Goal: Information Seeking & Learning: Learn about a topic

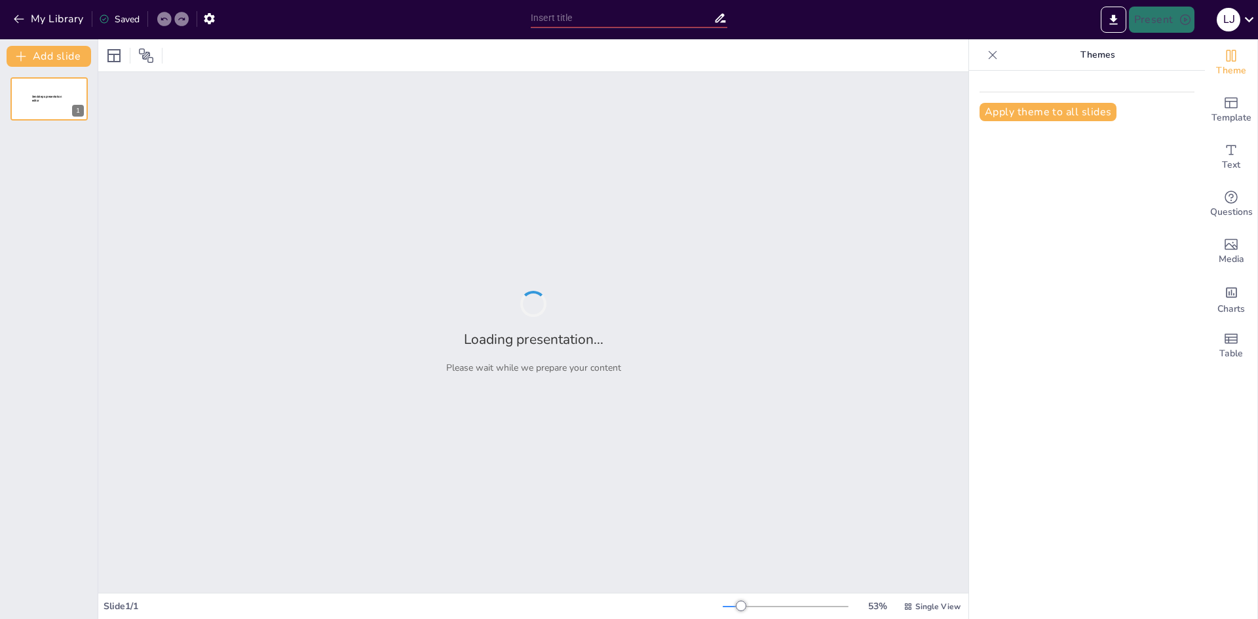
type input "Hitos Jurídicos en la Lucha contra la Violencia de Género en [GEOGRAPHIC_DATA]"
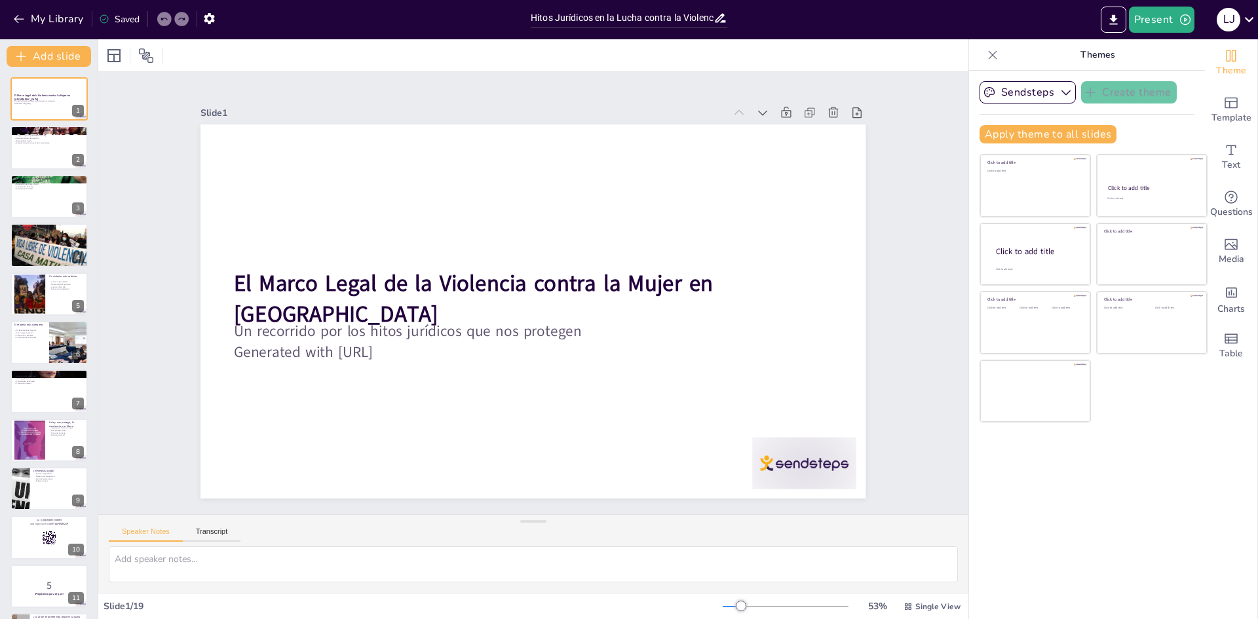
checkbox input "true"
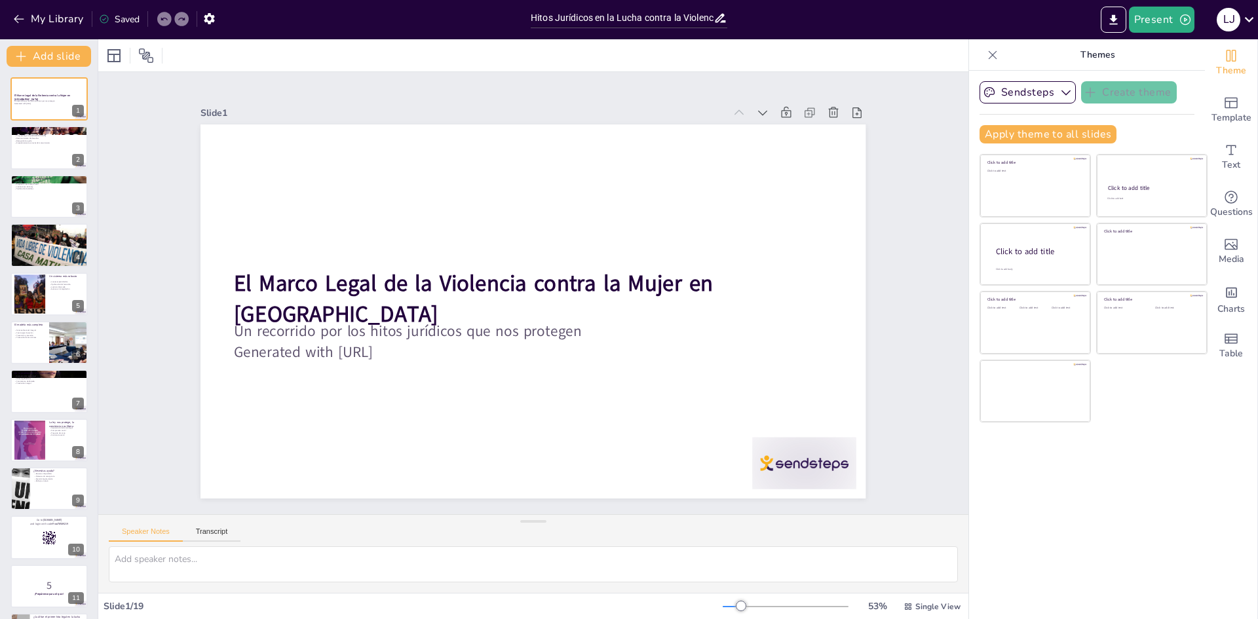
checkbox input "true"
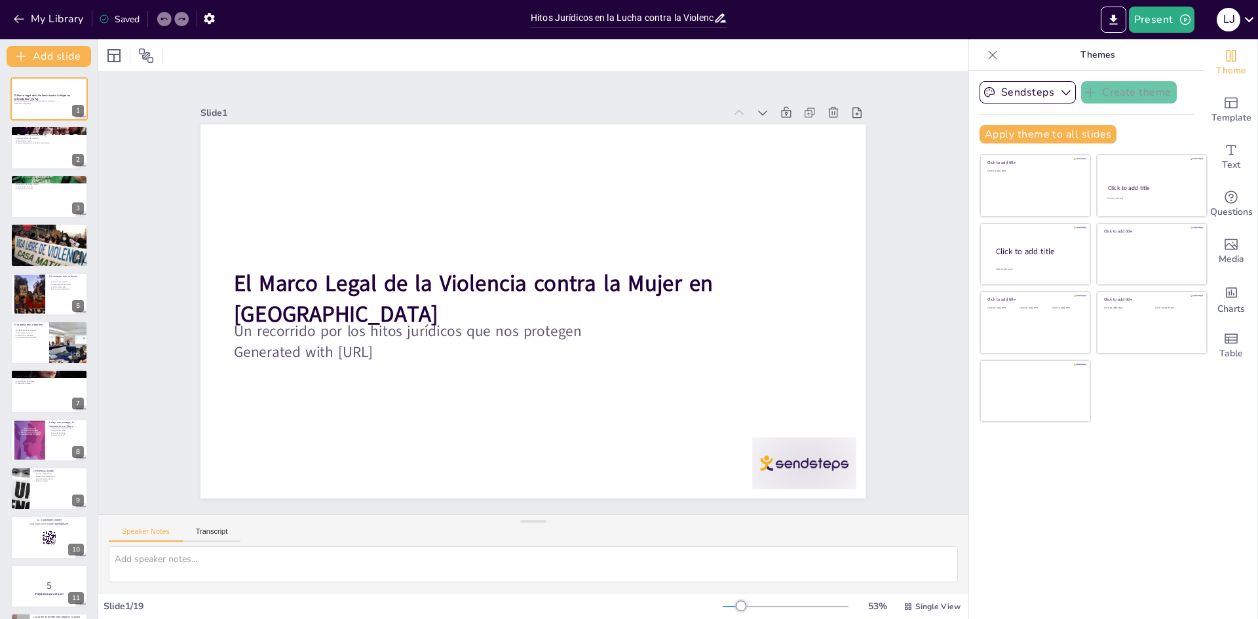
checkbox input "true"
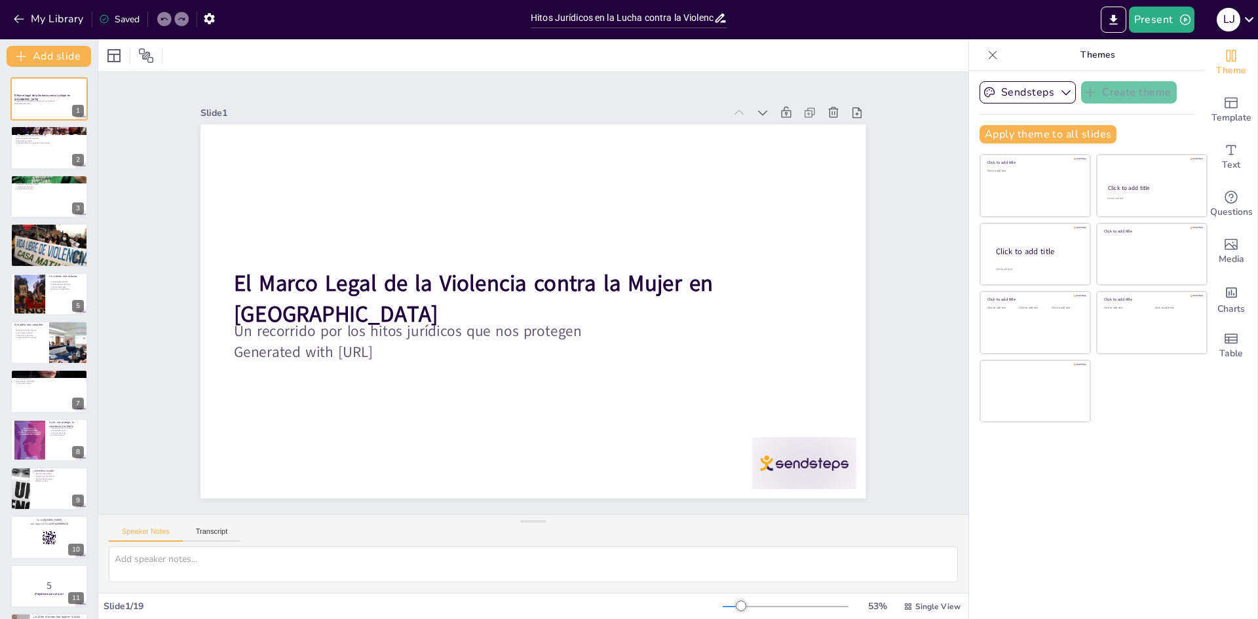
checkbox input "true"
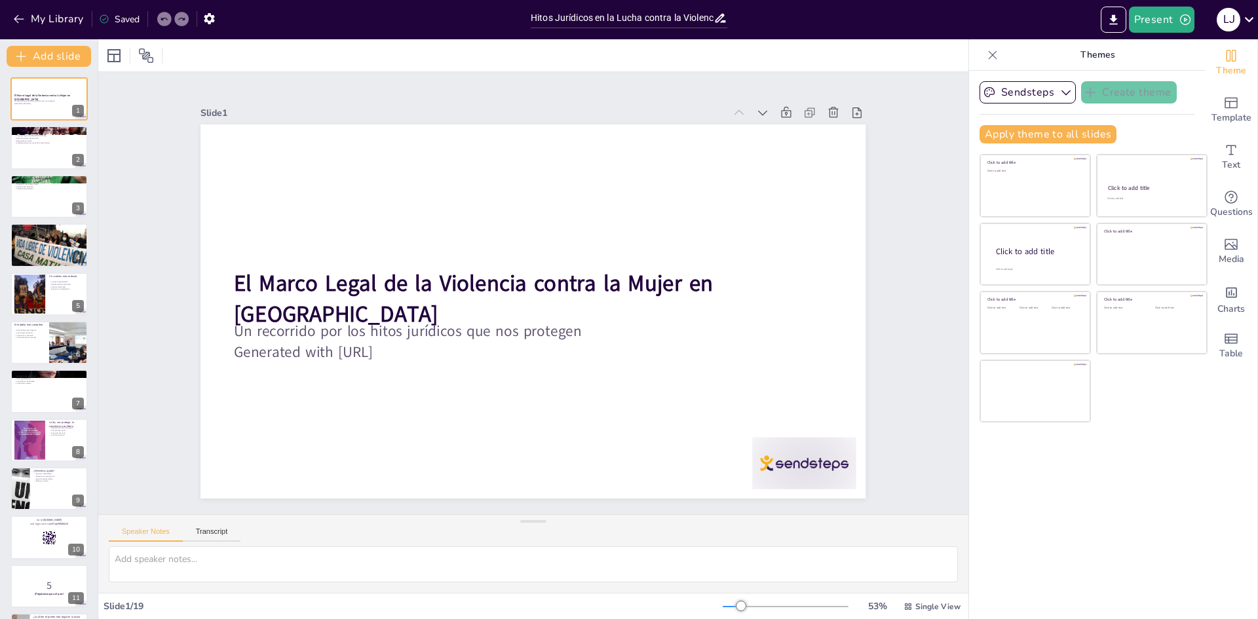
checkbox input "true"
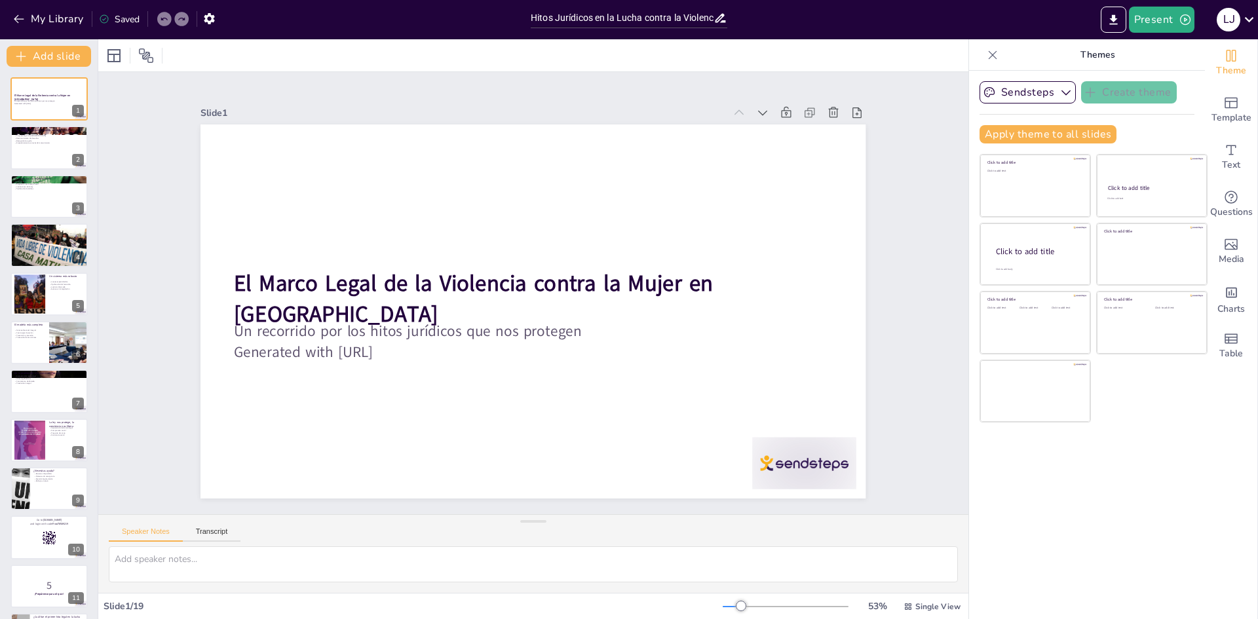
checkbox input "true"
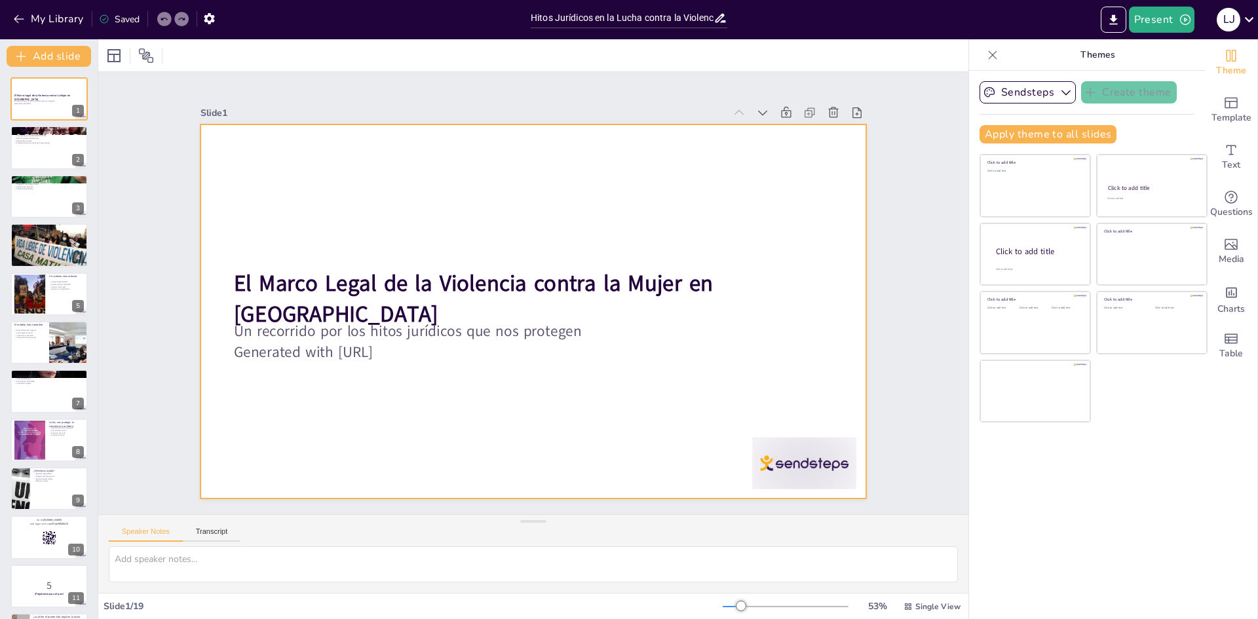
checkbox input "true"
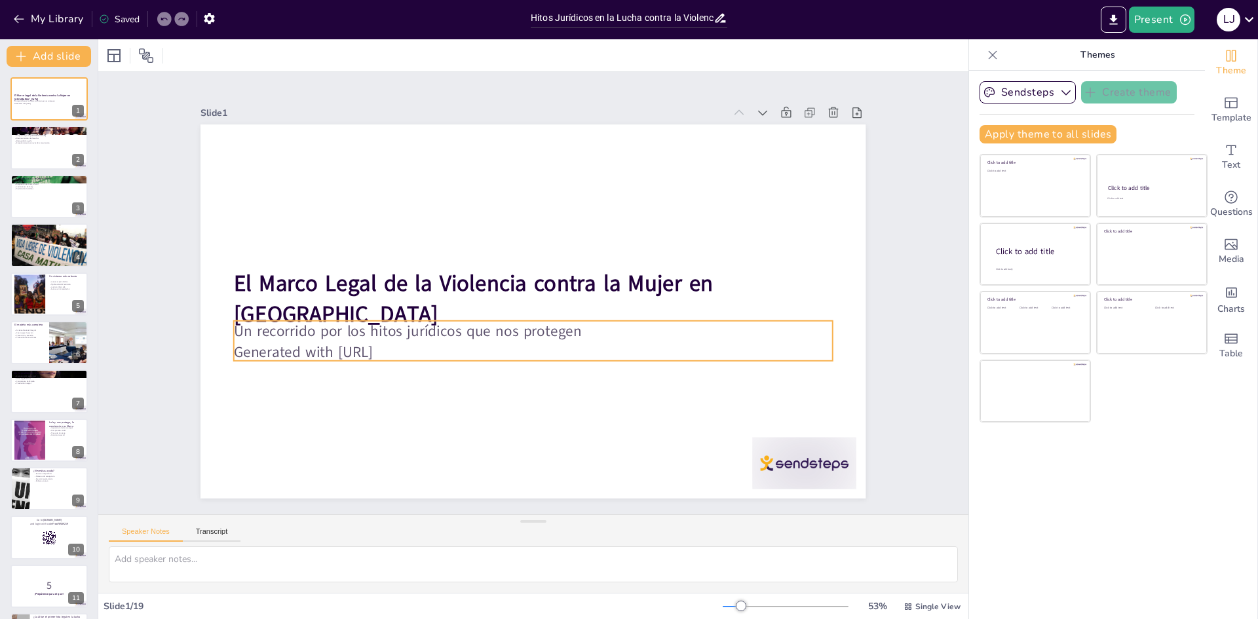
checkbox input "true"
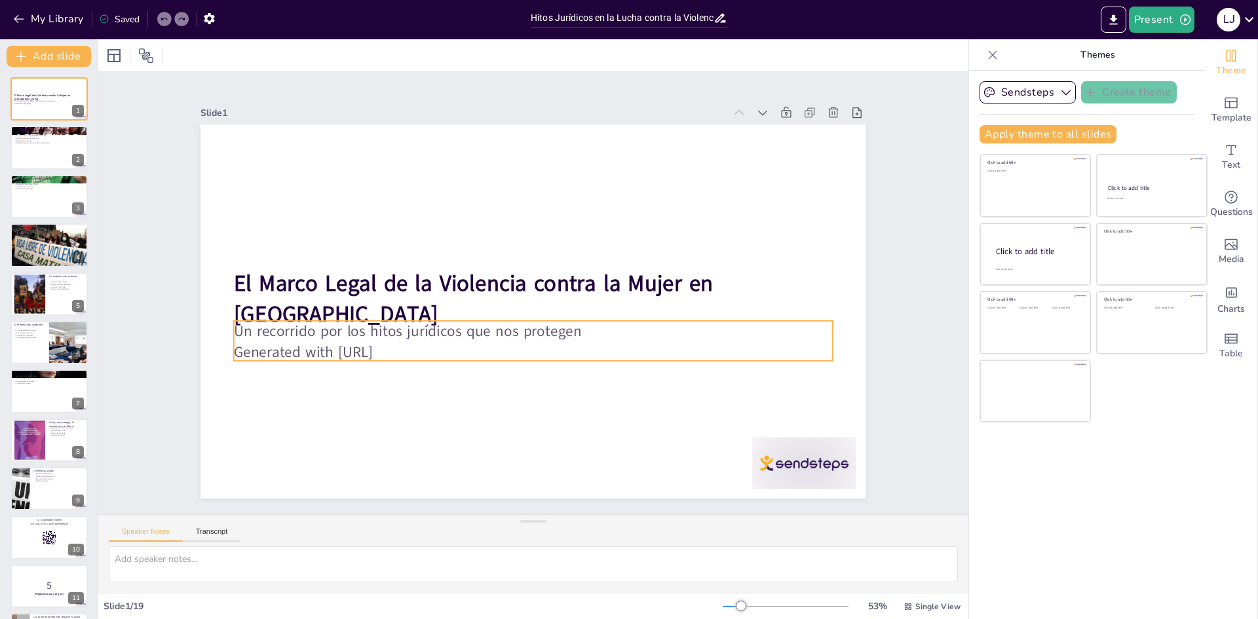
checkbox input "true"
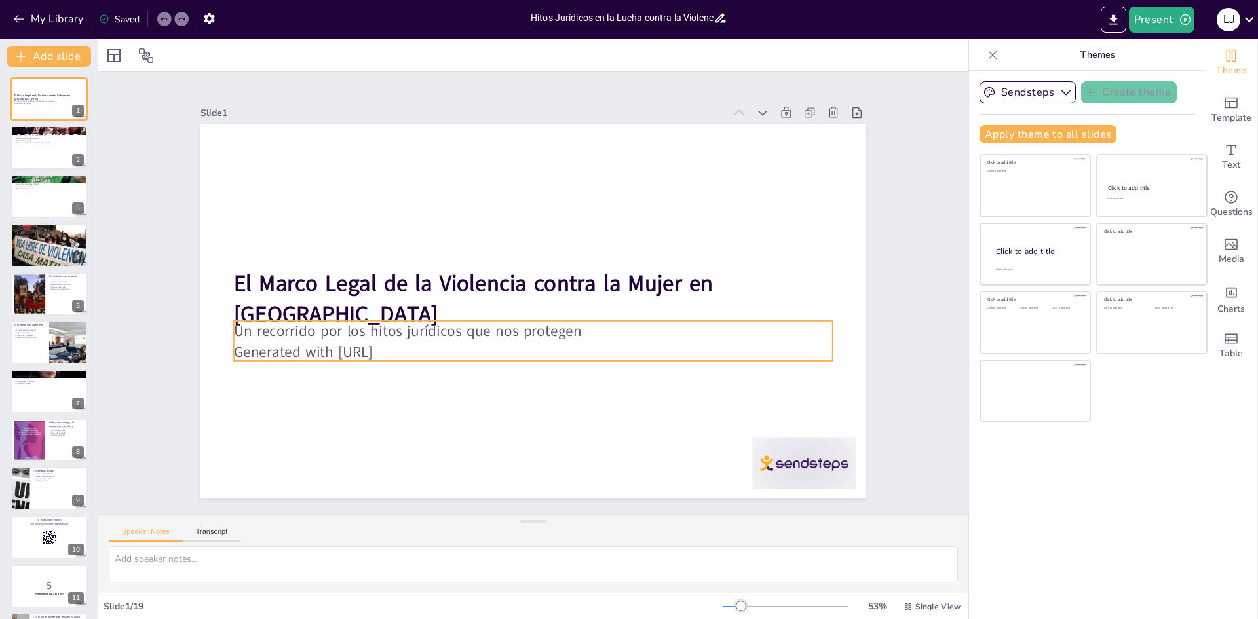
checkbox input "true"
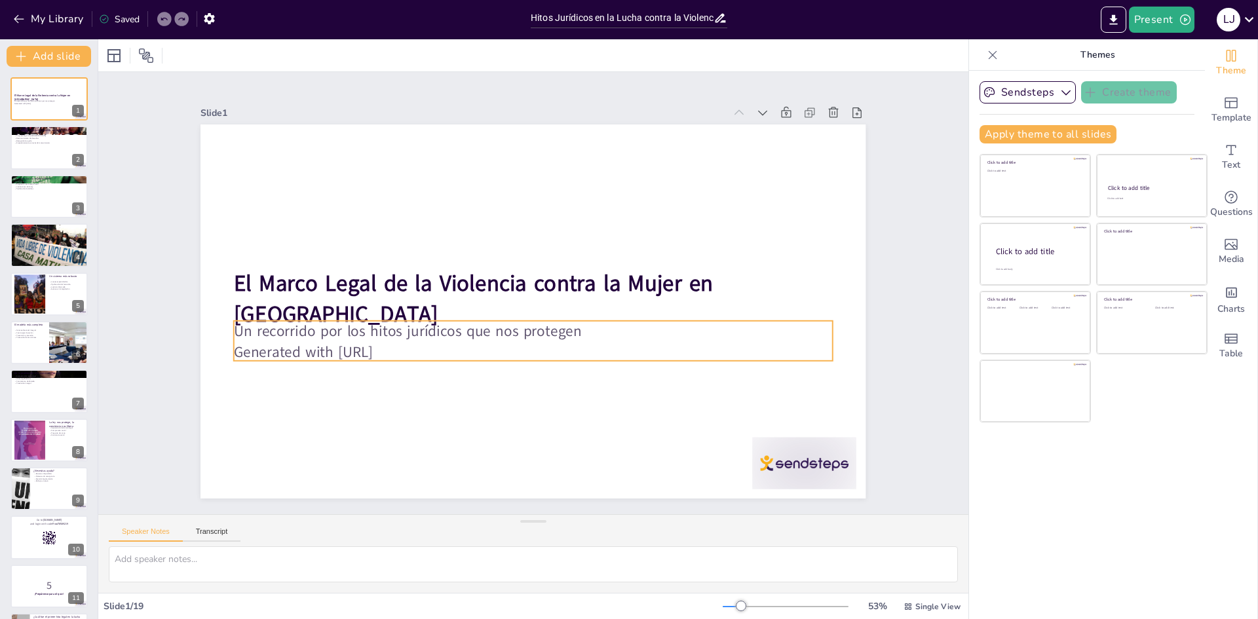
checkbox input "true"
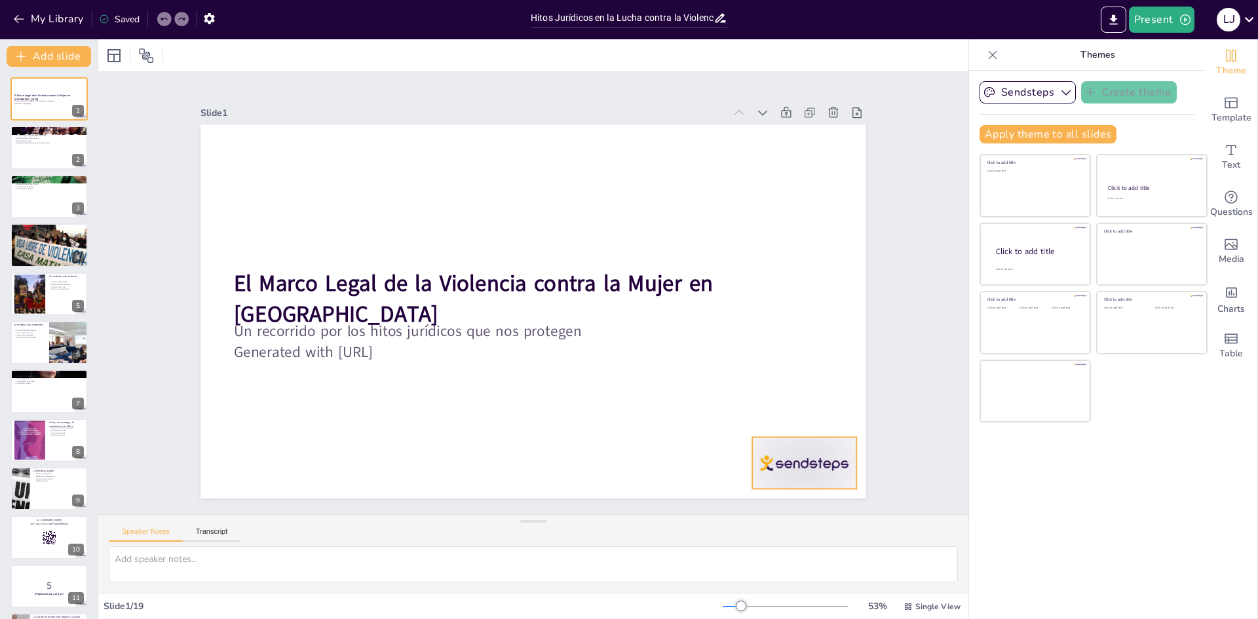
checkbox input "true"
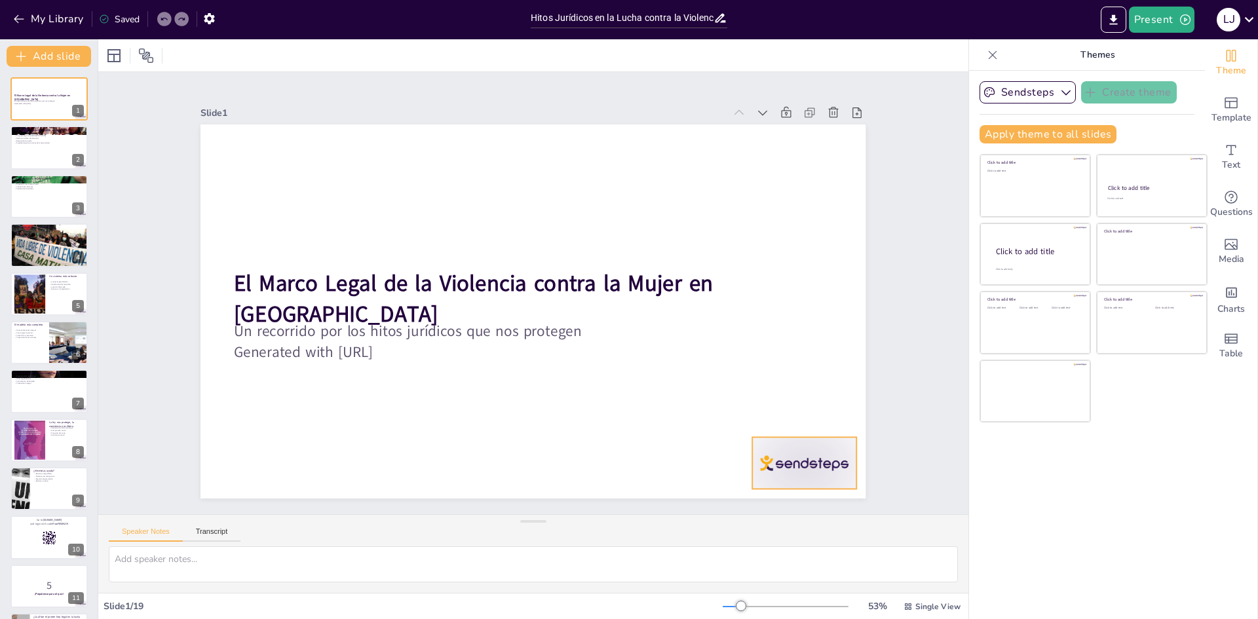
checkbox input "true"
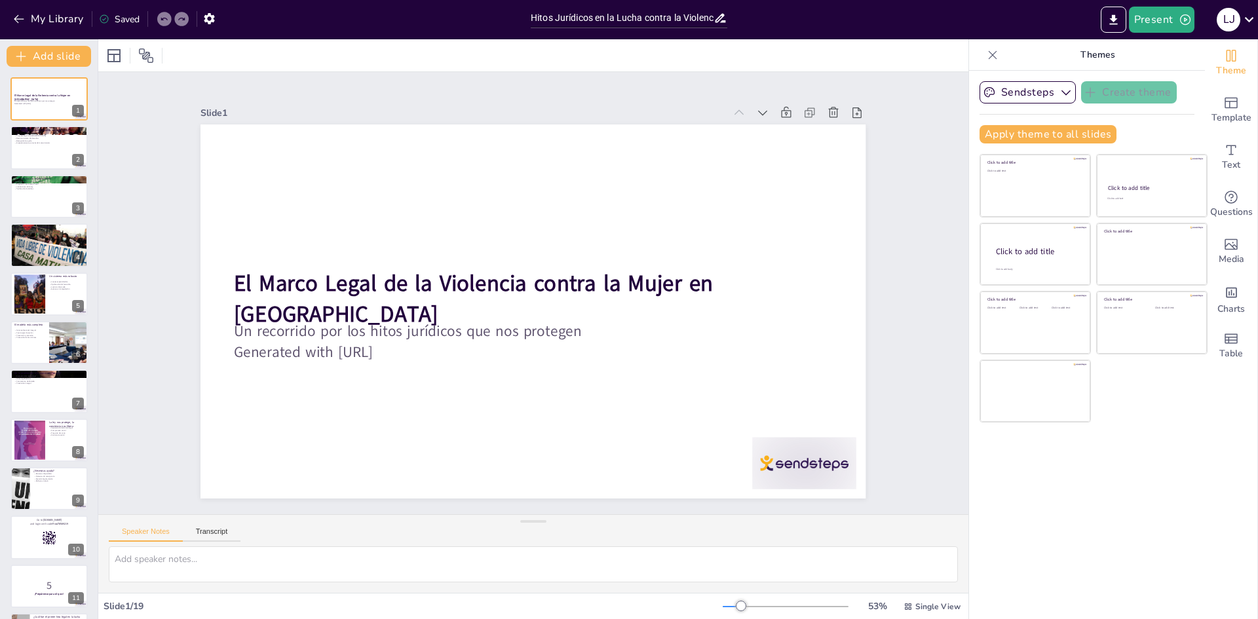
checkbox input "true"
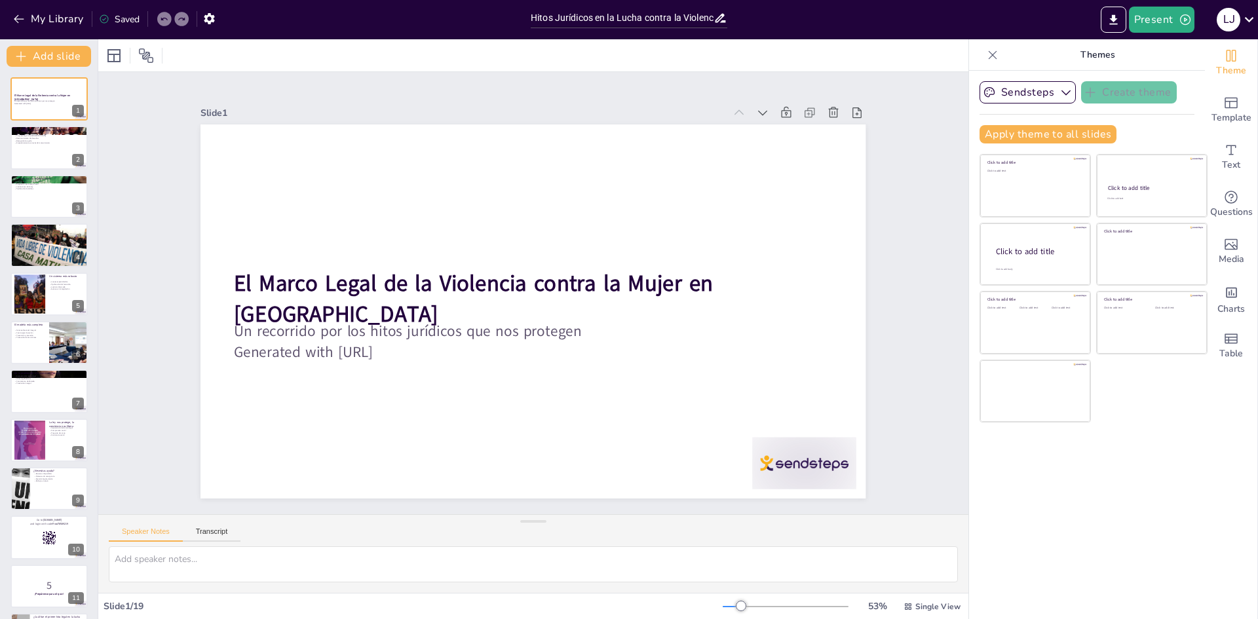
checkbox input "true"
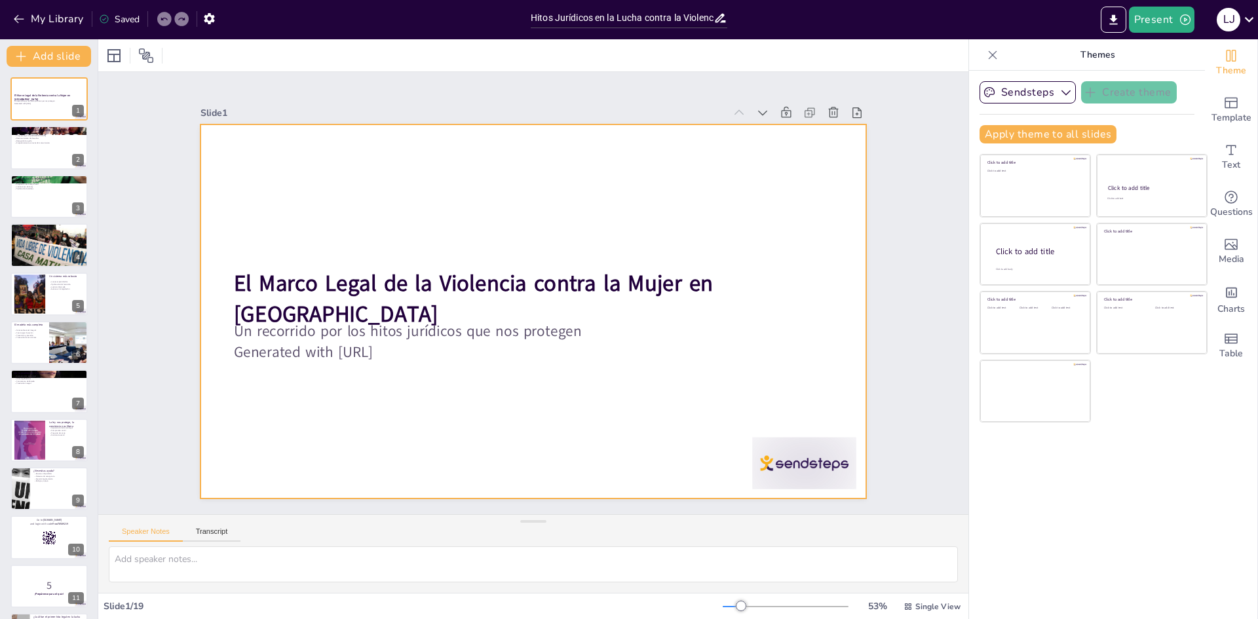
checkbox input "true"
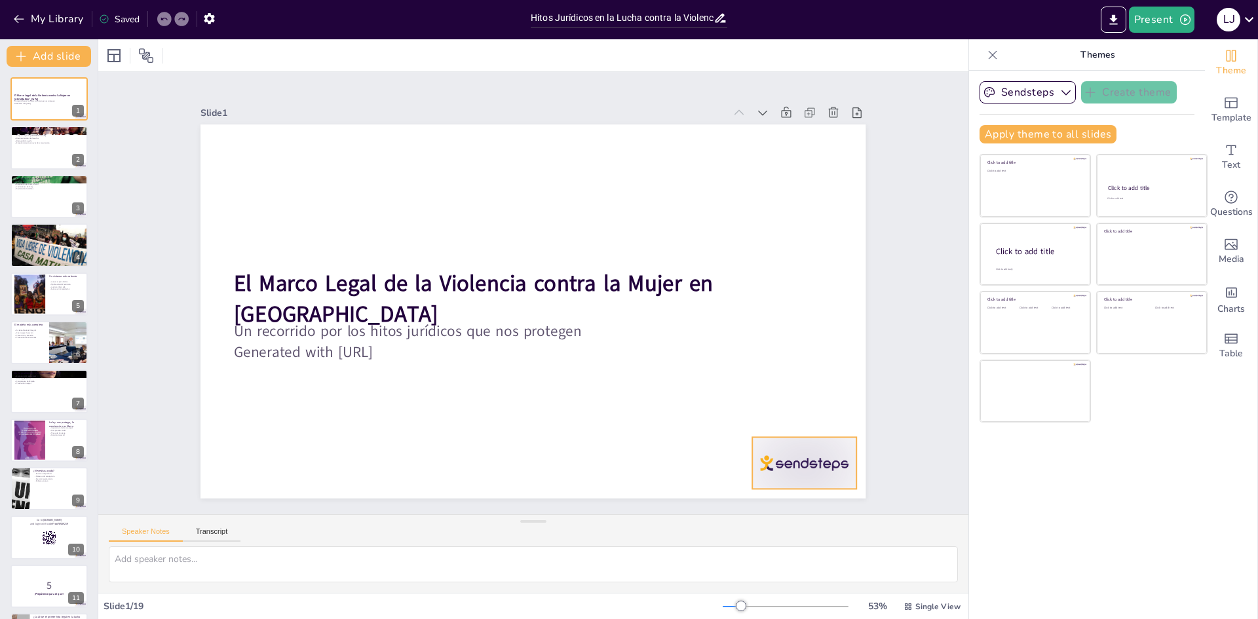
checkbox input "true"
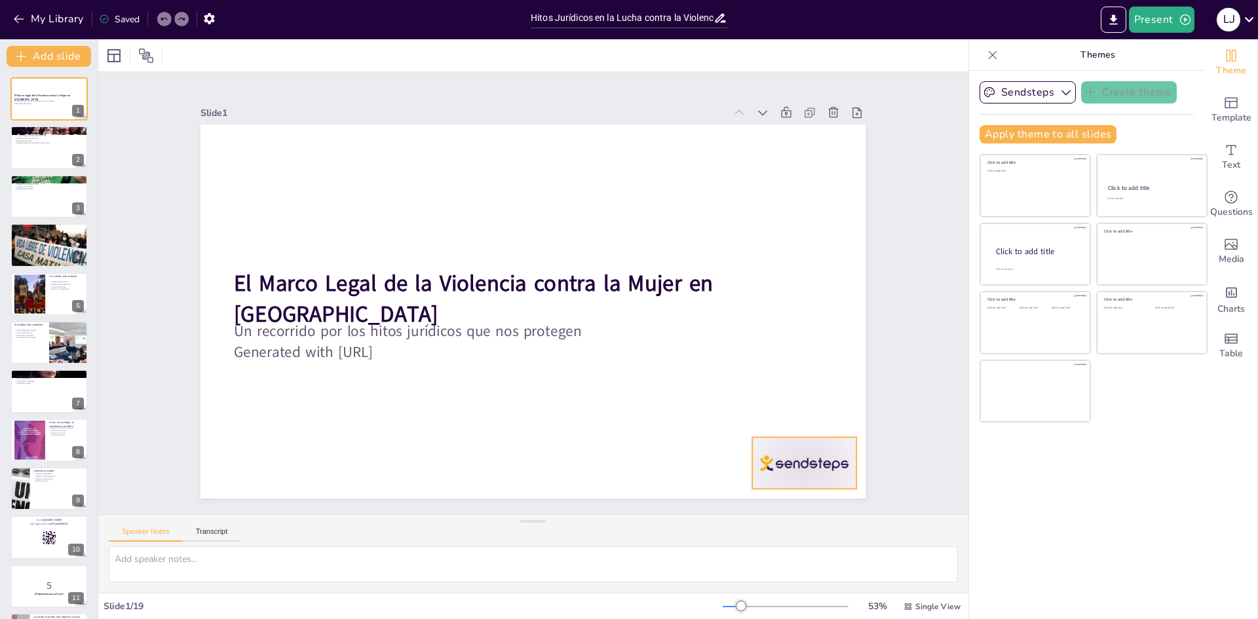
checkbox input "true"
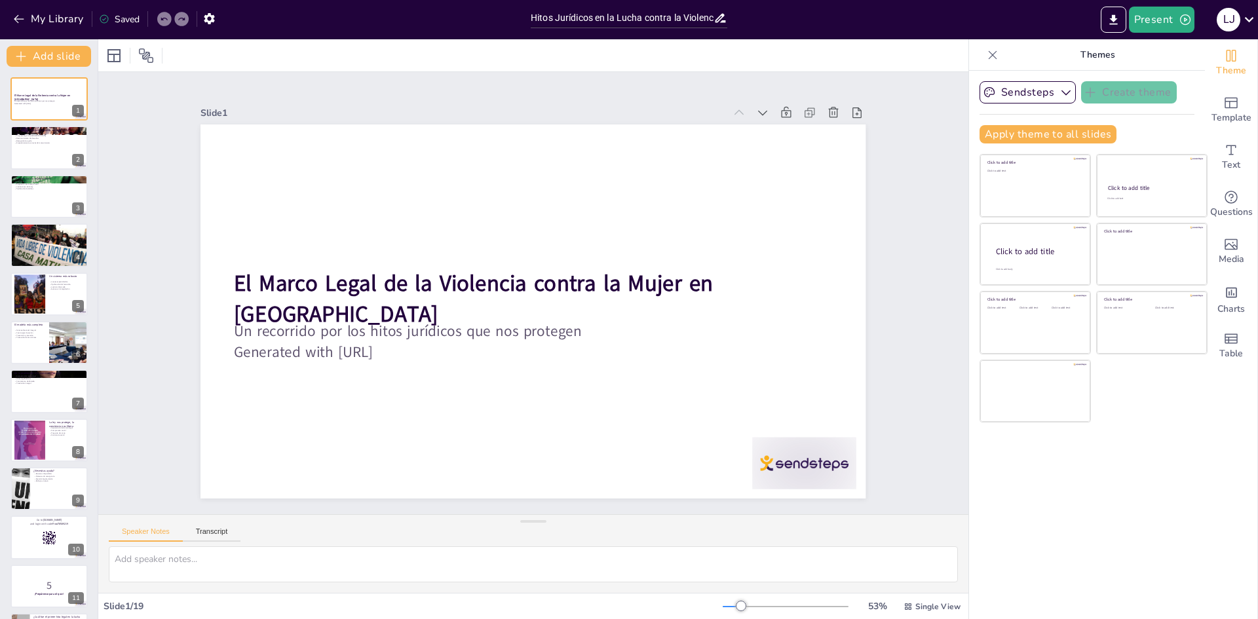
checkbox input "true"
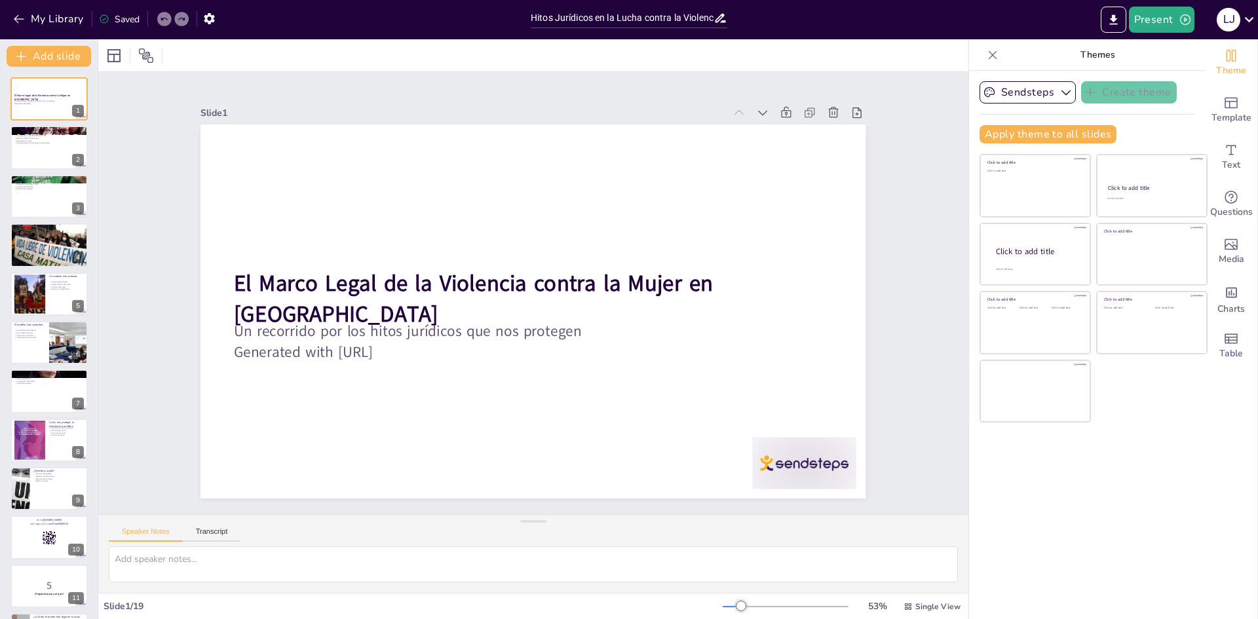
checkbox input "true"
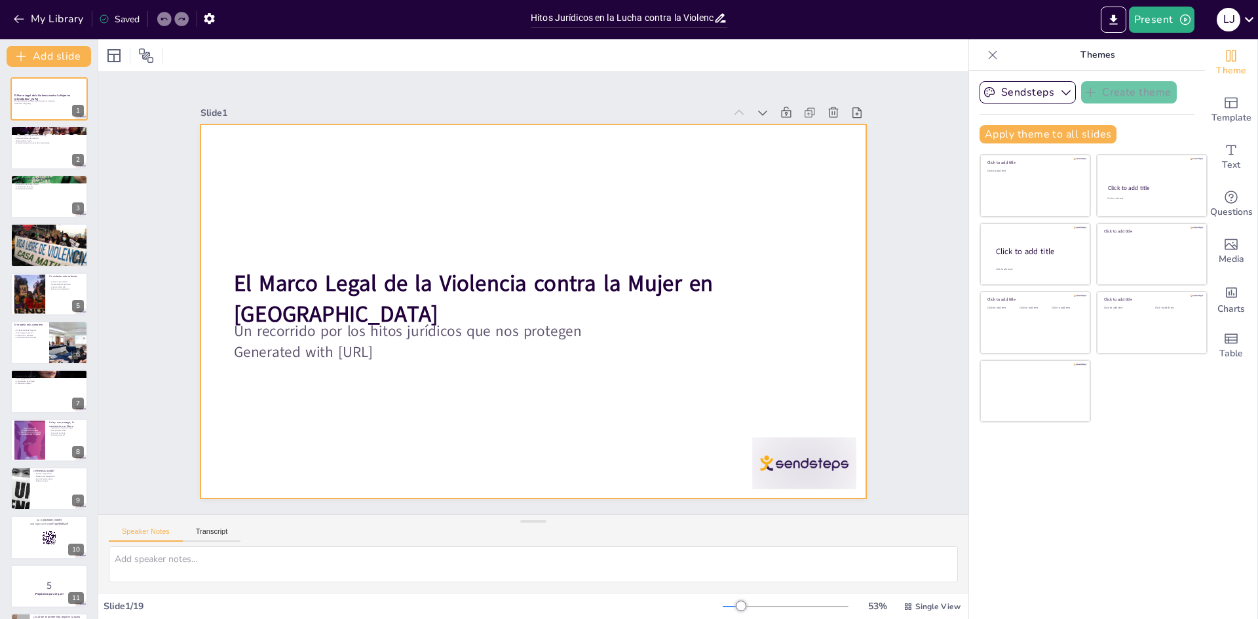
checkbox input "true"
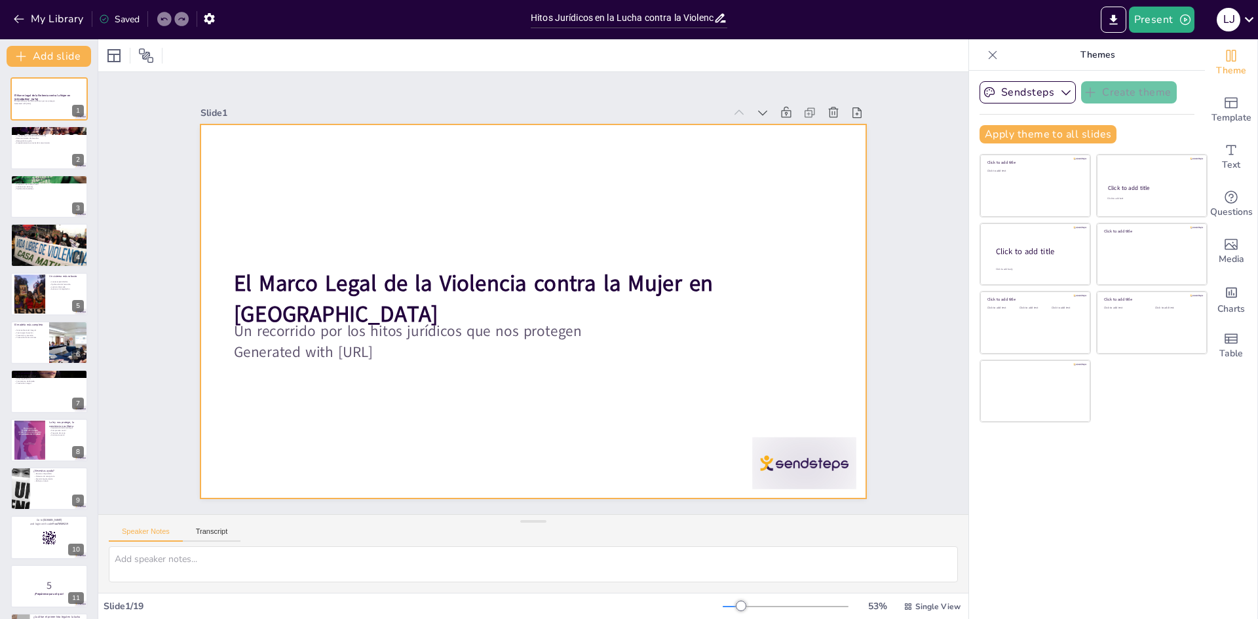
checkbox input "true"
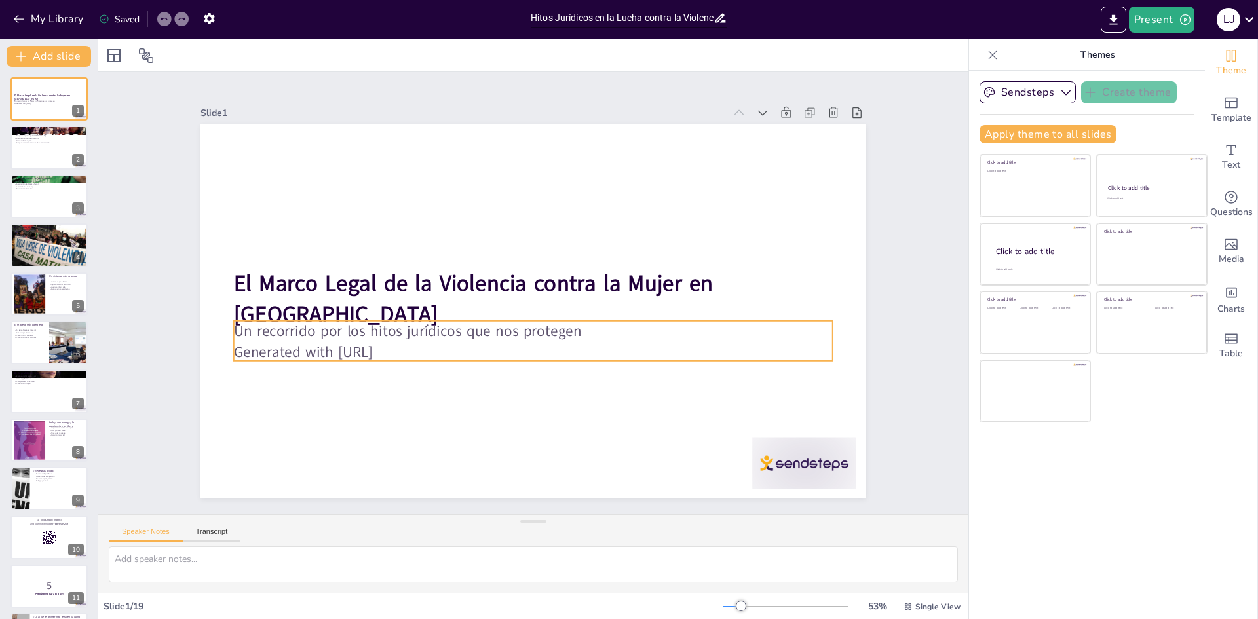
checkbox input "true"
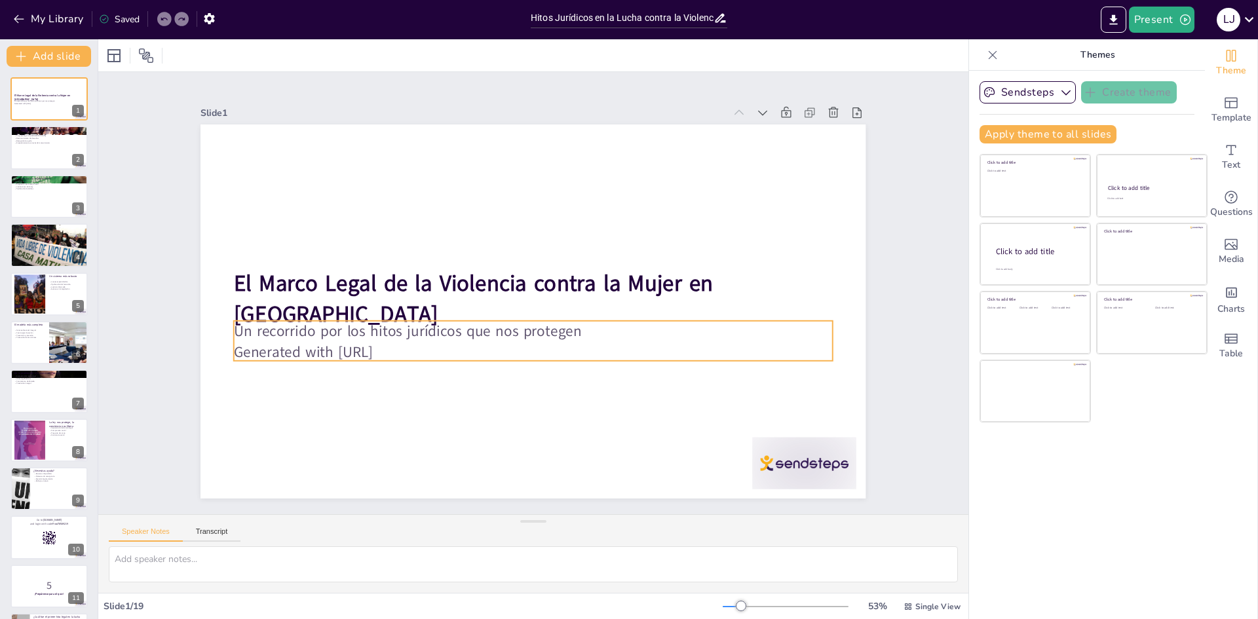
checkbox input "true"
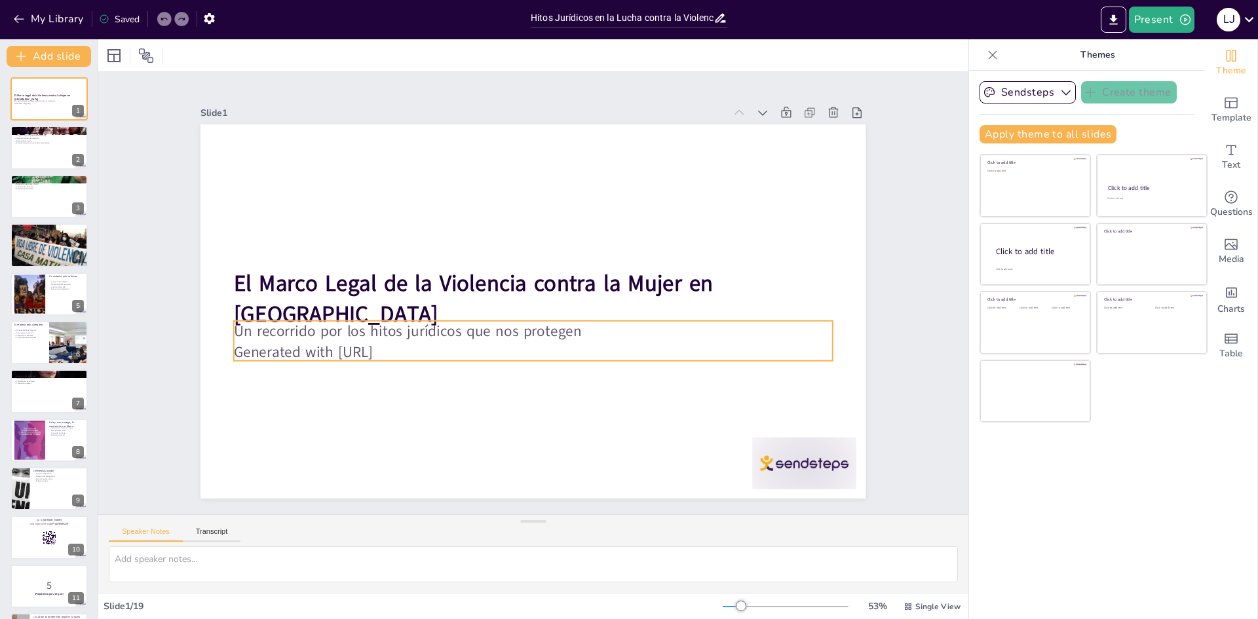
checkbox input "true"
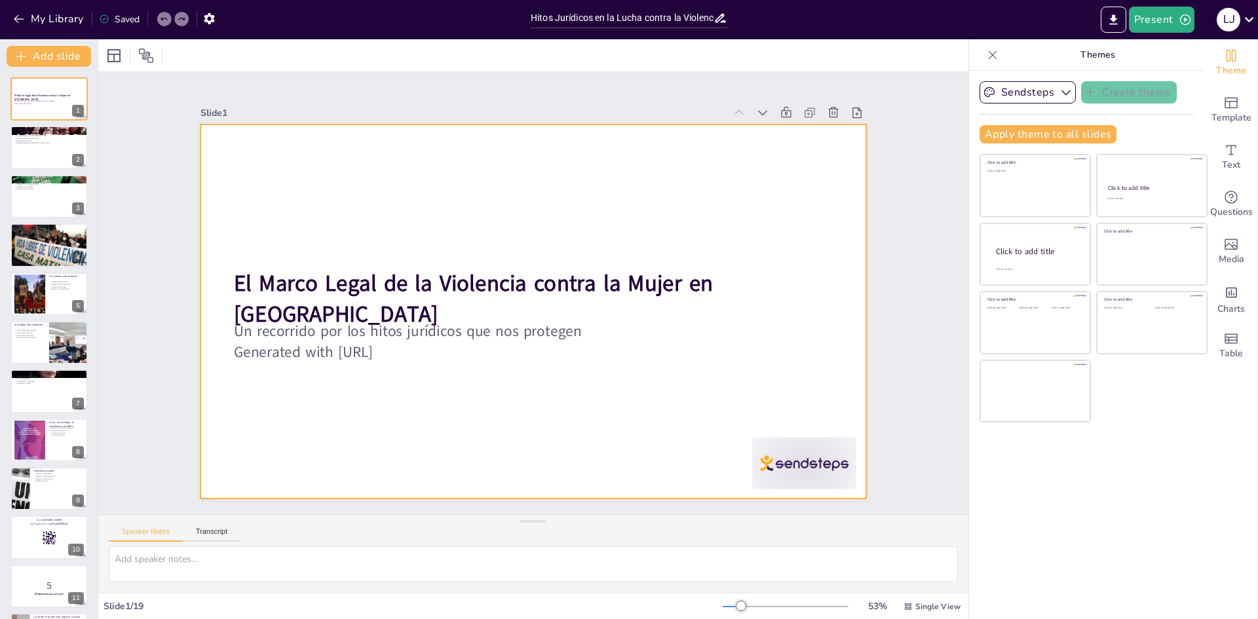
checkbox input "true"
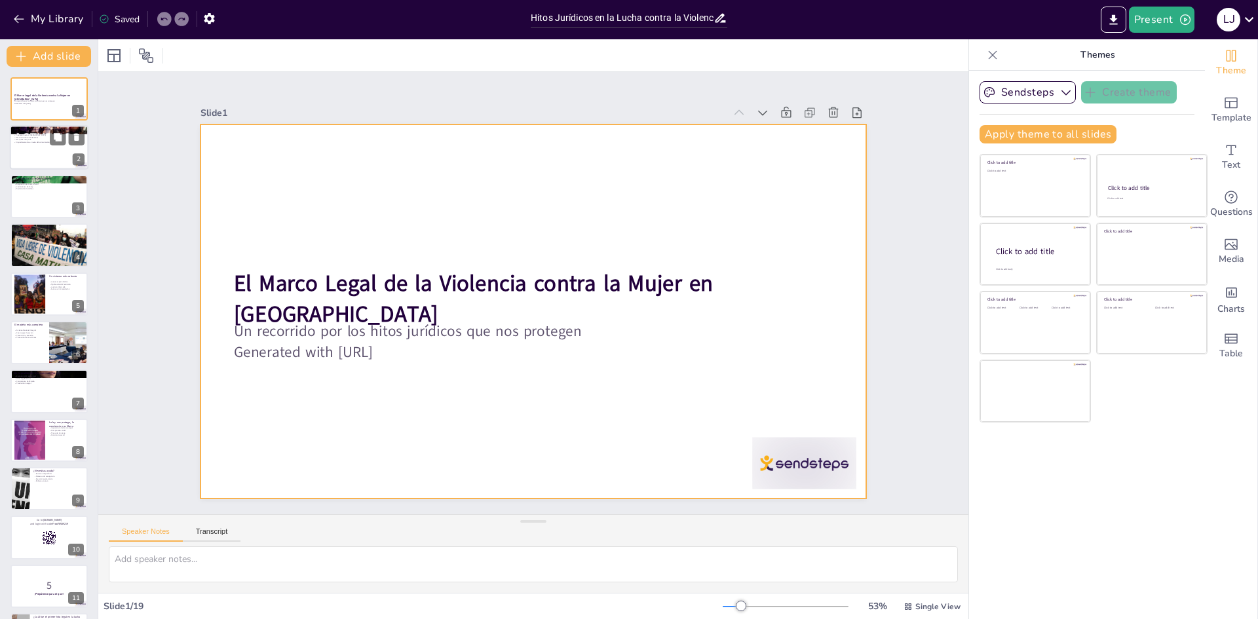
checkbox input "true"
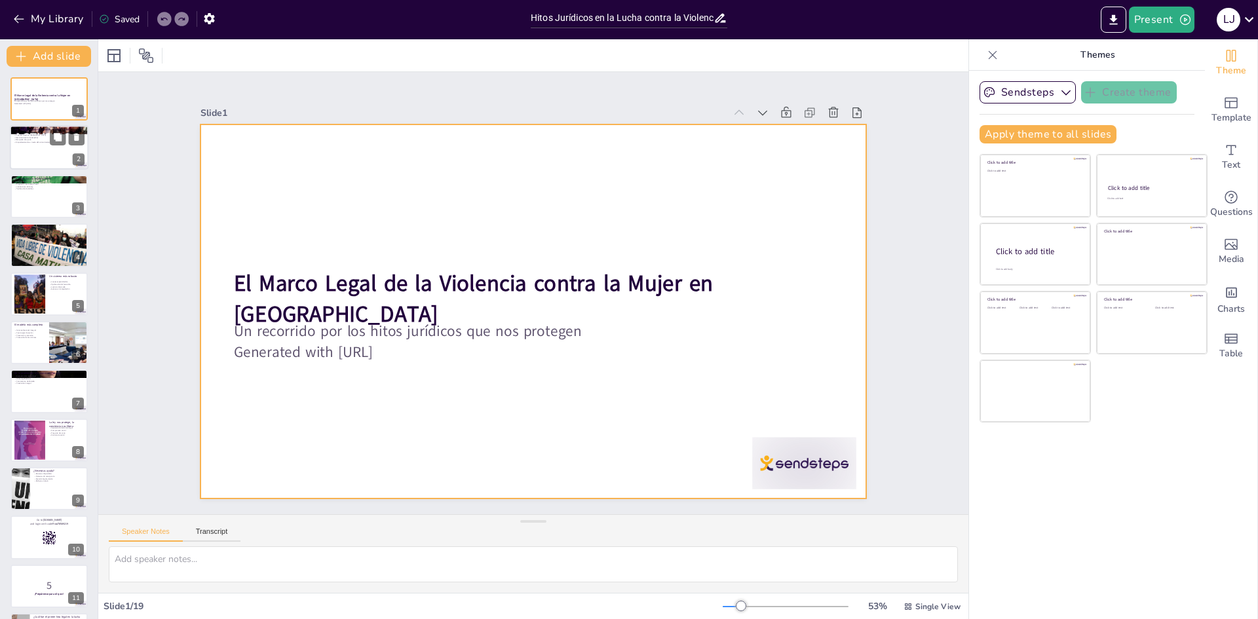
checkbox input "true"
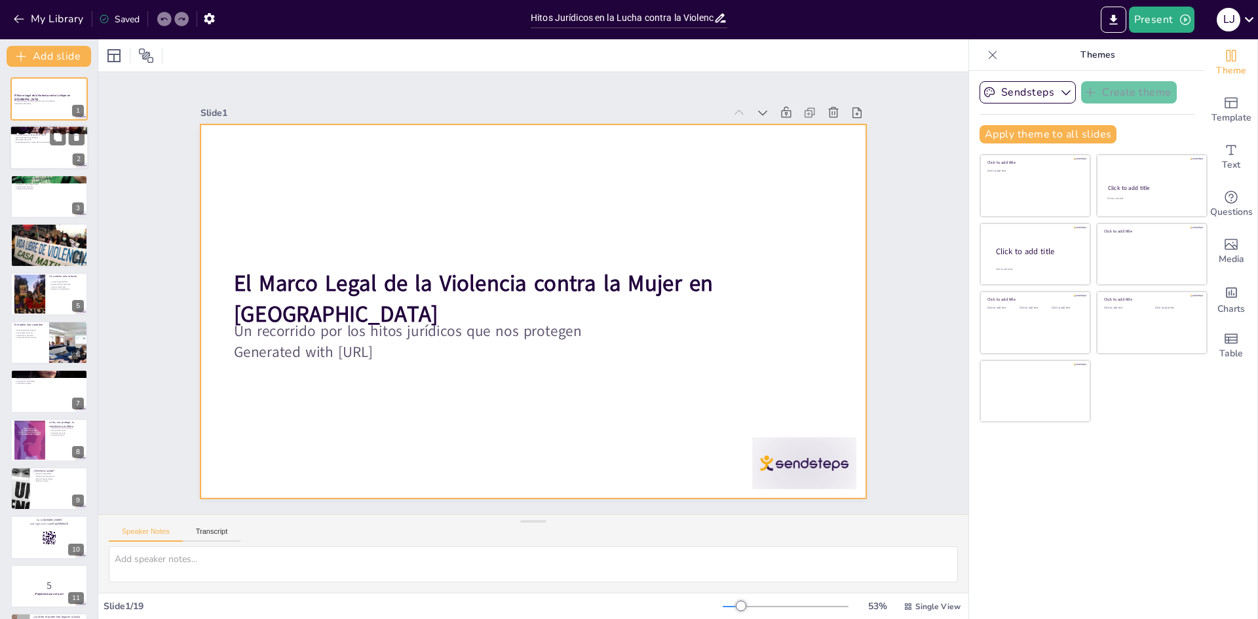
checkbox input "true"
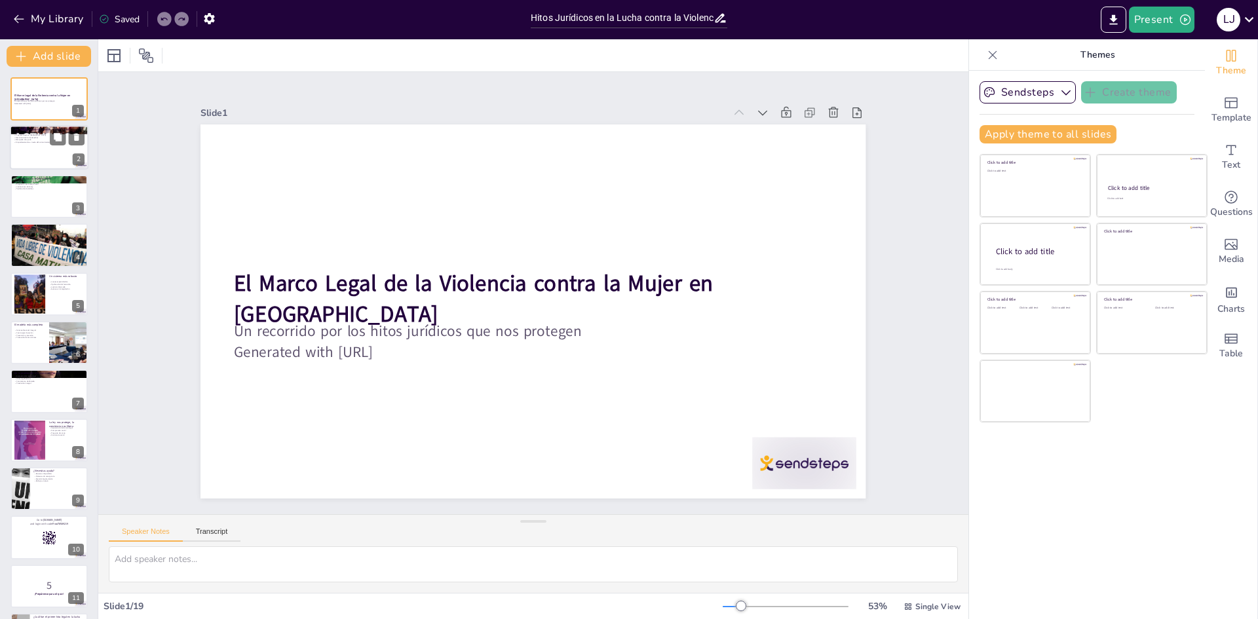
checkbox input "true"
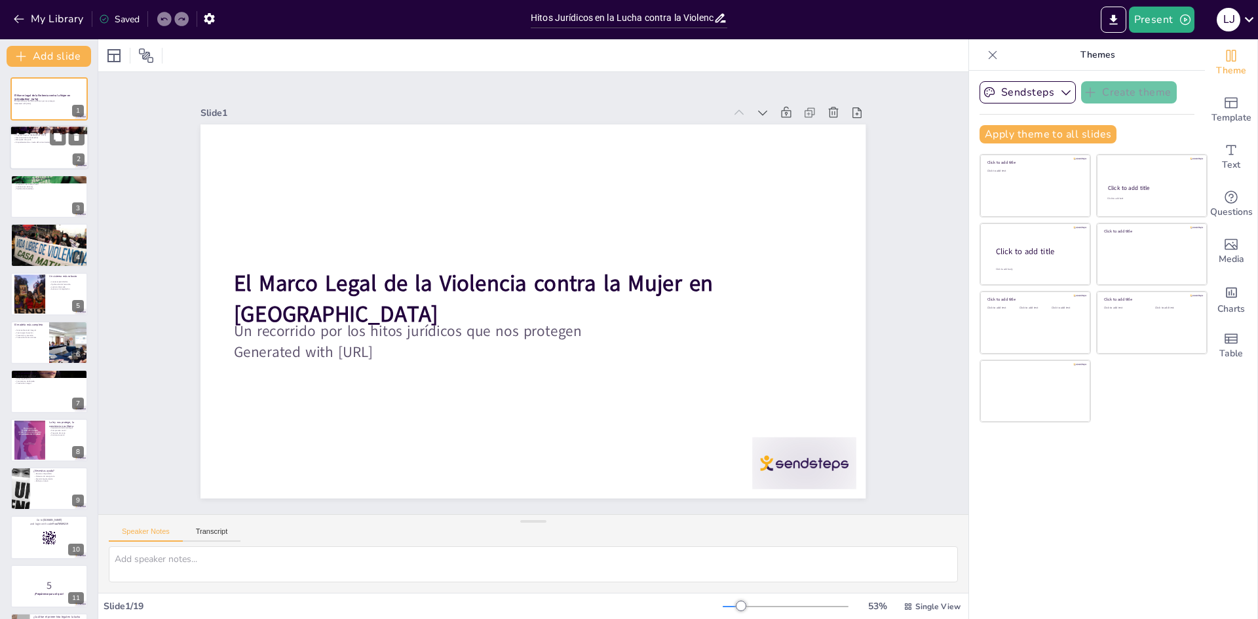
checkbox input "true"
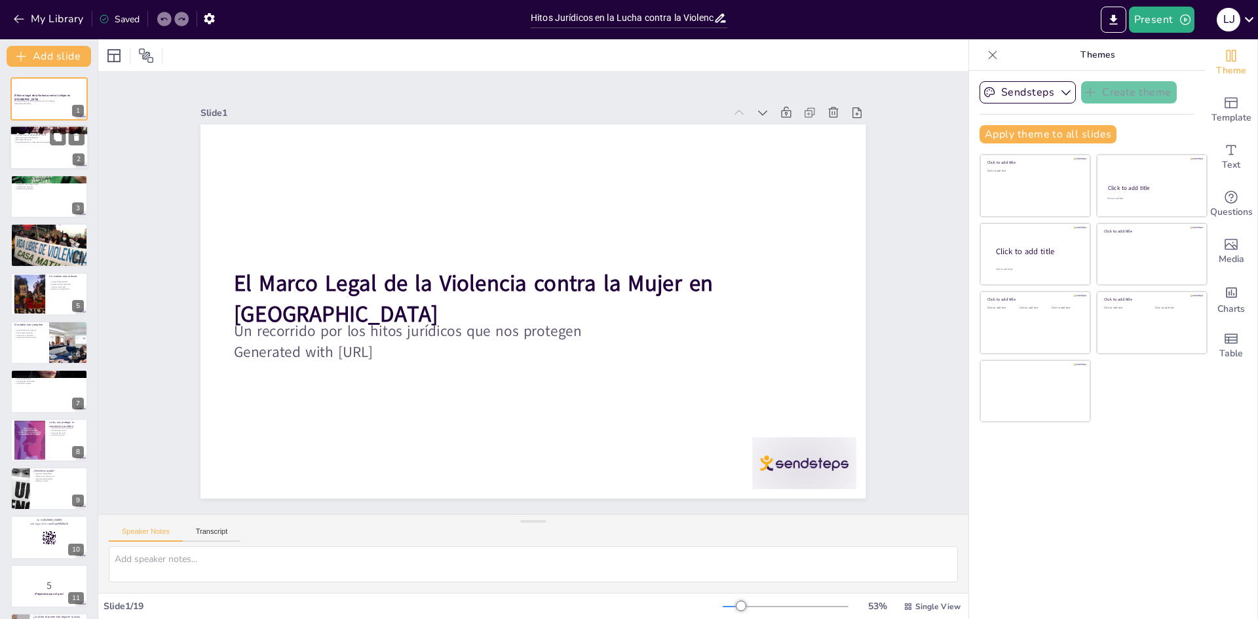
click at [49, 140] on p "Búsqueda de ayuda" at bounding box center [49, 140] width 71 height 3
type textarea "El progreso legal en [GEOGRAPHIC_DATA] ha sido significativo en la lucha contra…"
checkbox input "true"
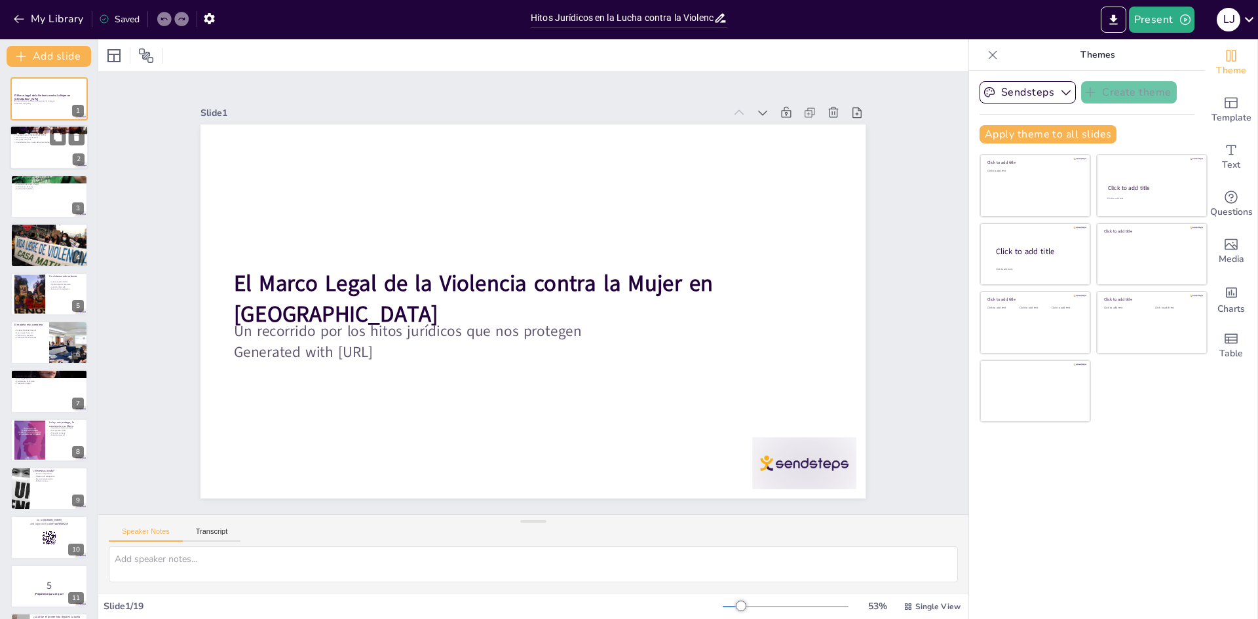
checkbox input "true"
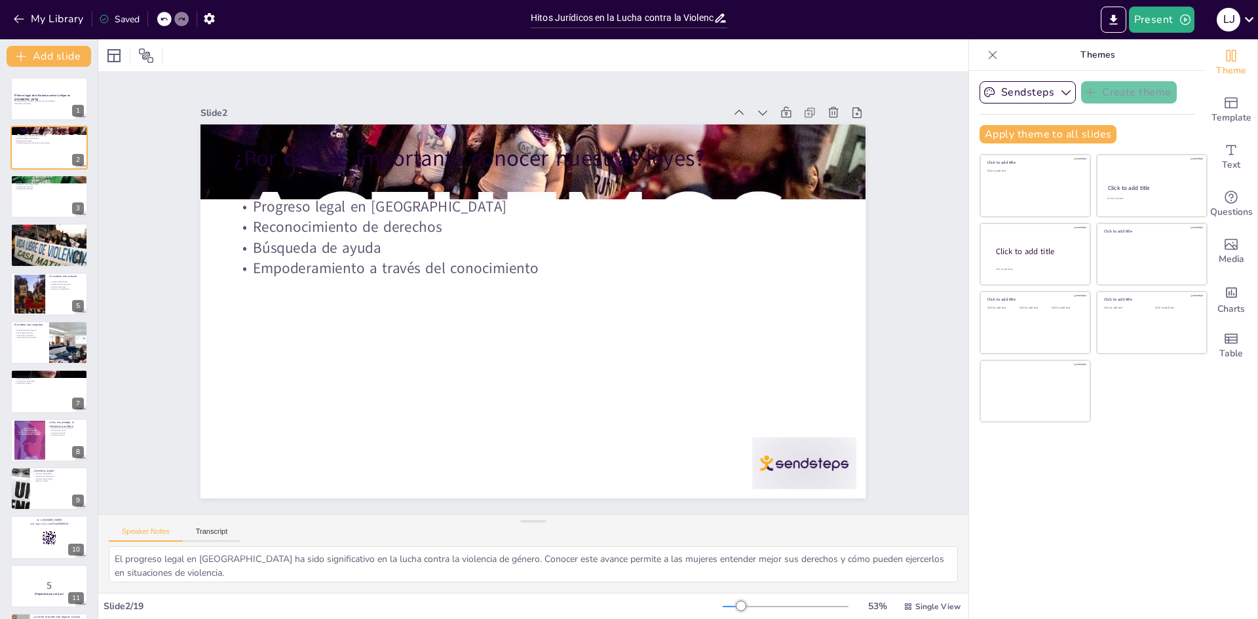
checkbox input "true"
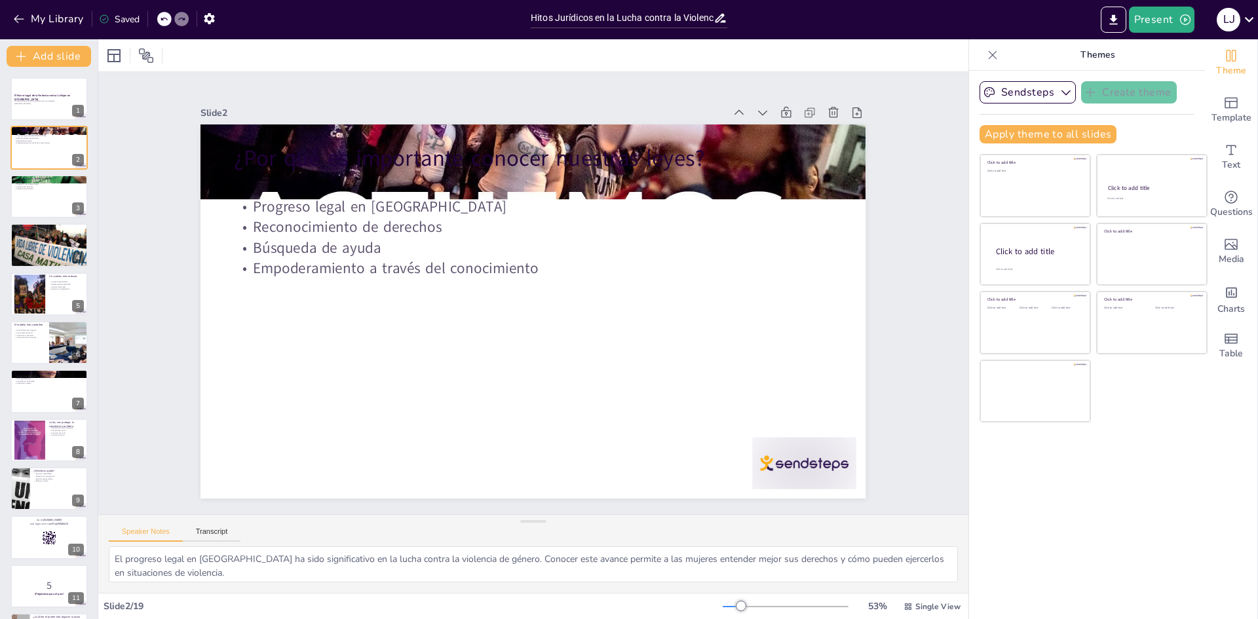
checkbox input "true"
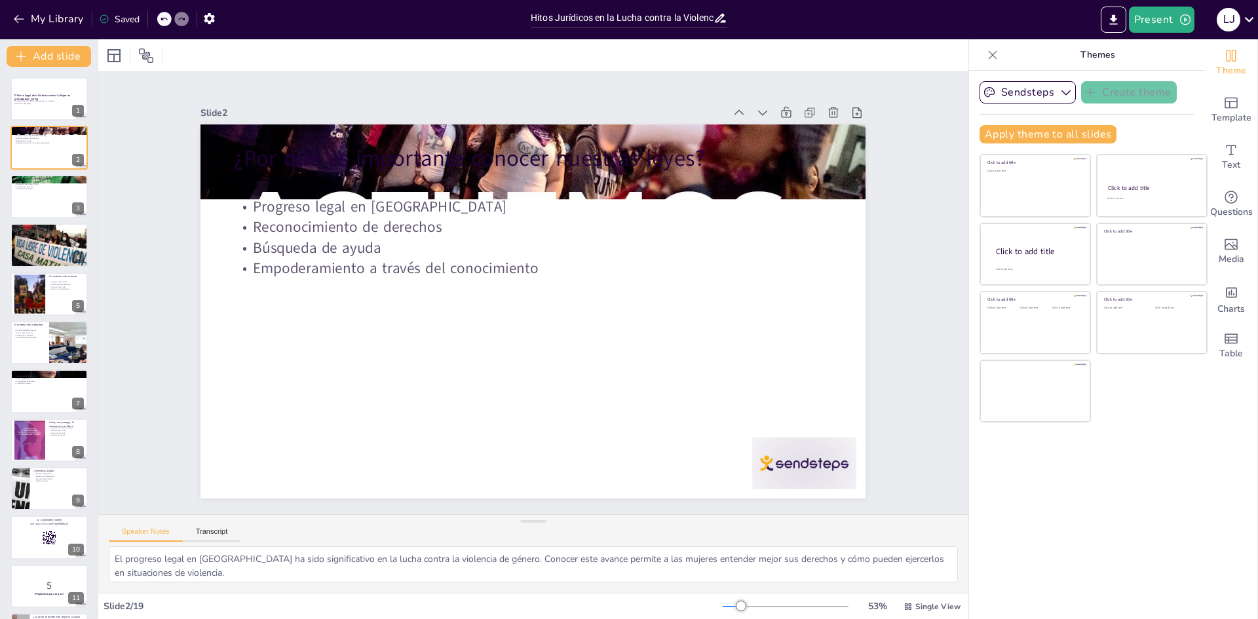
checkbox input "true"
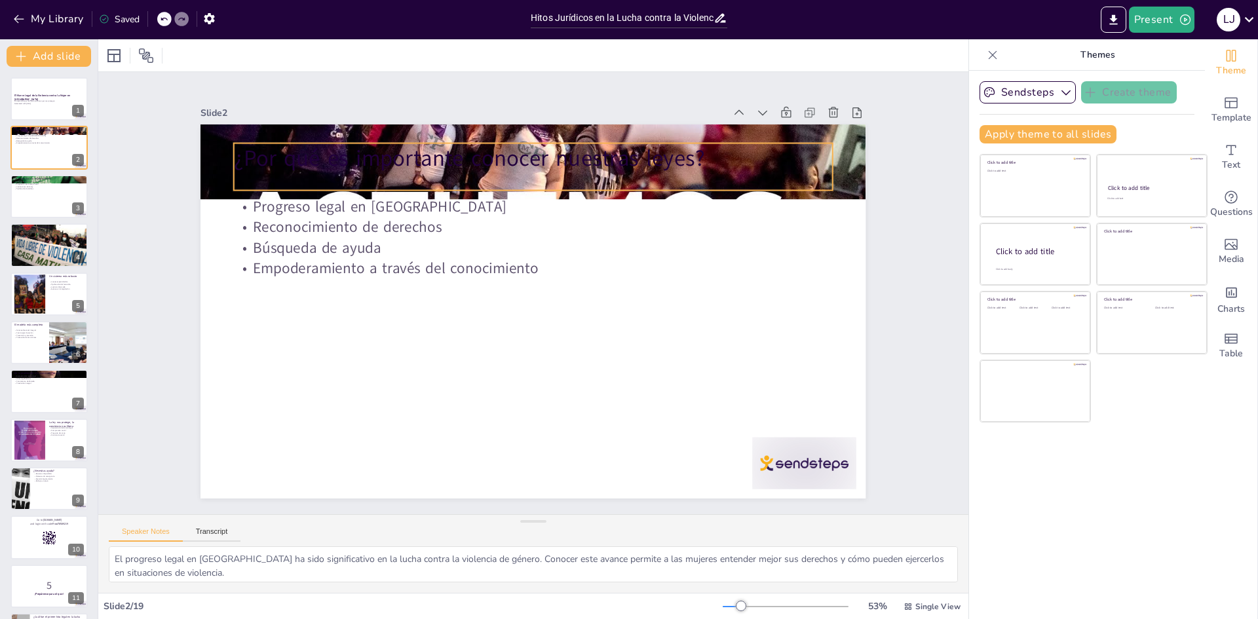
checkbox input "true"
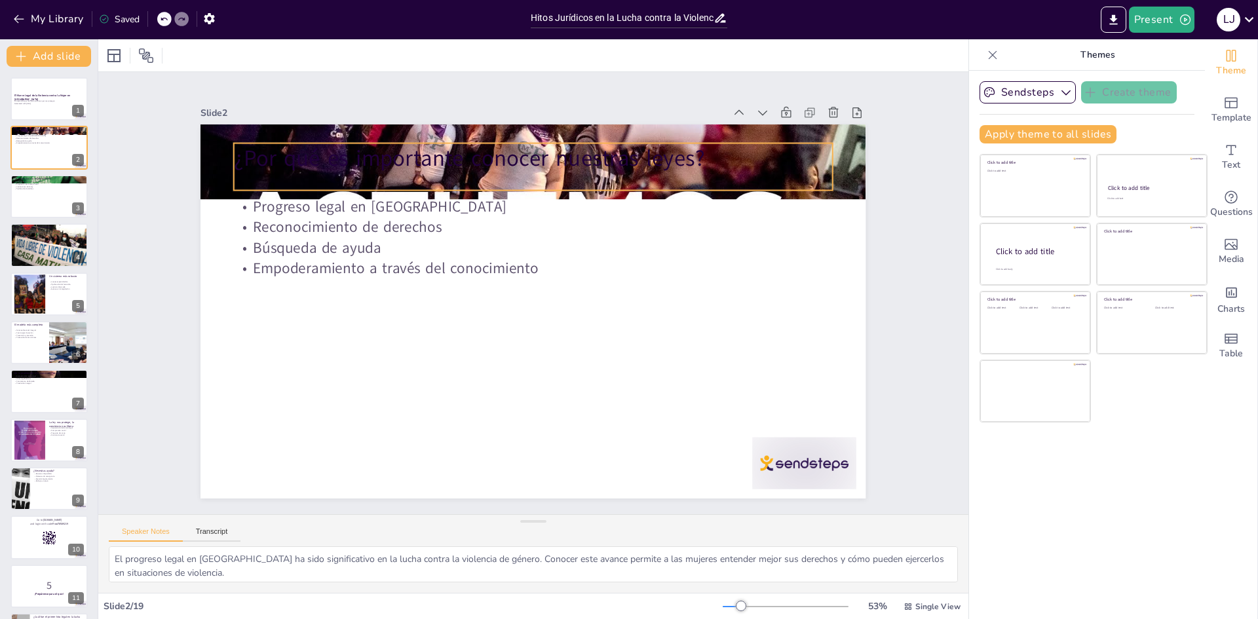
checkbox input "true"
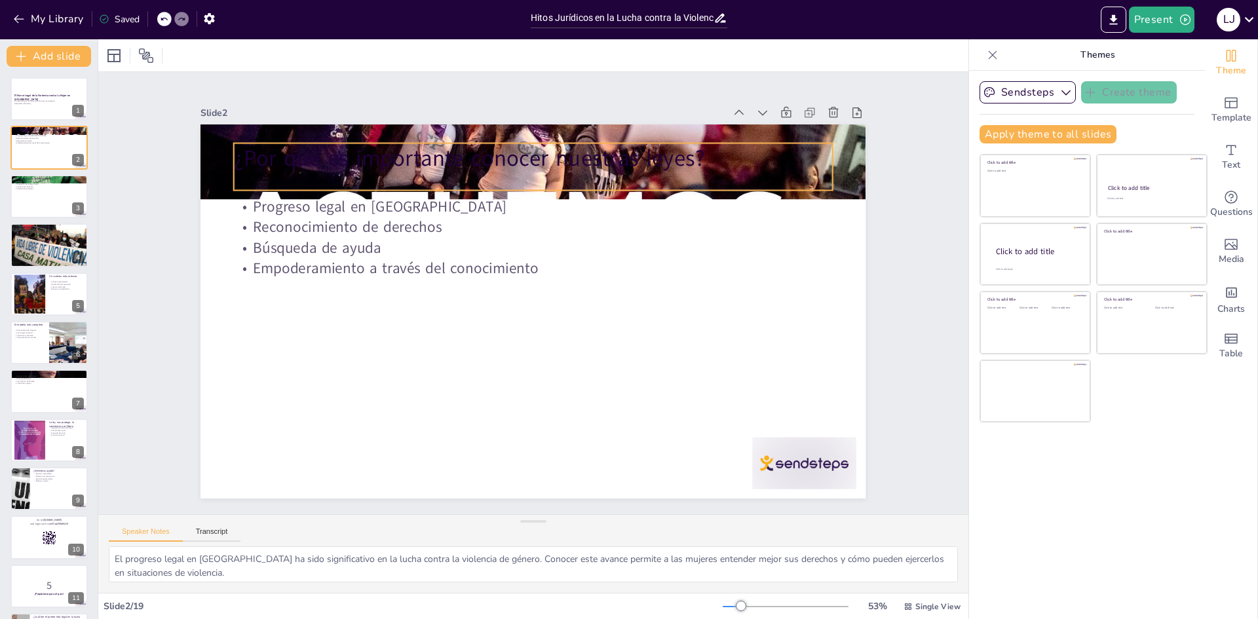
checkbox input "true"
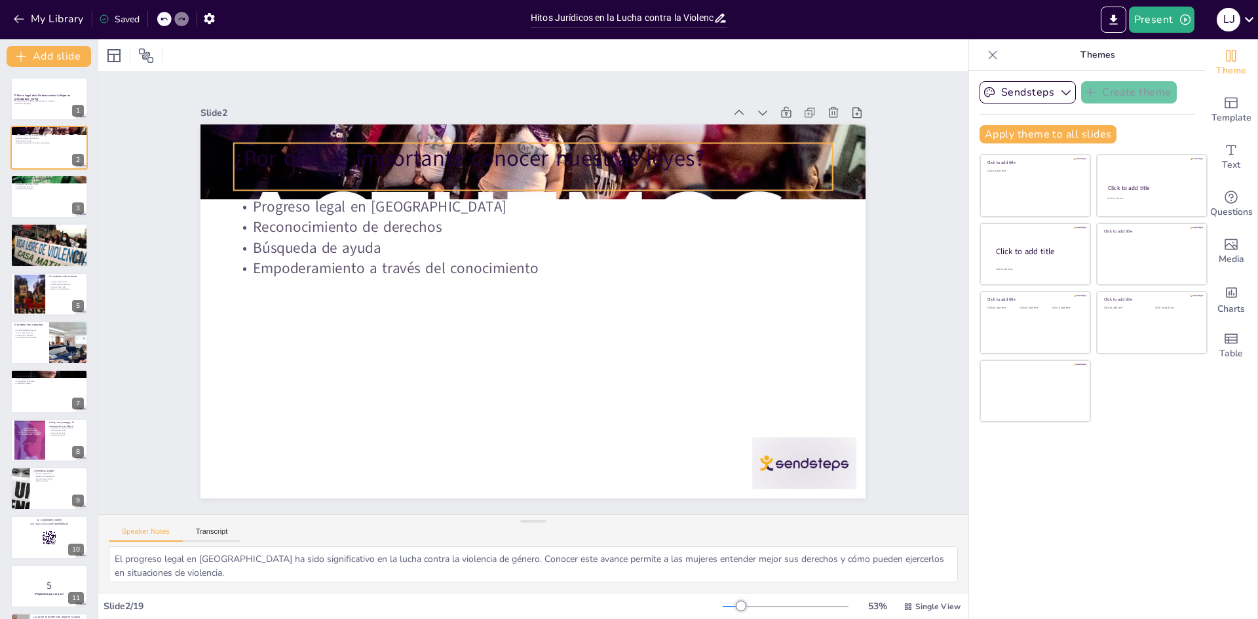
checkbox input "true"
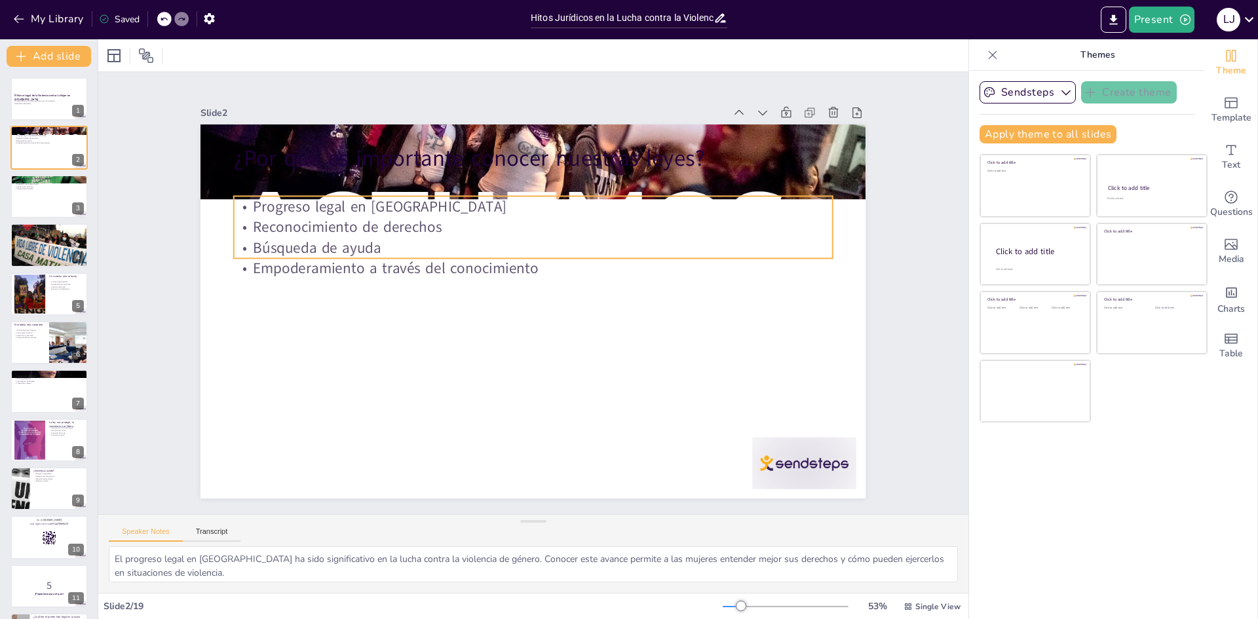
checkbox input "true"
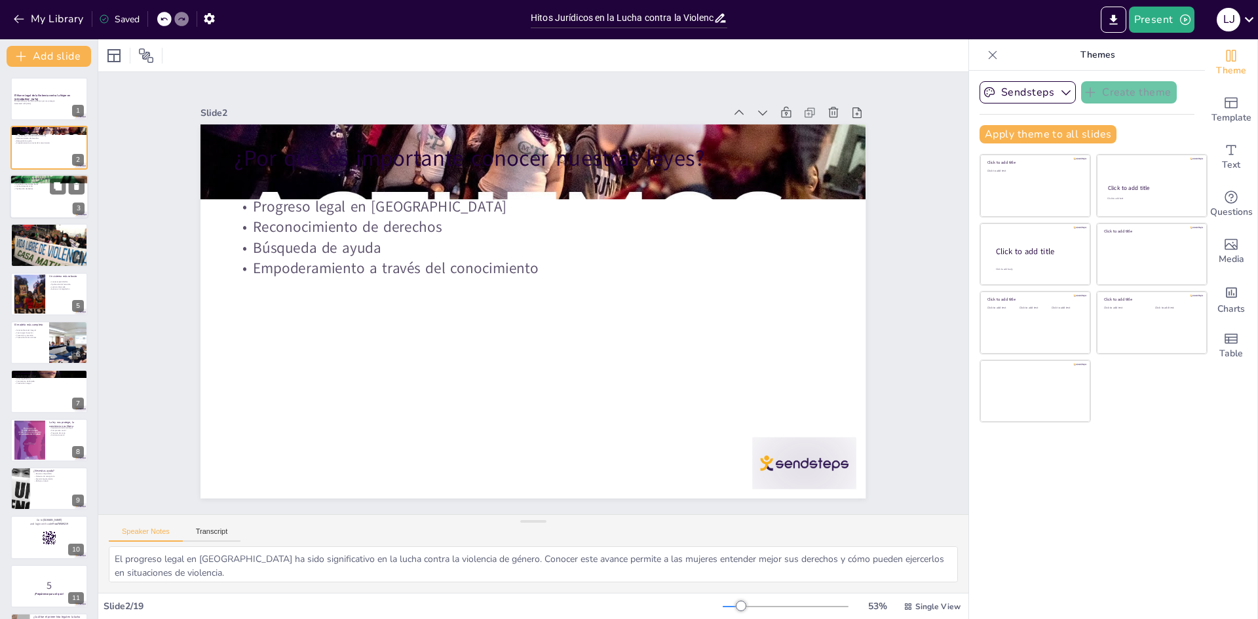
click at [41, 189] on p "Tipificación de delitos" at bounding box center [49, 188] width 71 height 3
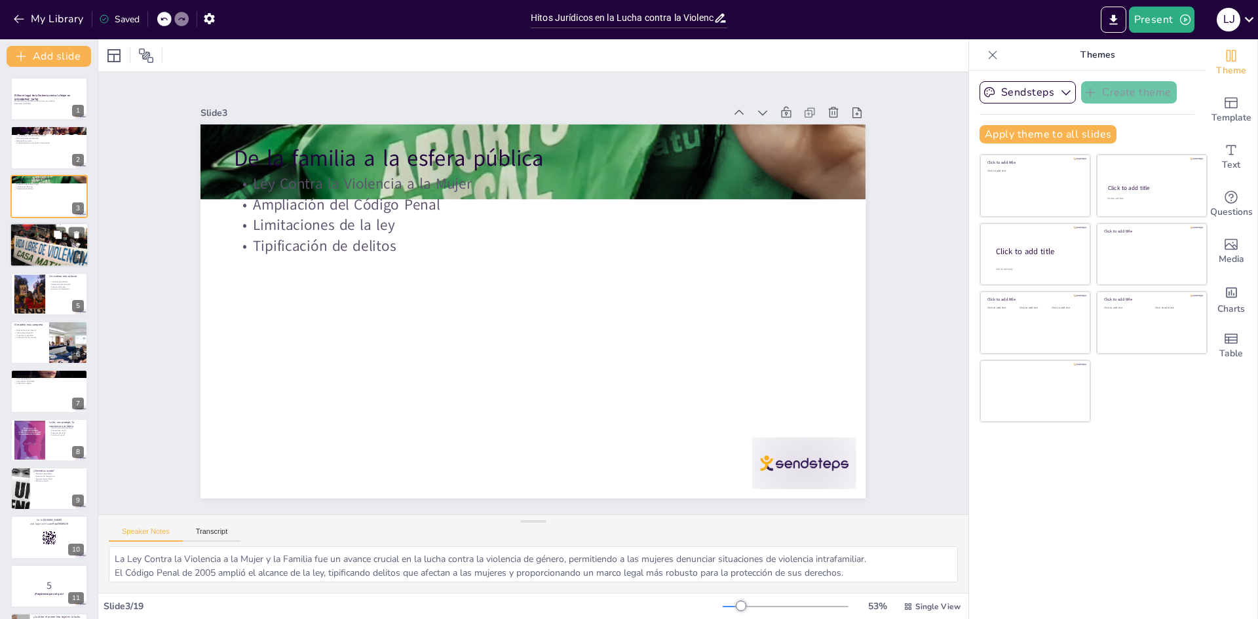
click at [47, 248] on div at bounding box center [49, 245] width 79 height 59
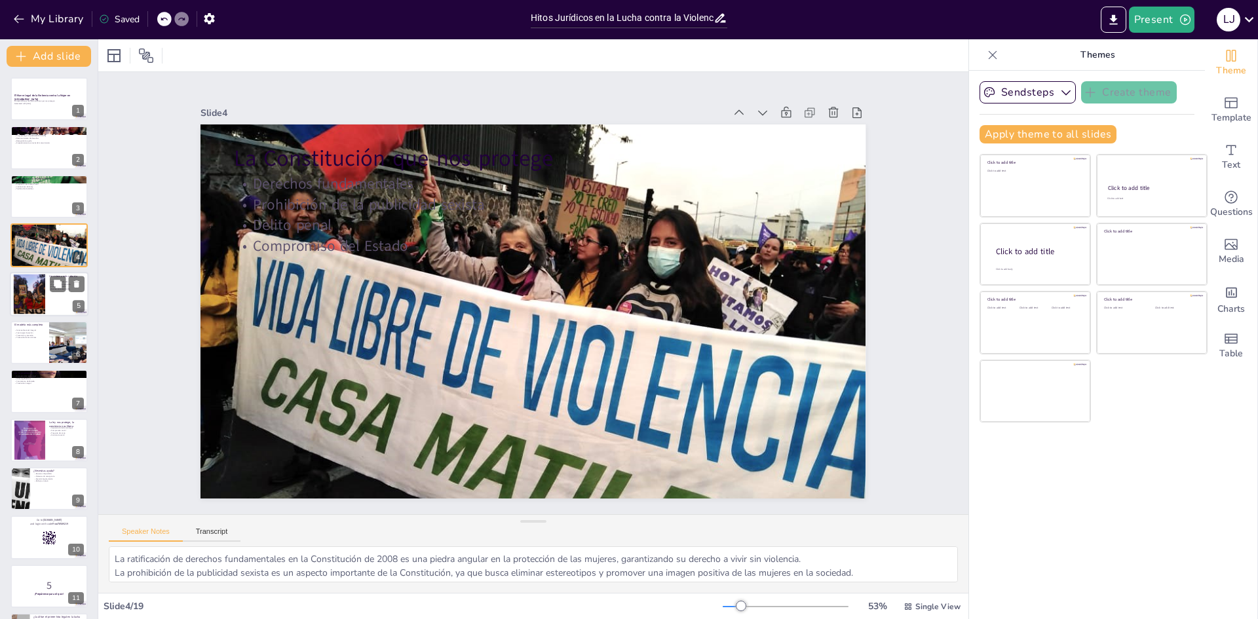
click at [18, 291] on div at bounding box center [29, 294] width 60 height 40
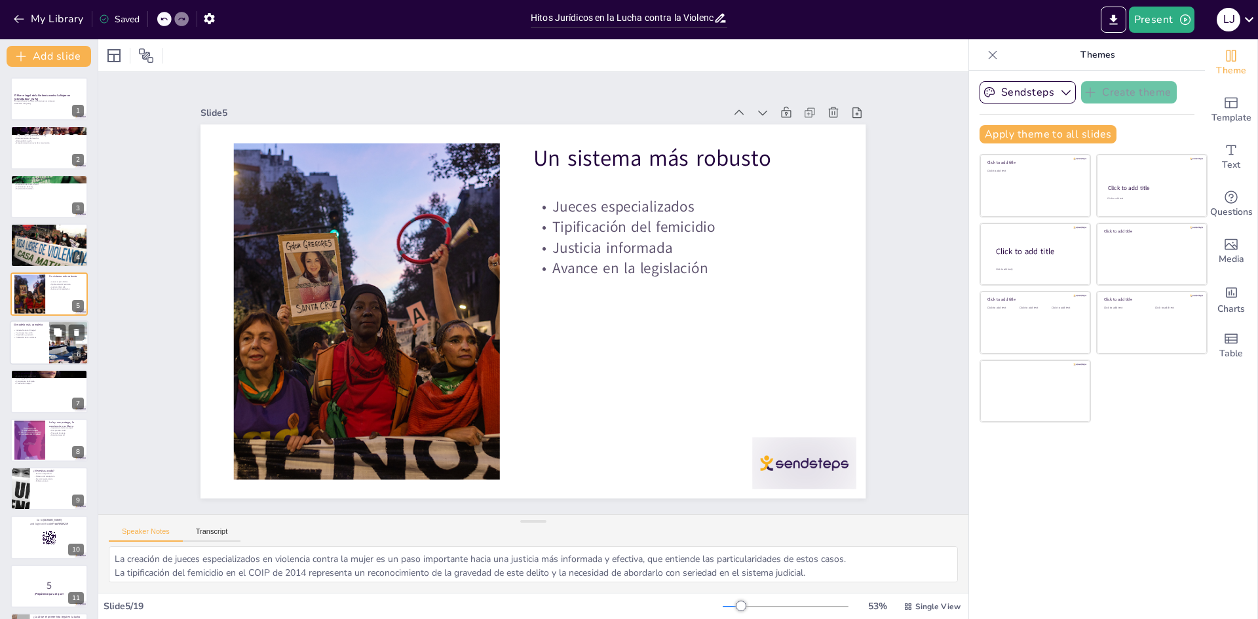
click at [27, 332] on p "Cuatro ejes de acción" at bounding box center [29, 333] width 31 height 3
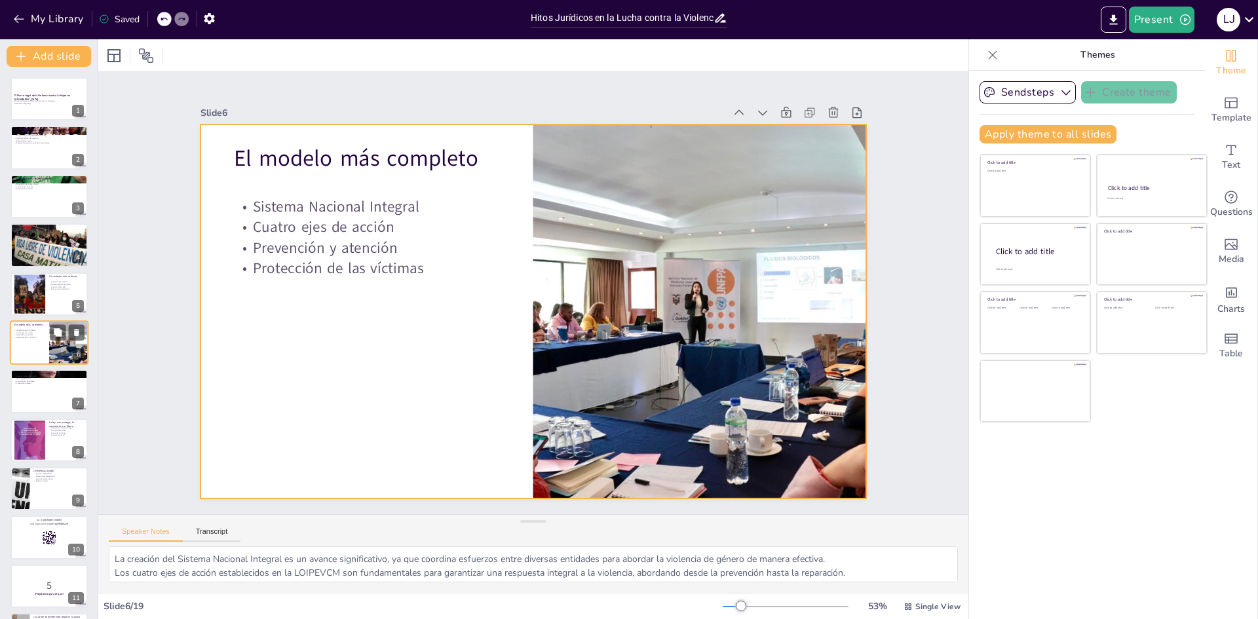
click at [49, 341] on div at bounding box center [49, 343] width 79 height 45
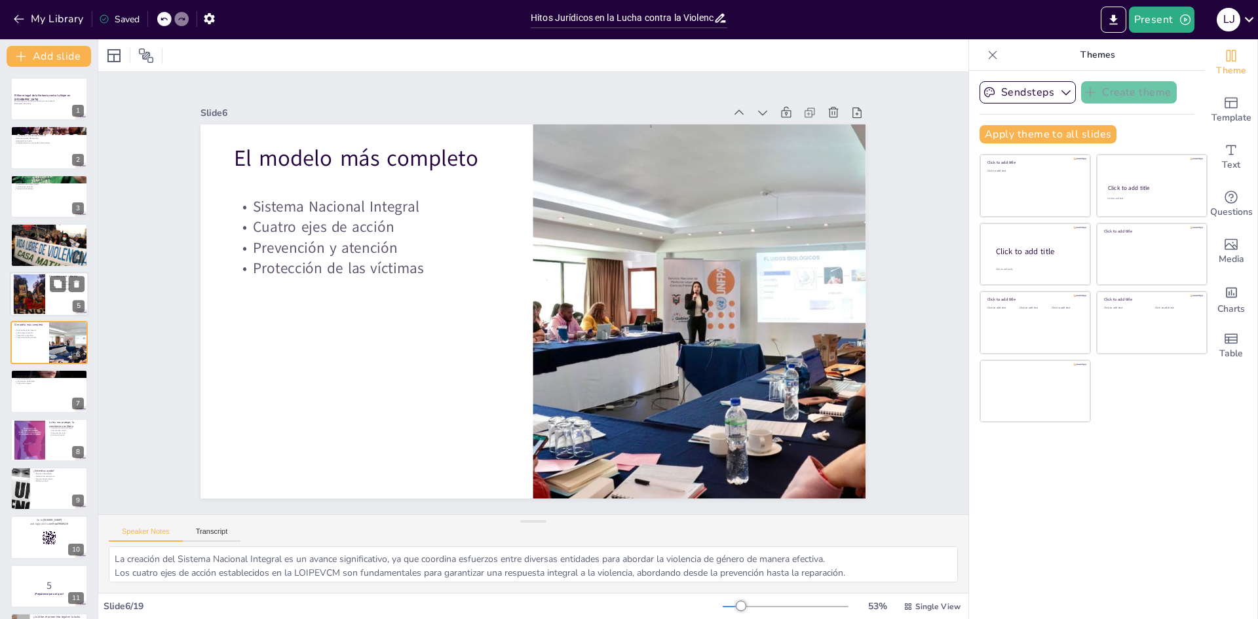
click at [40, 290] on div at bounding box center [29, 294] width 60 height 40
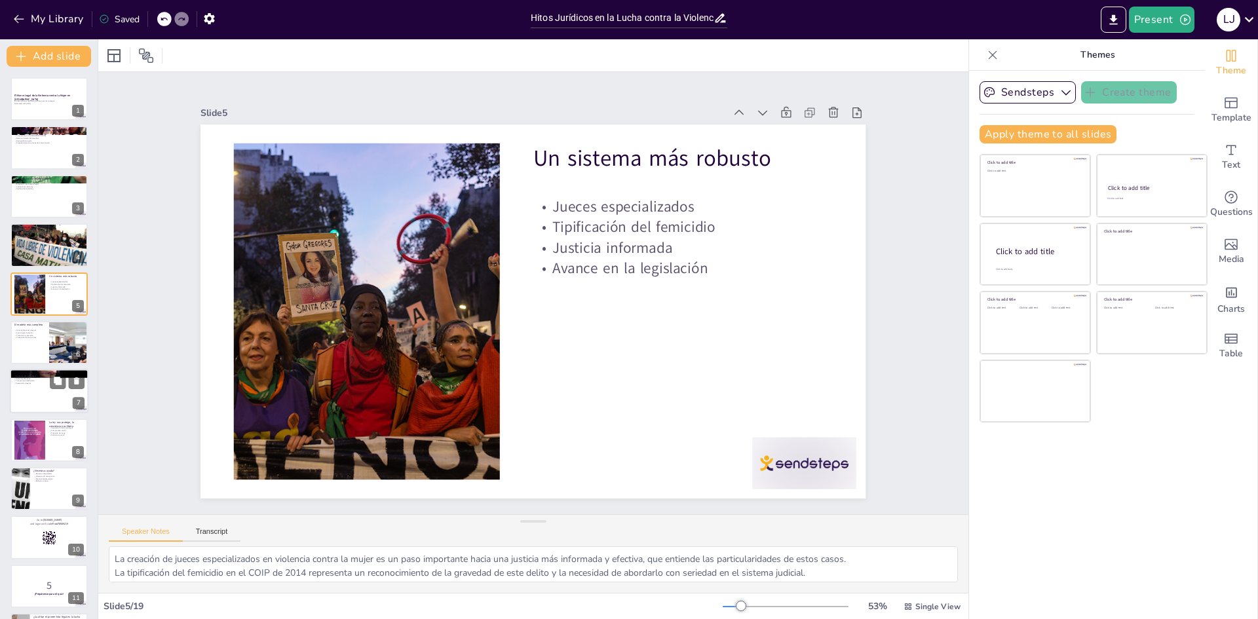
click at [34, 397] on div at bounding box center [49, 392] width 79 height 45
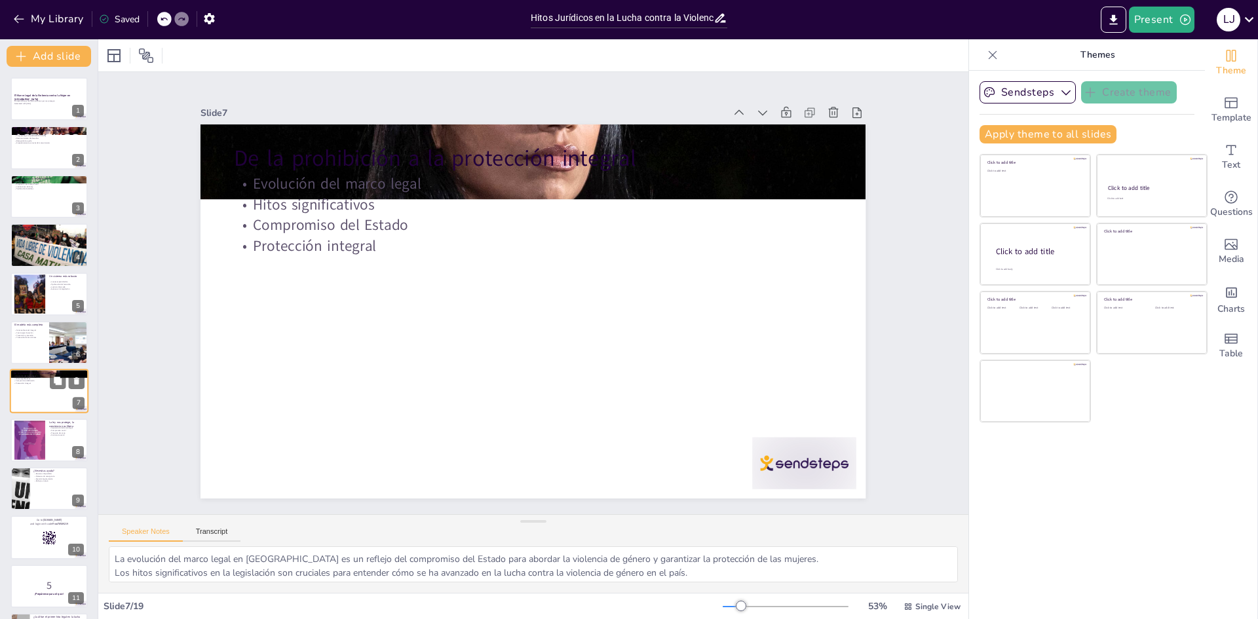
scroll to position [49, 0]
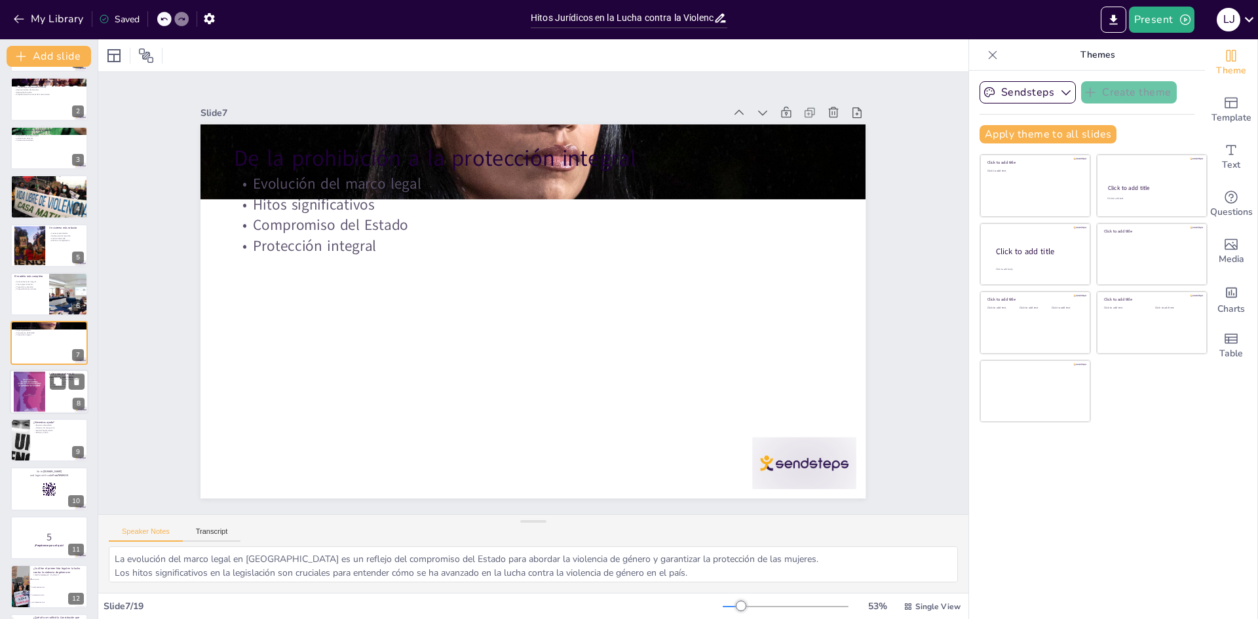
click at [39, 397] on div at bounding box center [29, 391] width 31 height 47
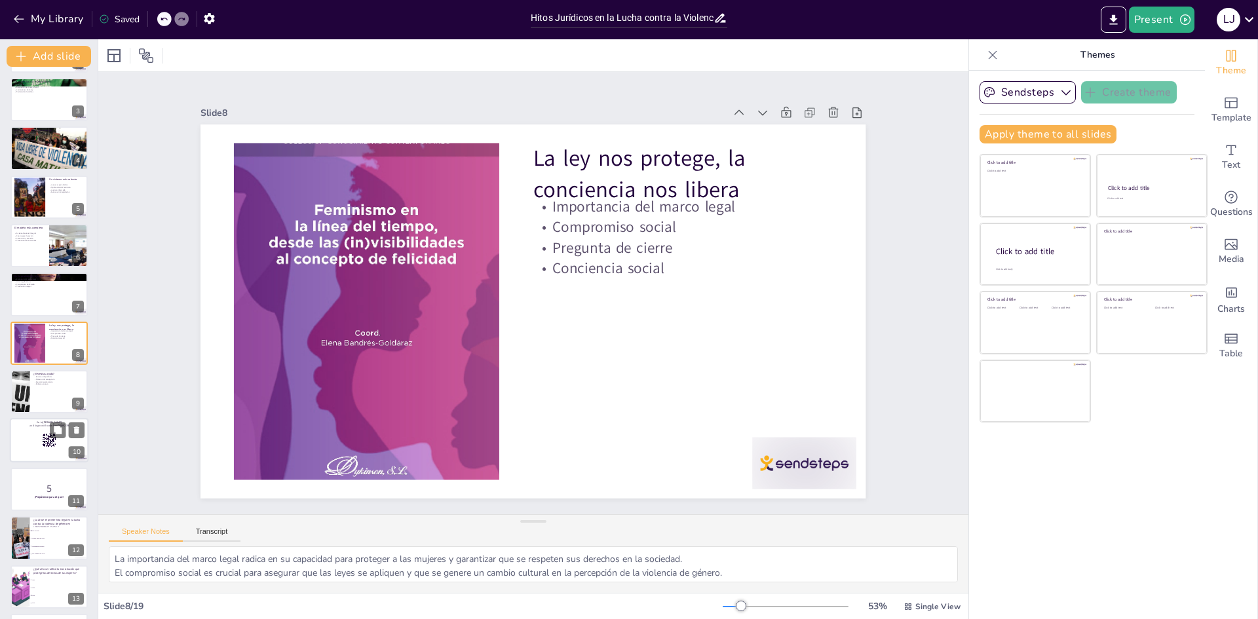
click at [35, 446] on div at bounding box center [49, 441] width 79 height 45
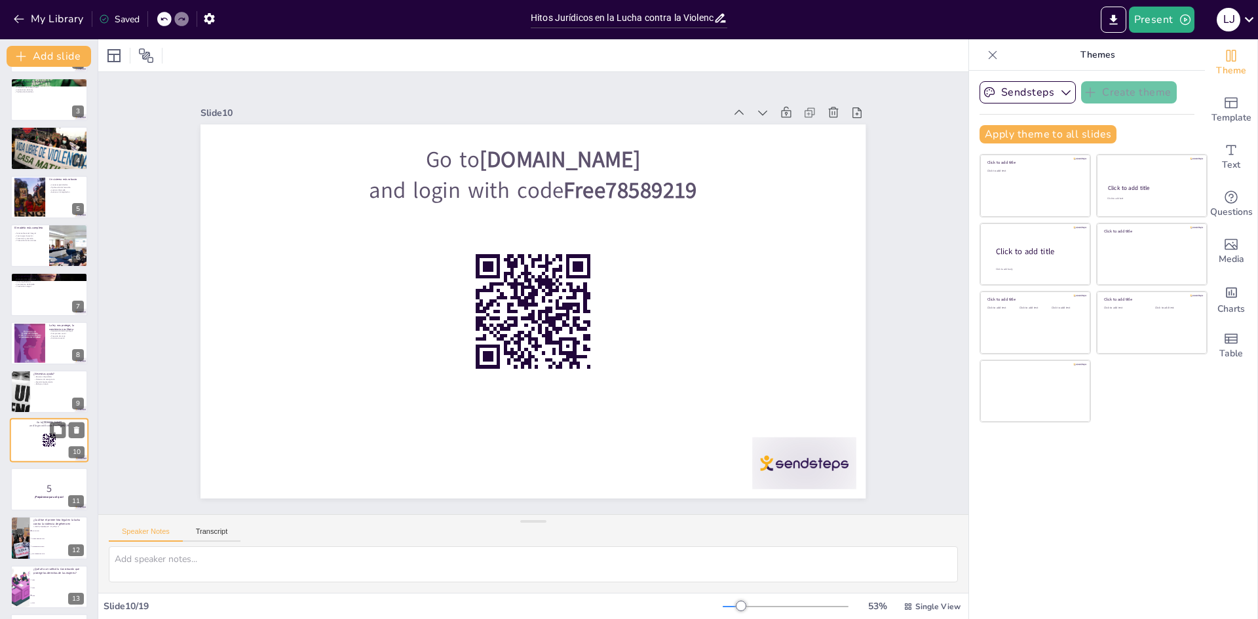
scroll to position [195, 0]
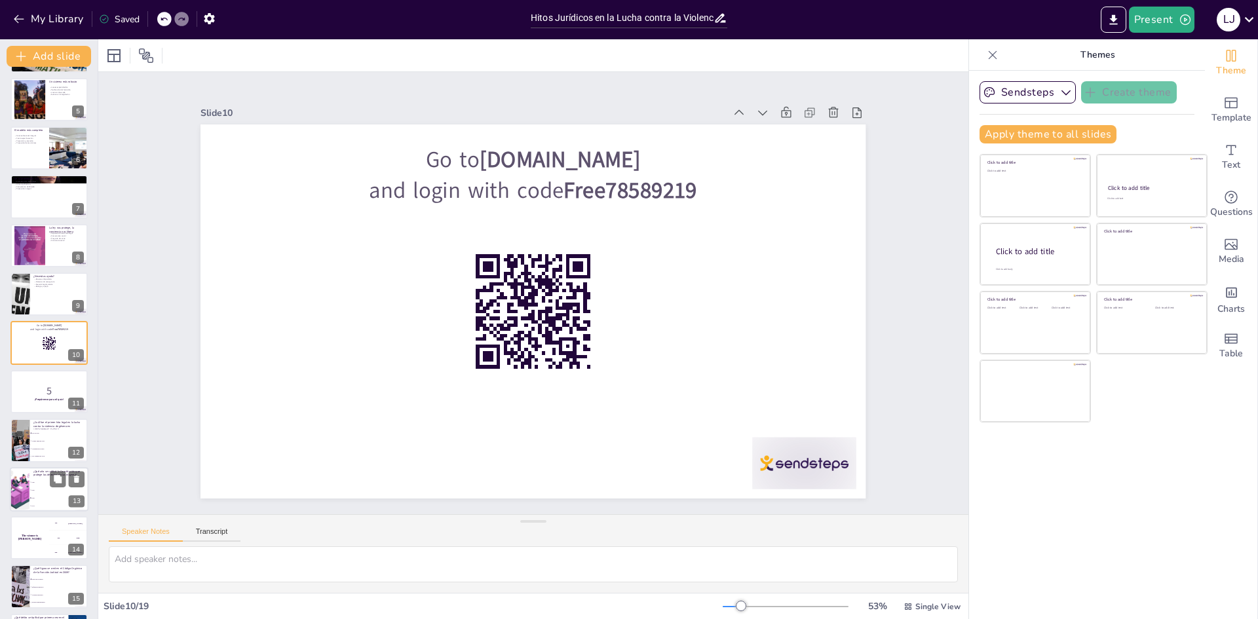
click at [37, 492] on li "2005" at bounding box center [58, 490] width 59 height 8
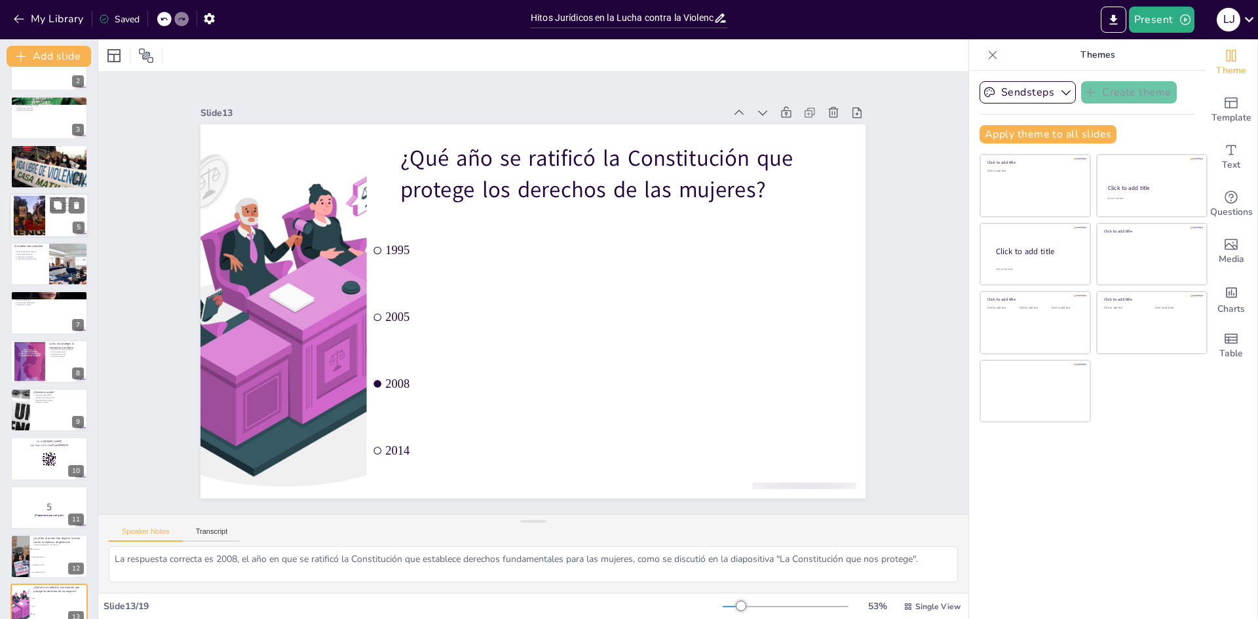
scroll to position [0, 0]
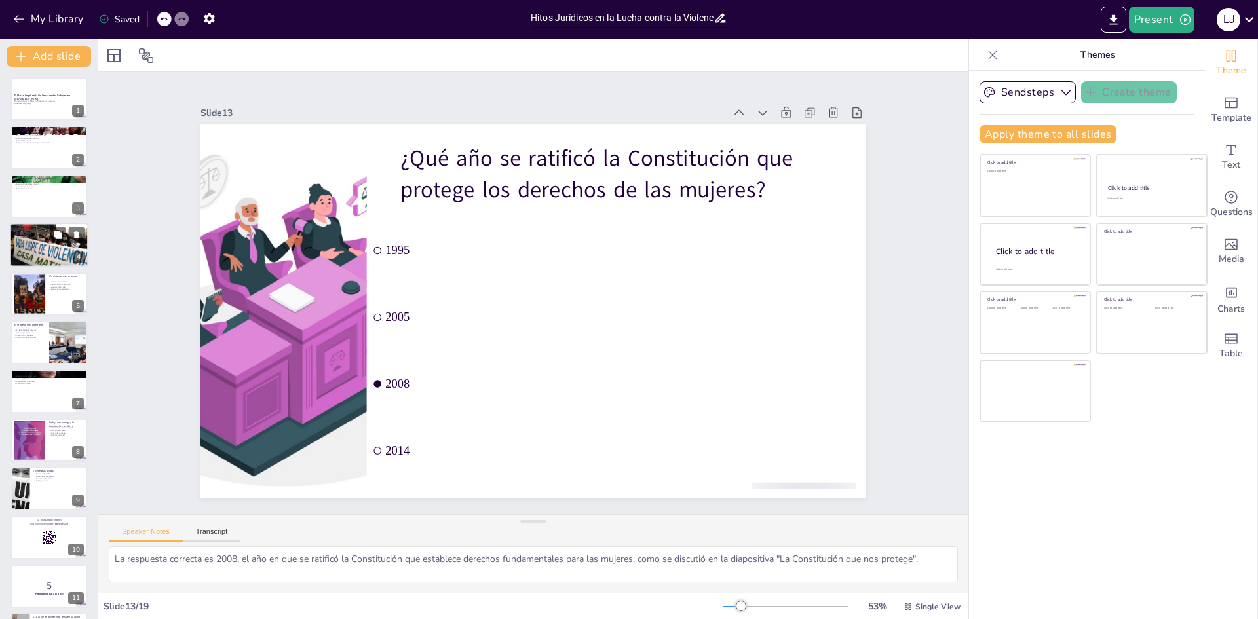
click at [40, 237] on p "Compromiso del Estado" at bounding box center [49, 238] width 71 height 3
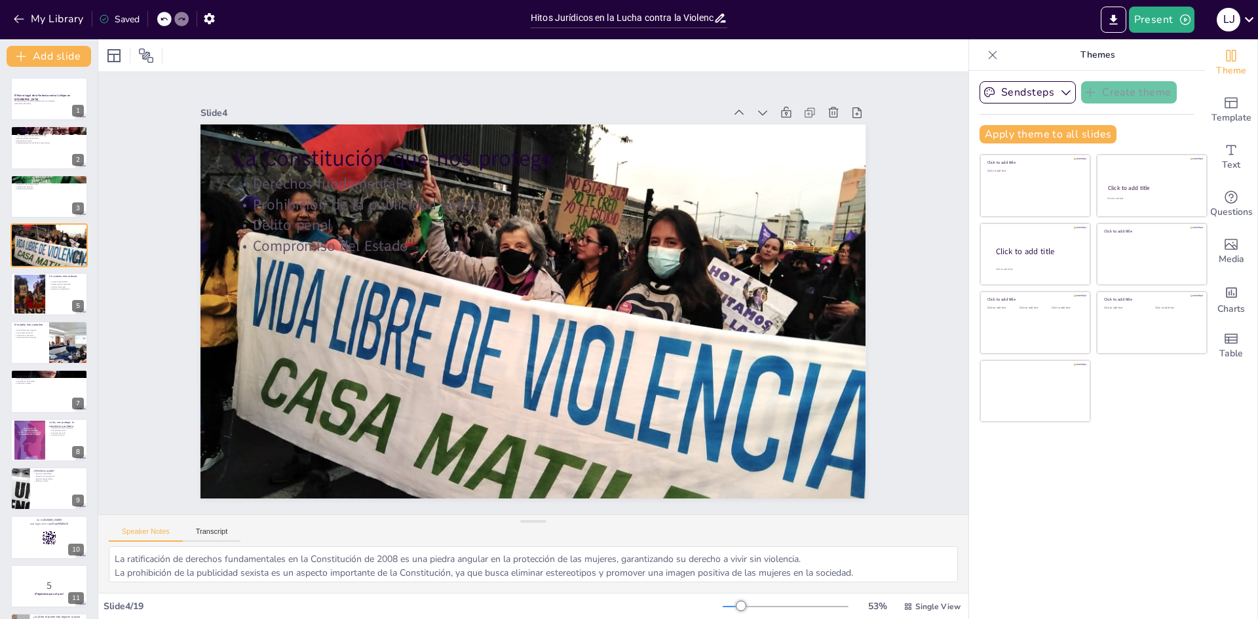
scroll to position [31, 0]
click at [38, 98] on div "El Marco Legal de la Violencia contra la Mujer en [GEOGRAPHIC_DATA]" at bounding box center [49, 97] width 71 height 6
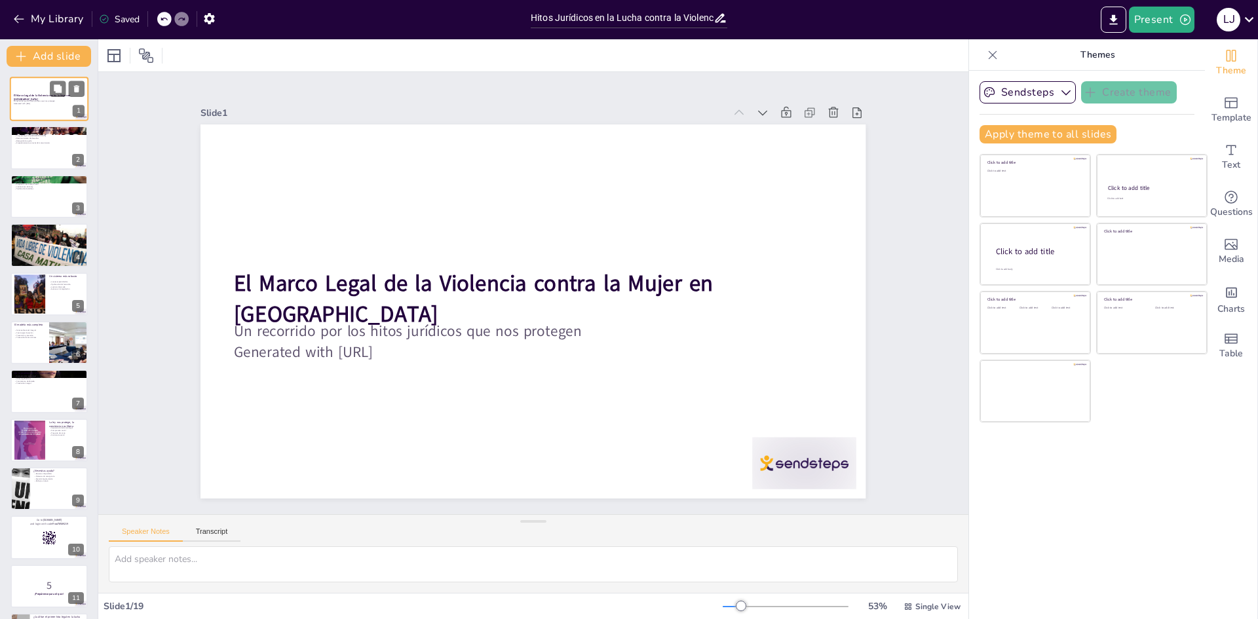
scroll to position [0, 0]
click at [1113, 20] on icon "Export to PowerPoint" at bounding box center [1114, 20] width 14 height 14
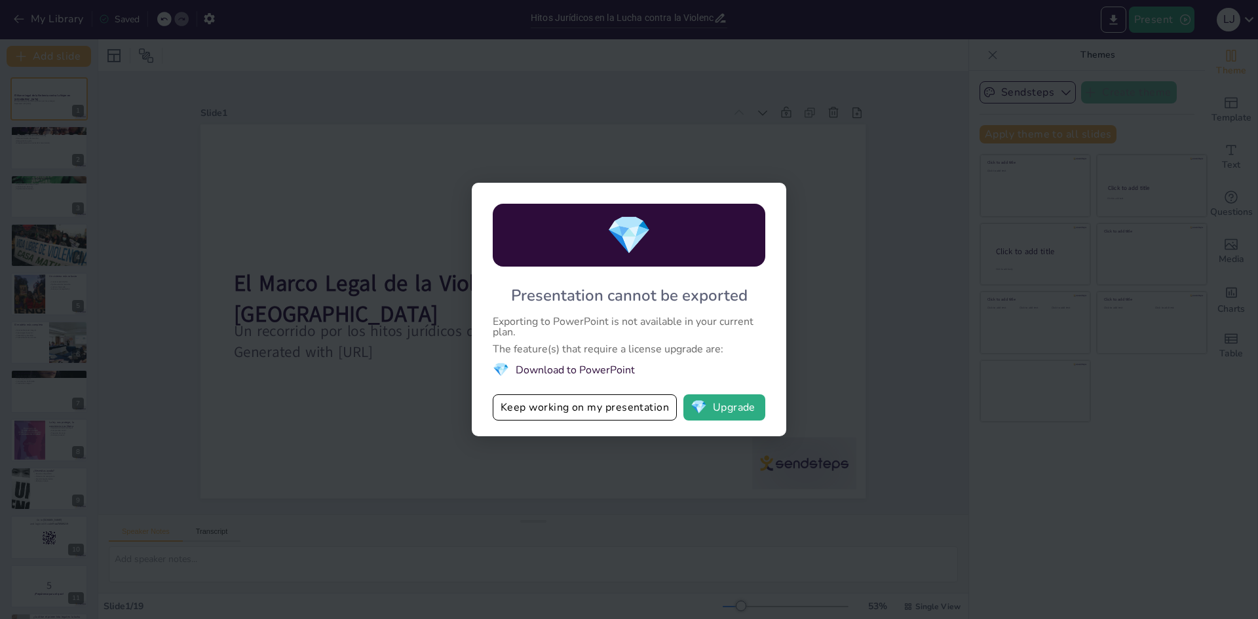
click at [830, 310] on div "💎 Presentation cannot be exported Exporting to PowerPoint is not available in y…" at bounding box center [629, 309] width 1258 height 619
click at [890, 184] on div "💎 Presentation cannot be exported Exporting to PowerPoint is not available in y…" at bounding box center [629, 309] width 1258 height 619
click at [576, 406] on button "Keep working on my presentation" at bounding box center [585, 408] width 184 height 26
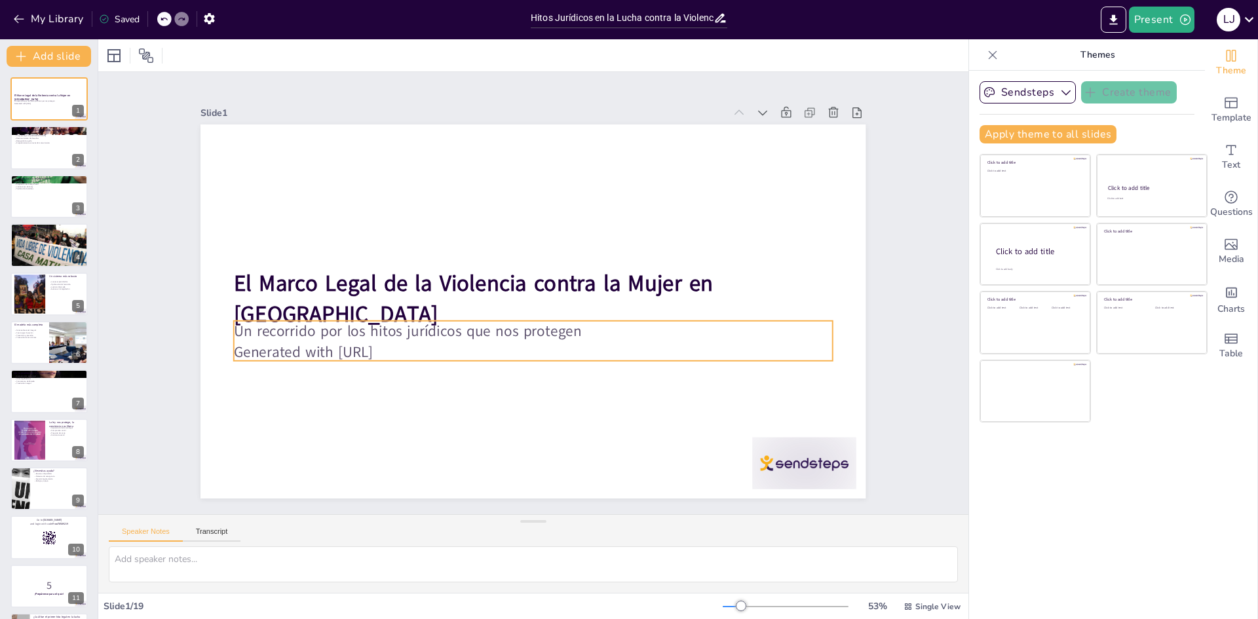
click at [710, 330] on p "Un recorrido por los hitos jurídicos que nos protegen" at bounding box center [533, 331] width 599 height 21
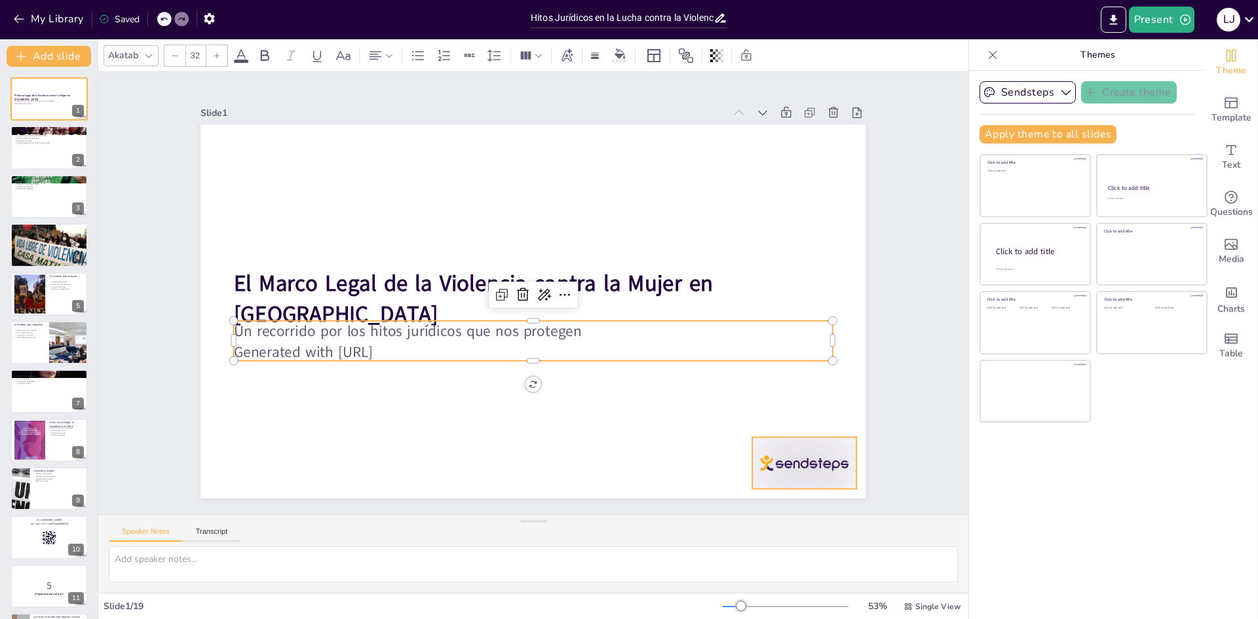
click at [766, 463] on div at bounding box center [785, 490] width 109 height 62
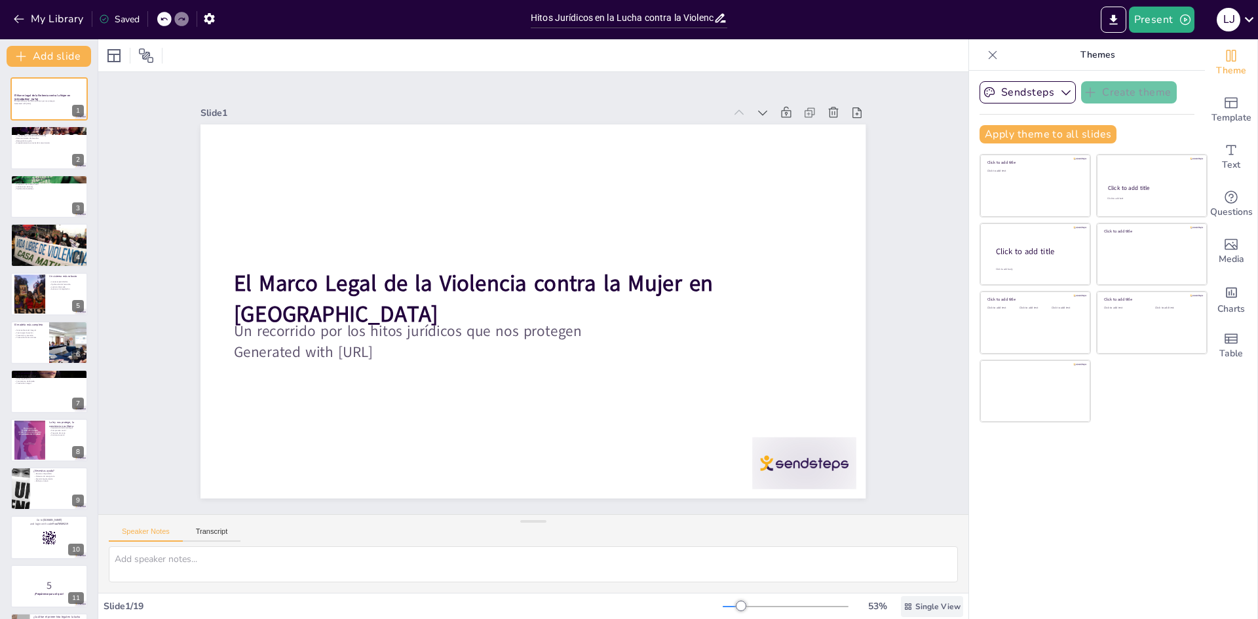
click at [916, 608] on span "Single View" at bounding box center [938, 607] width 45 height 10
click at [927, 550] on span "Single View" at bounding box center [909, 551] width 60 height 12
click at [45, 154] on div at bounding box center [49, 148] width 79 height 45
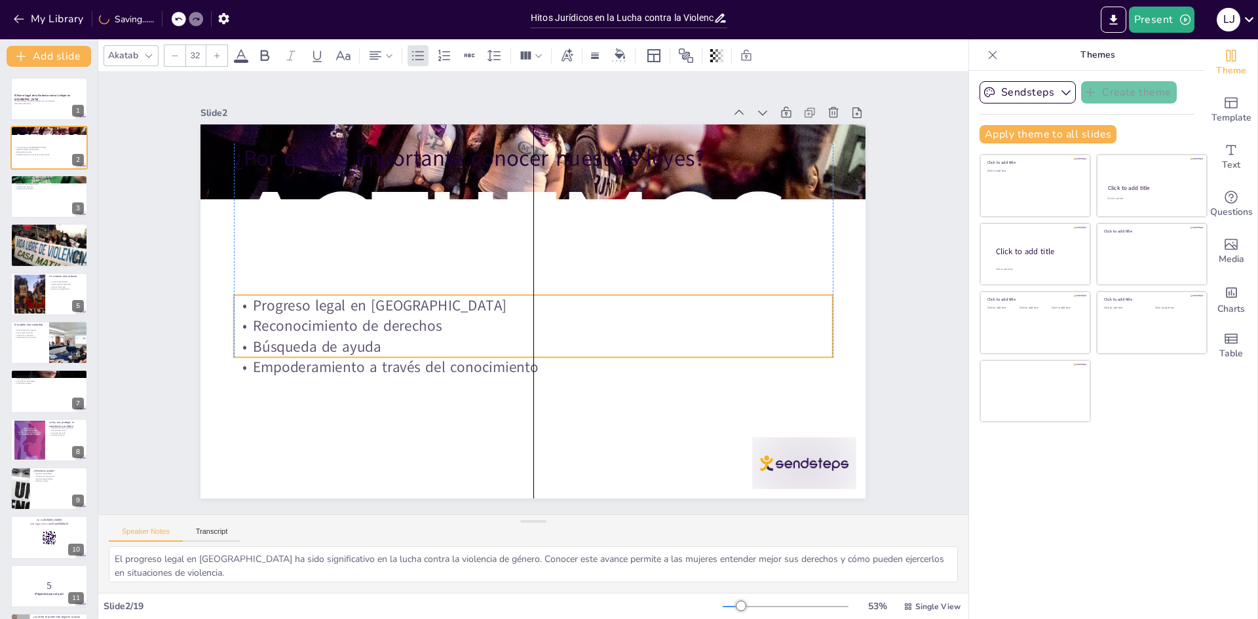
drag, startPoint x: 358, startPoint y: 218, endPoint x: 355, endPoint y: 321, distance: 102.3
click at [355, 321] on p "Reconocimiento de derechos" at bounding box center [530, 325] width 598 height 83
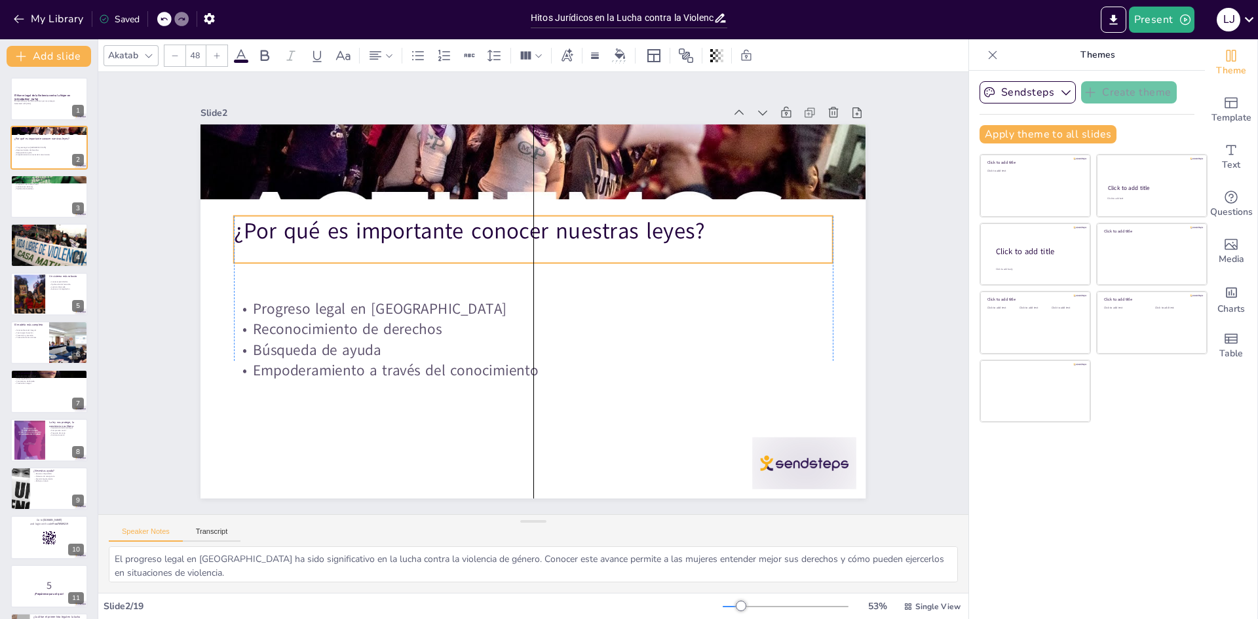
drag, startPoint x: 405, startPoint y: 155, endPoint x: 401, endPoint y: 227, distance: 72.9
click at [401, 227] on p "¿Por qué es importante conocer nuestras leyes?" at bounding box center [540, 231] width 599 height 93
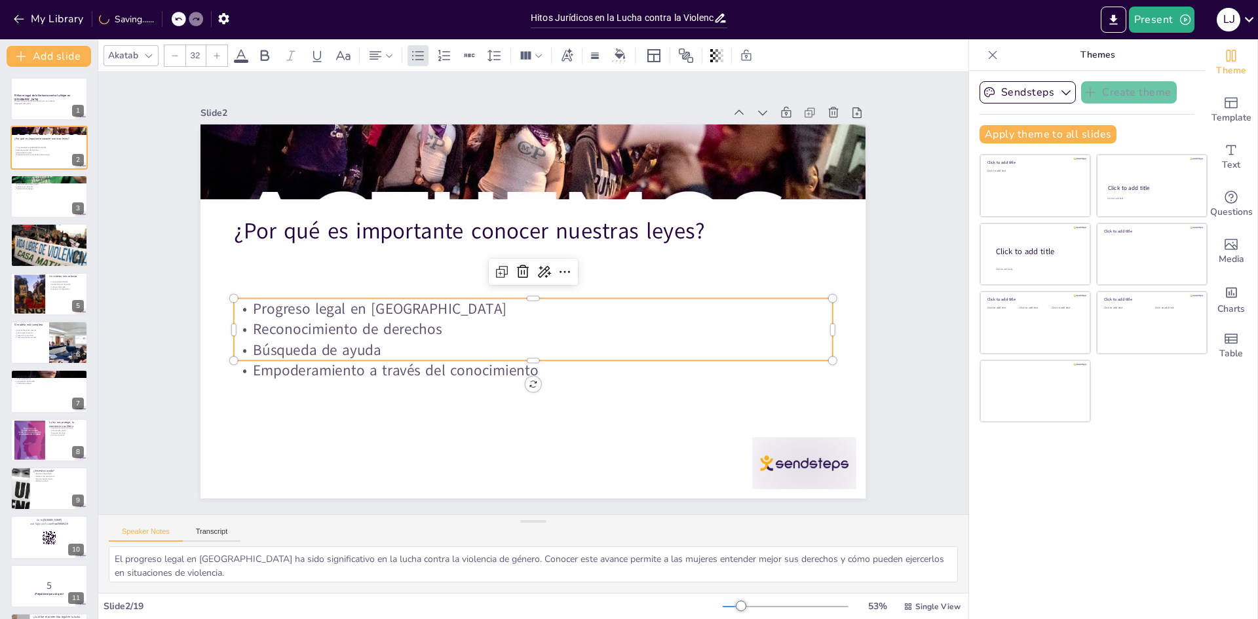
click at [644, 326] on p "Reconocimiento de derechos" at bounding box center [533, 329] width 599 height 21
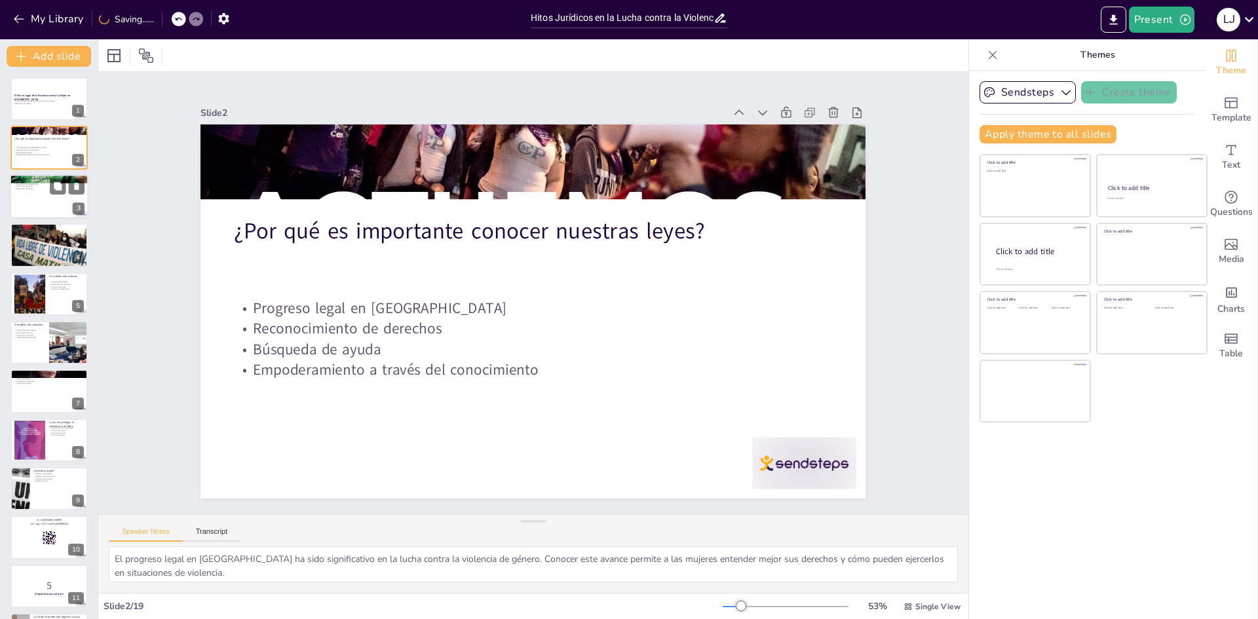
click at [41, 208] on div at bounding box center [49, 196] width 79 height 45
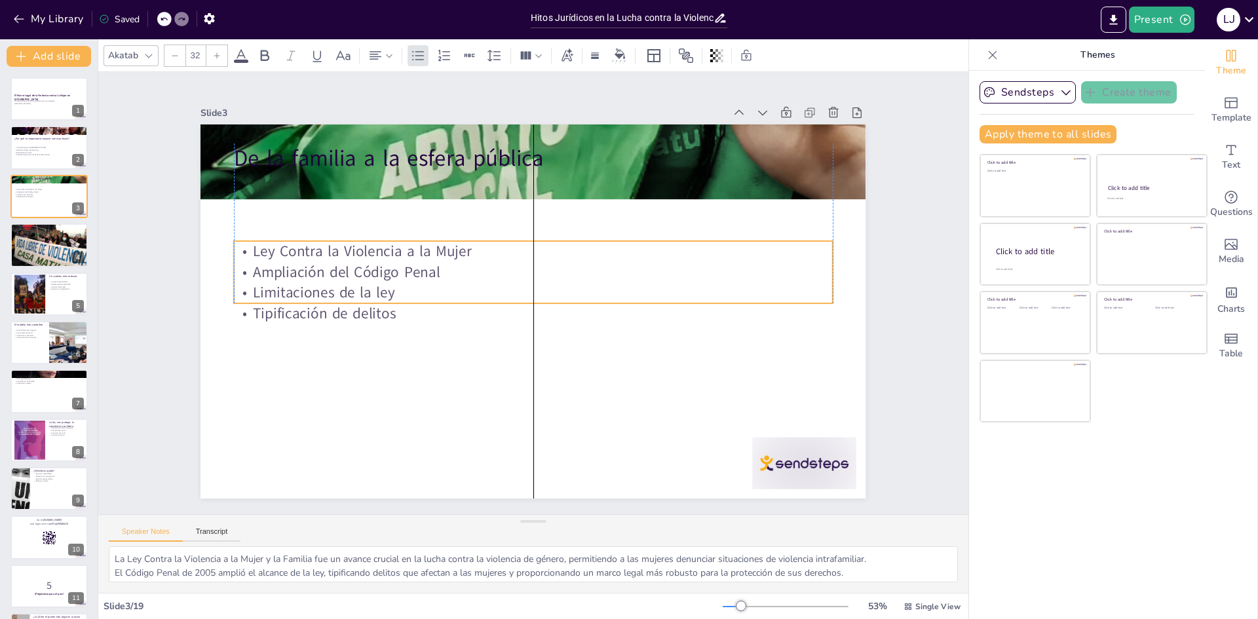
drag, startPoint x: 291, startPoint y: 204, endPoint x: 293, endPoint y: 272, distance: 67.5
click at [293, 272] on p "Ampliación del Código Penal" at bounding box center [533, 272] width 599 height 21
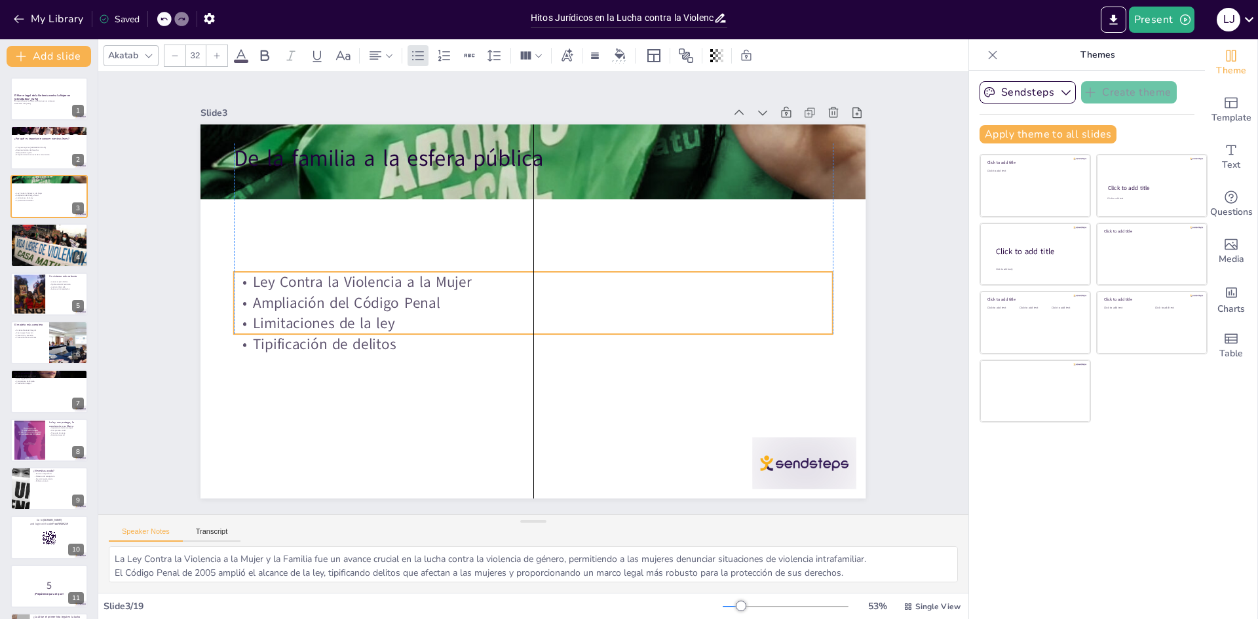
drag, startPoint x: 339, startPoint y: 269, endPoint x: 336, endPoint y: 300, distance: 30.9
click at [482, 300] on p "Ampliación del Código Penal" at bounding box center [523, 294] width 83 height 598
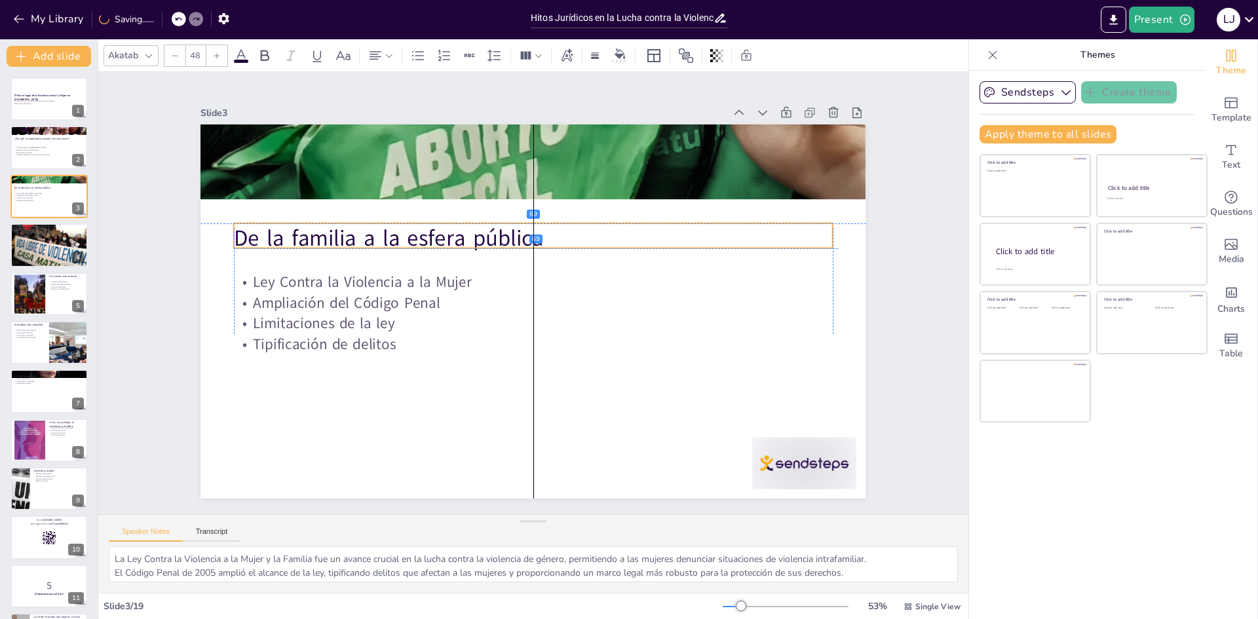
drag, startPoint x: 296, startPoint y: 170, endPoint x: 302, endPoint y: 235, distance: 65.8
click at [302, 235] on p "De la familia a la esfera pública" at bounding box center [533, 239] width 599 height 31
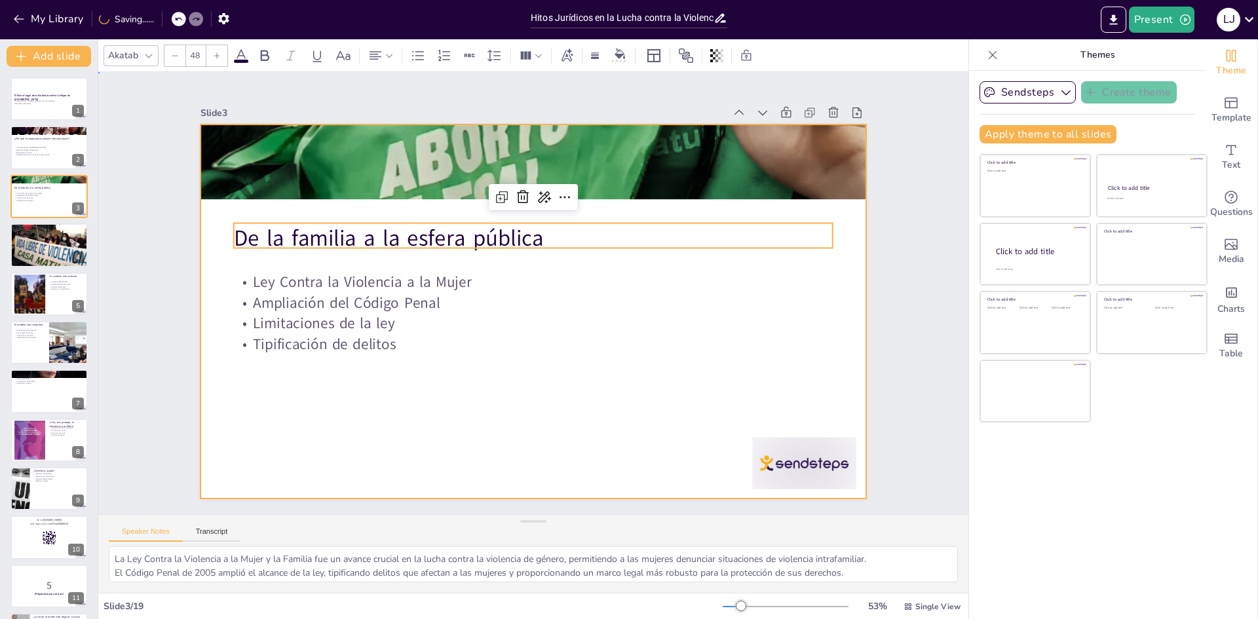
click at [625, 389] on div at bounding box center [532, 312] width 701 height 442
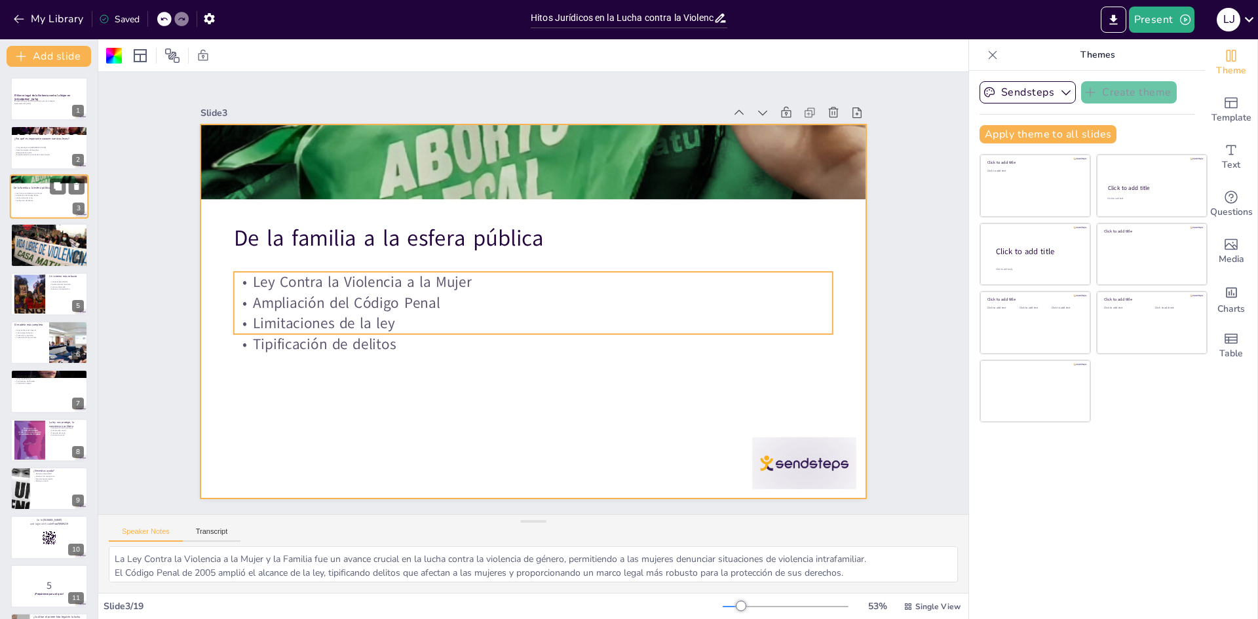
click at [37, 193] on div "Ley Contra la Violencia a la Mujer Ampliación del Código Penal Limitaciones de …" at bounding box center [49, 197] width 71 height 10
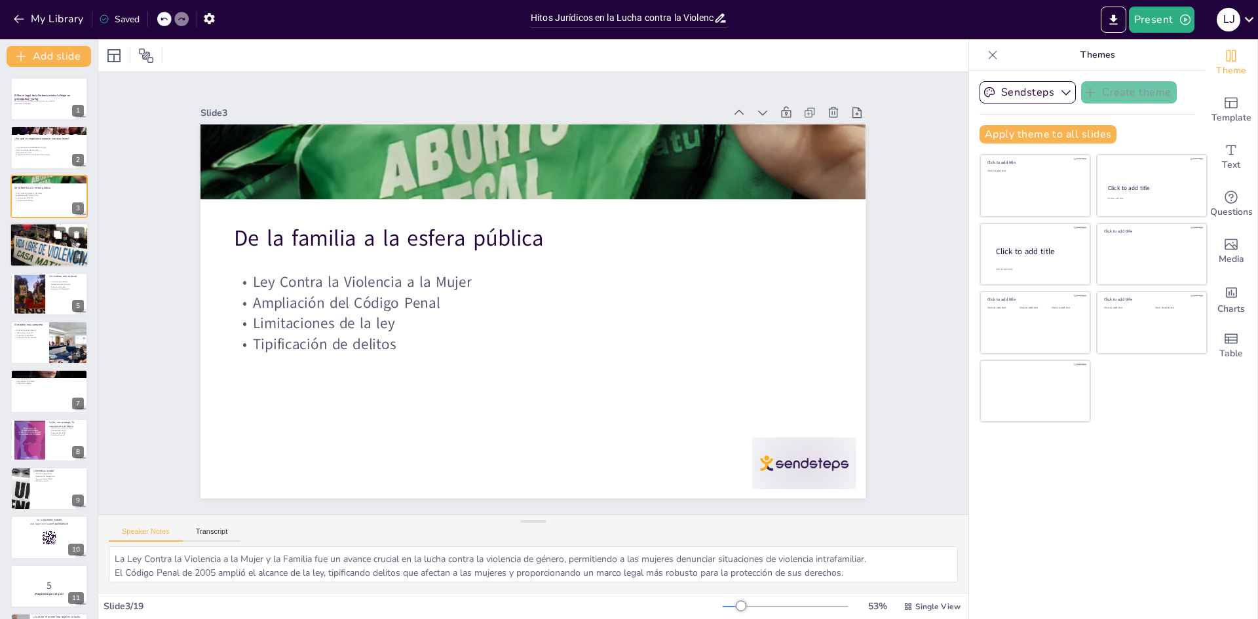
click at [43, 260] on div at bounding box center [49, 245] width 79 height 59
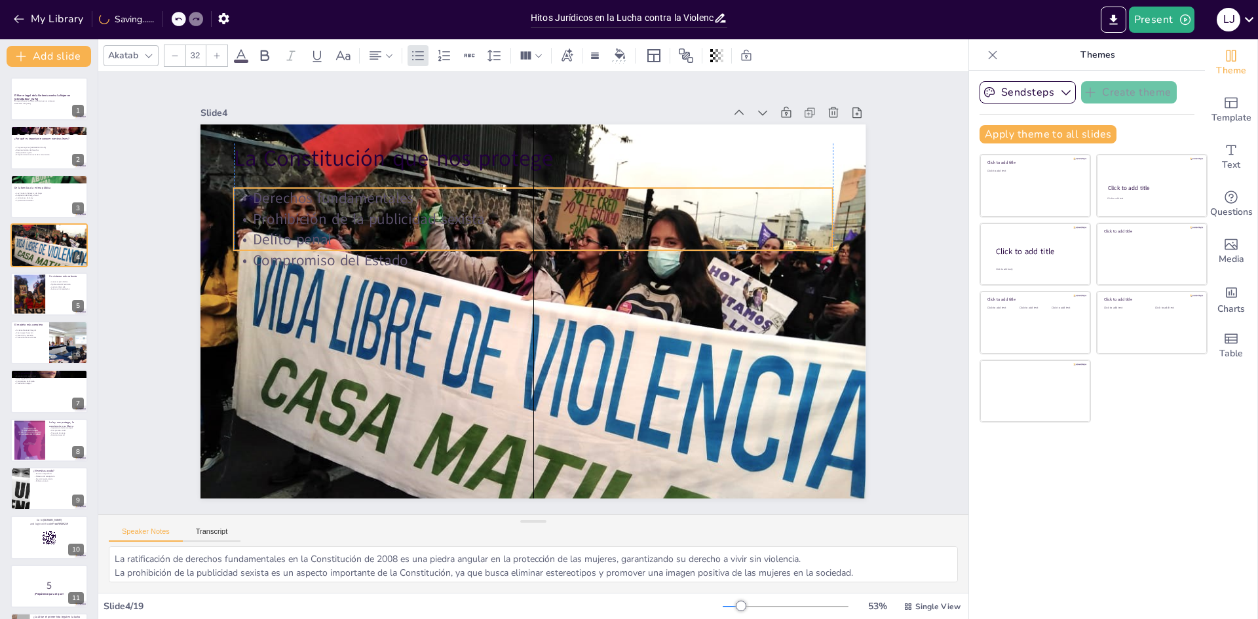
drag, startPoint x: 326, startPoint y: 185, endPoint x: 321, endPoint y: 199, distance: 14.7
click at [321, 199] on p "Derechos fundamentales" at bounding box center [543, 198] width 598 height 83
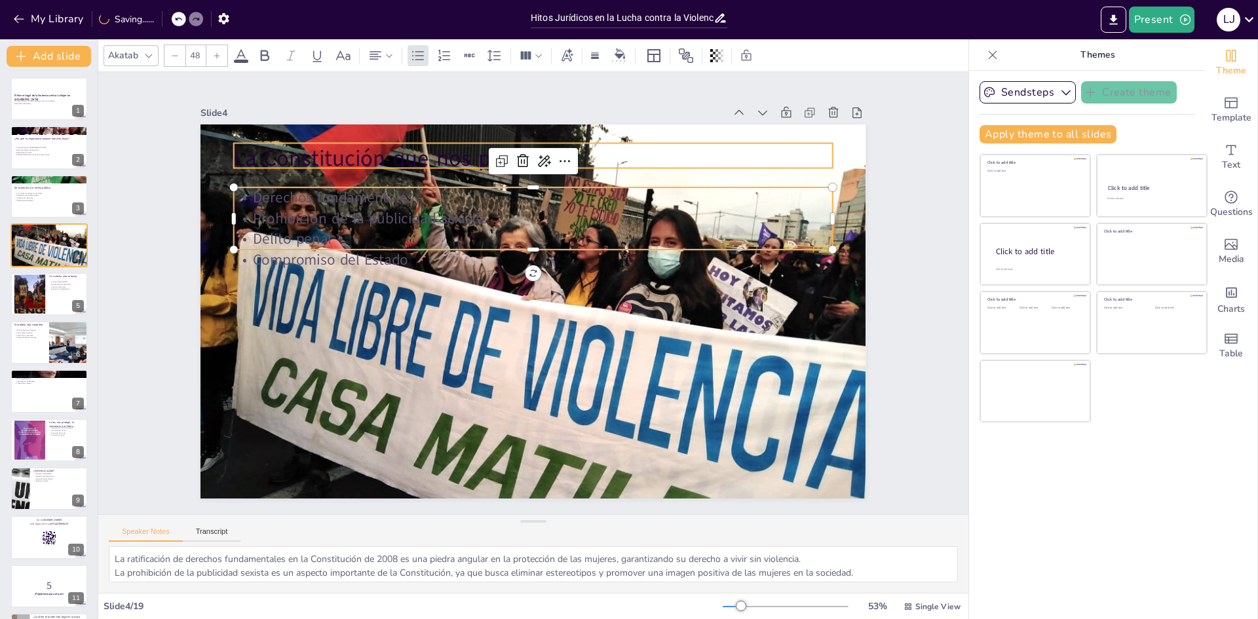
click at [286, 155] on p "La Constitución que nos protege" at bounding box center [533, 159] width 599 height 31
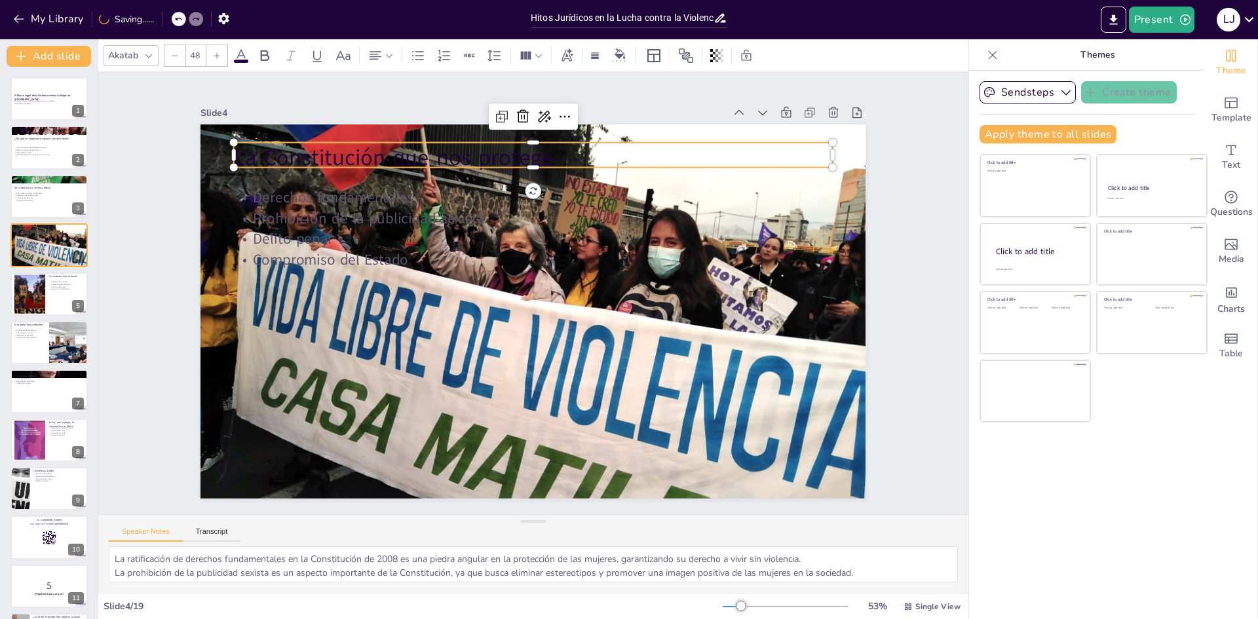
click at [248, 57] on icon at bounding box center [241, 56] width 16 height 16
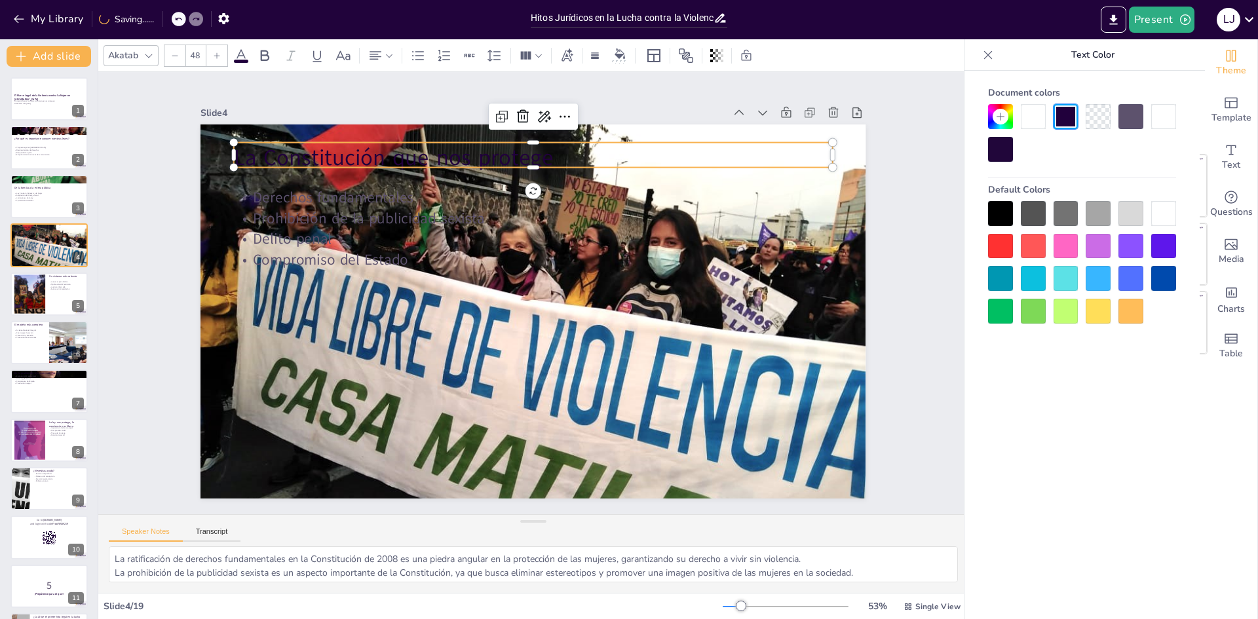
click at [243, 58] on icon at bounding box center [241, 56] width 16 height 16
click at [1168, 216] on div at bounding box center [1164, 213] width 25 height 25
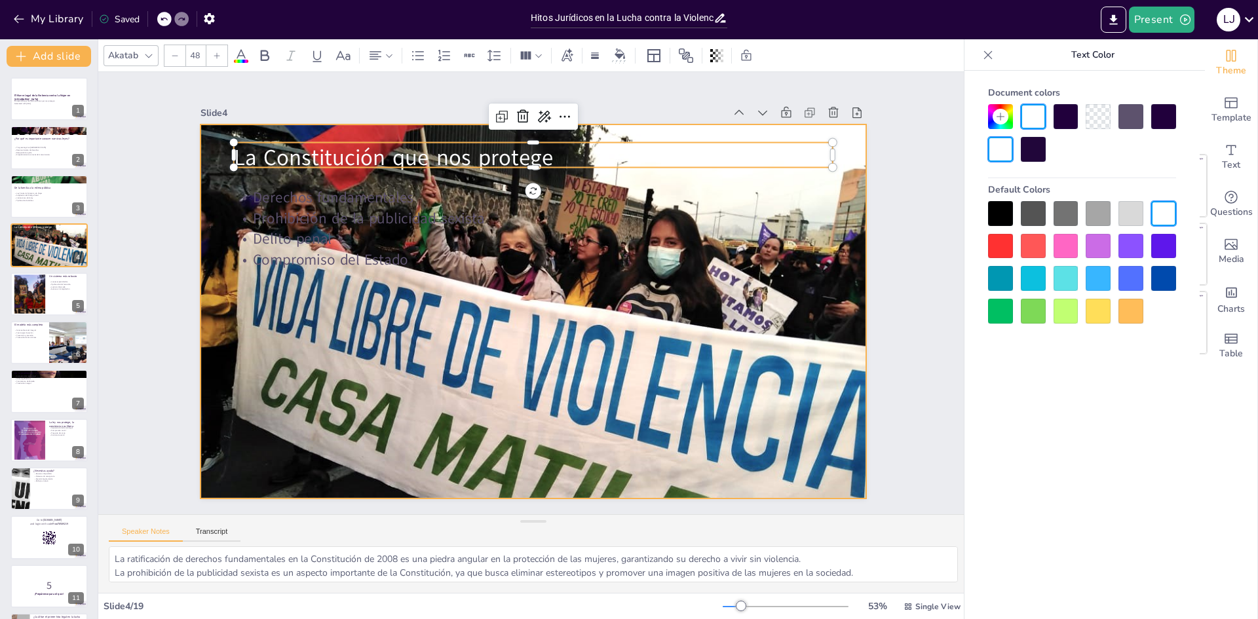
click at [281, 414] on div at bounding box center [531, 312] width 714 height 566
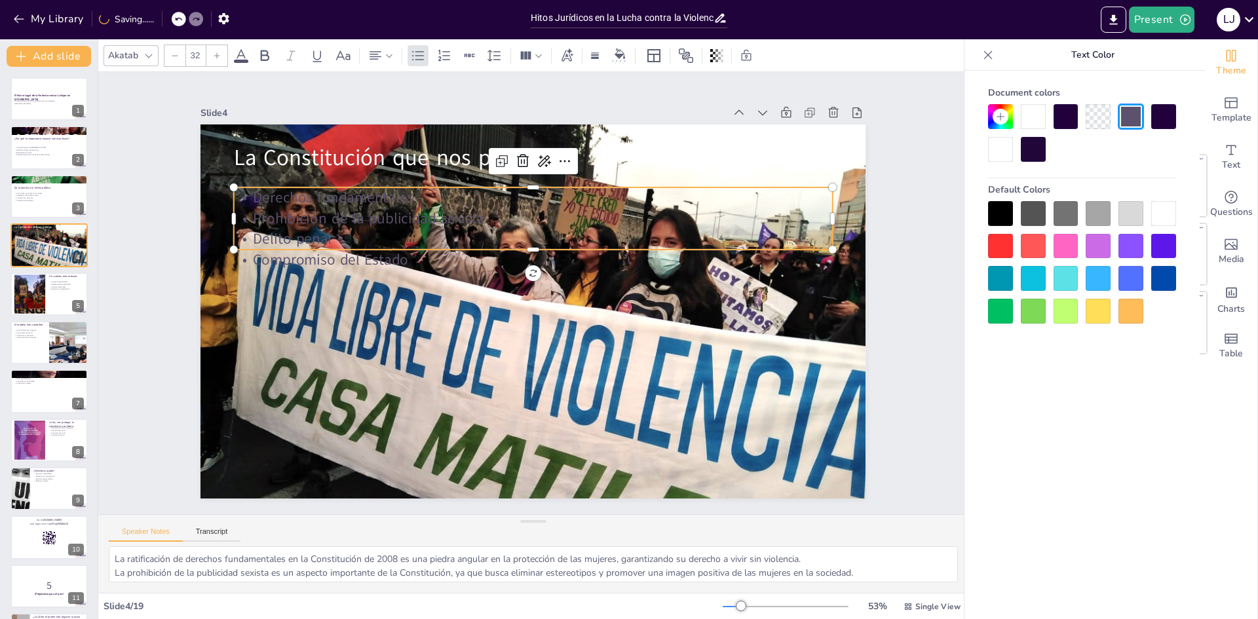
click at [279, 214] on p "Prohibición de la publicidad sexista" at bounding box center [542, 219] width 598 height 83
click at [1158, 208] on div at bounding box center [1164, 213] width 25 height 25
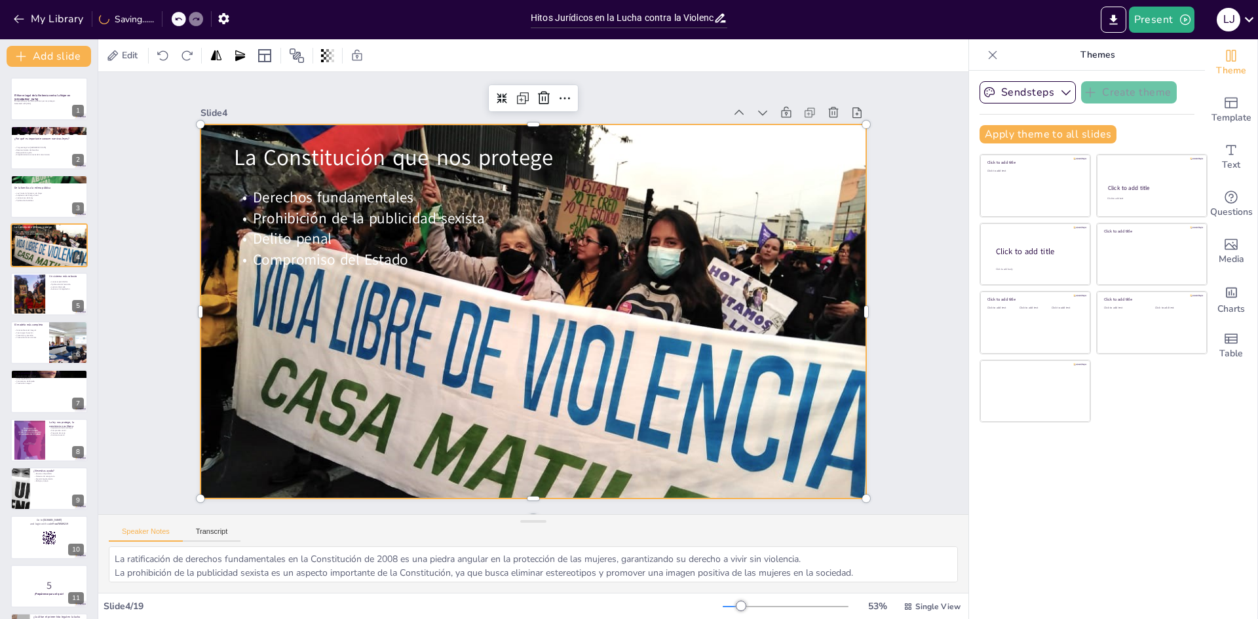
click at [453, 341] on div at bounding box center [529, 311] width 754 height 627
click at [32, 290] on div at bounding box center [29, 294] width 60 height 40
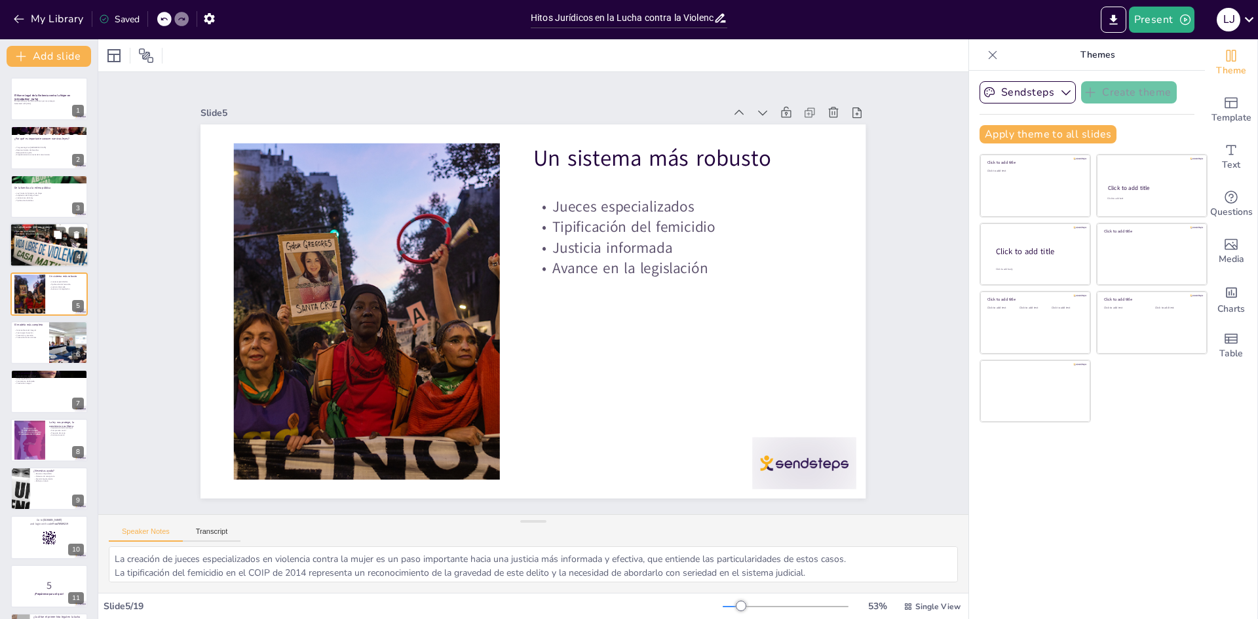
click at [41, 237] on p "Delito penal" at bounding box center [49, 236] width 71 height 3
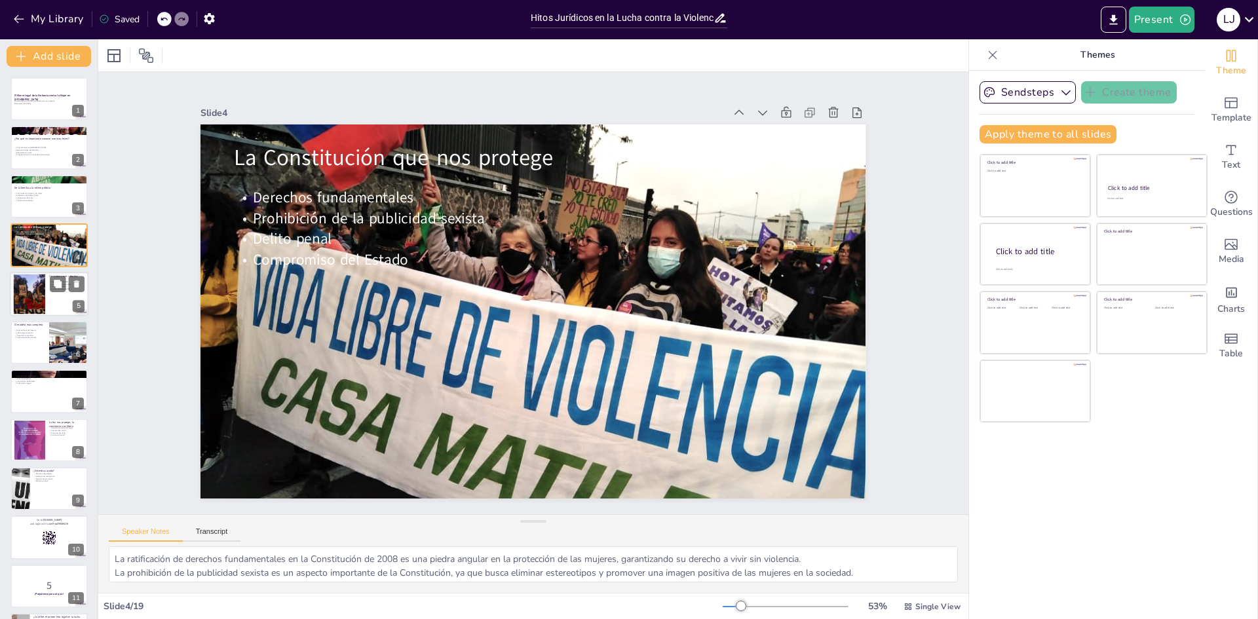
click at [45, 298] on div at bounding box center [49, 294] width 79 height 45
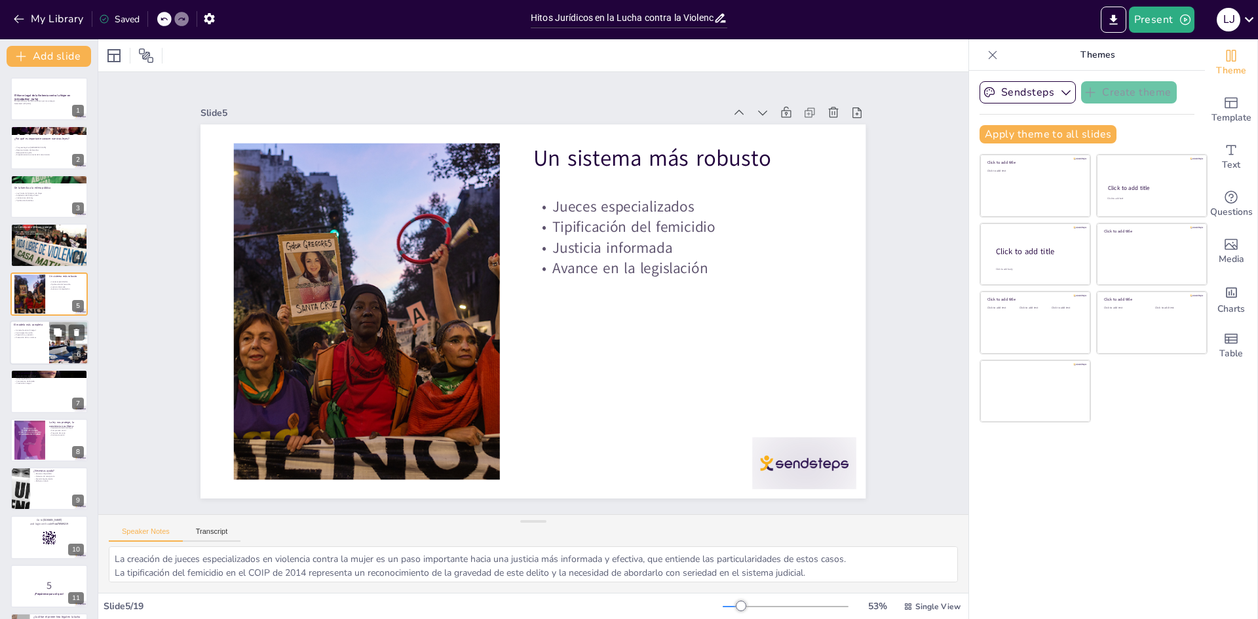
click at [35, 350] on div at bounding box center [49, 343] width 79 height 45
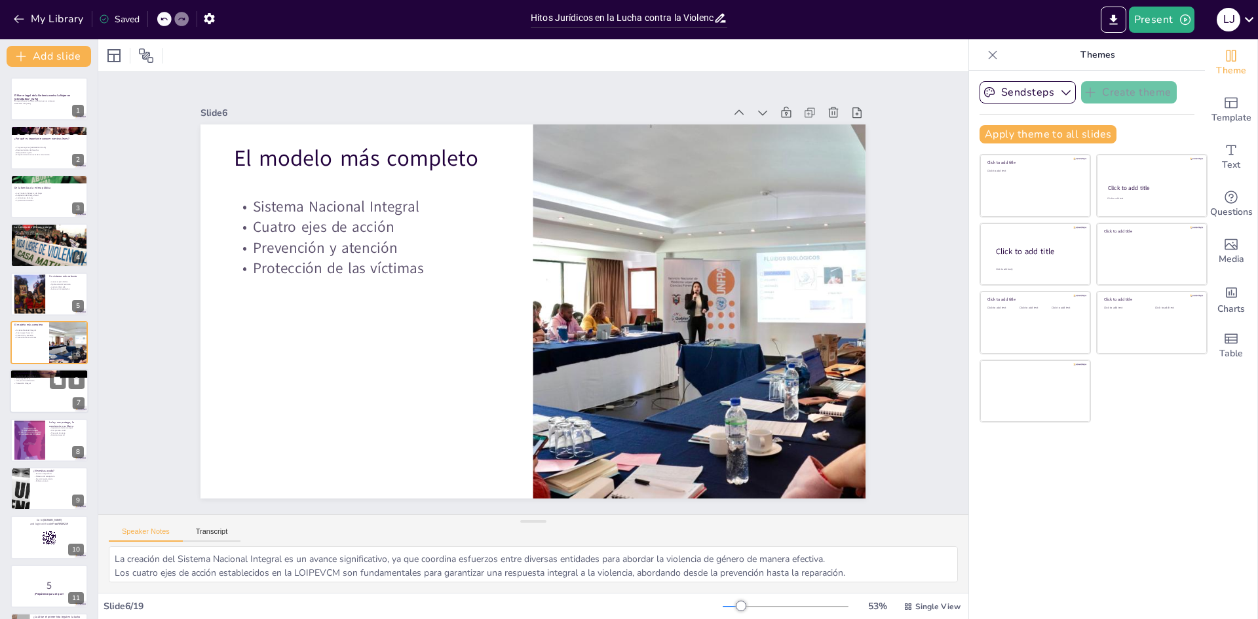
click at [33, 399] on div at bounding box center [49, 392] width 79 height 45
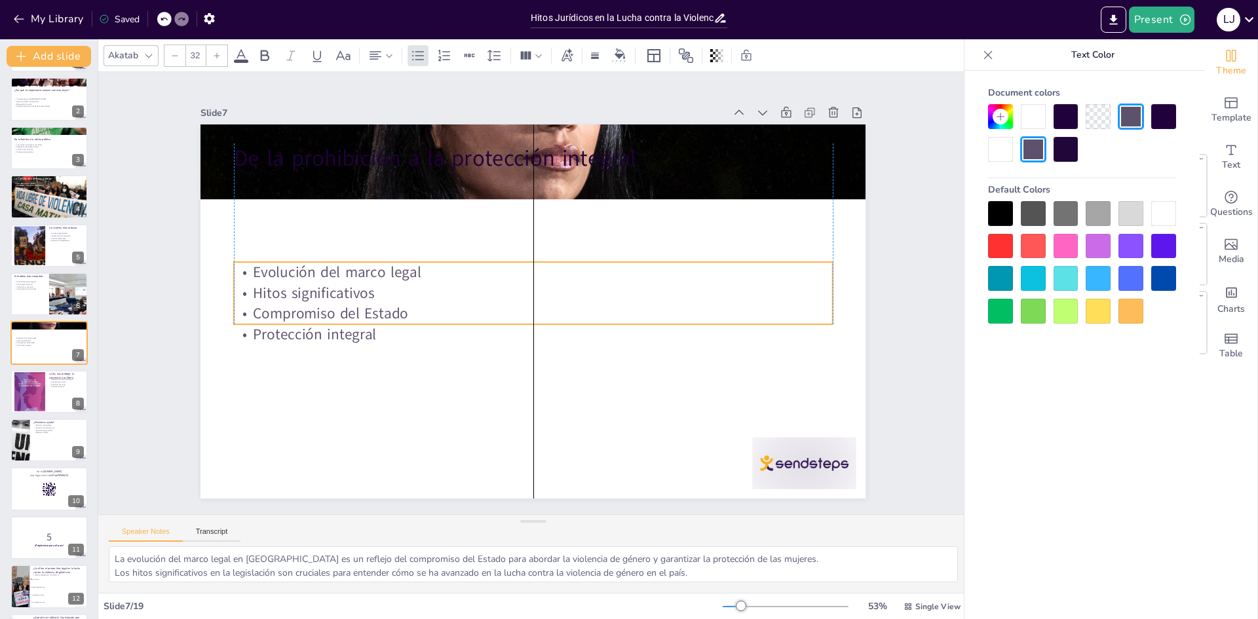
drag, startPoint x: 355, startPoint y: 192, endPoint x: 350, endPoint y: 281, distance: 88.6
click at [350, 283] on p "Hitos significativos" at bounding box center [533, 293] width 599 height 21
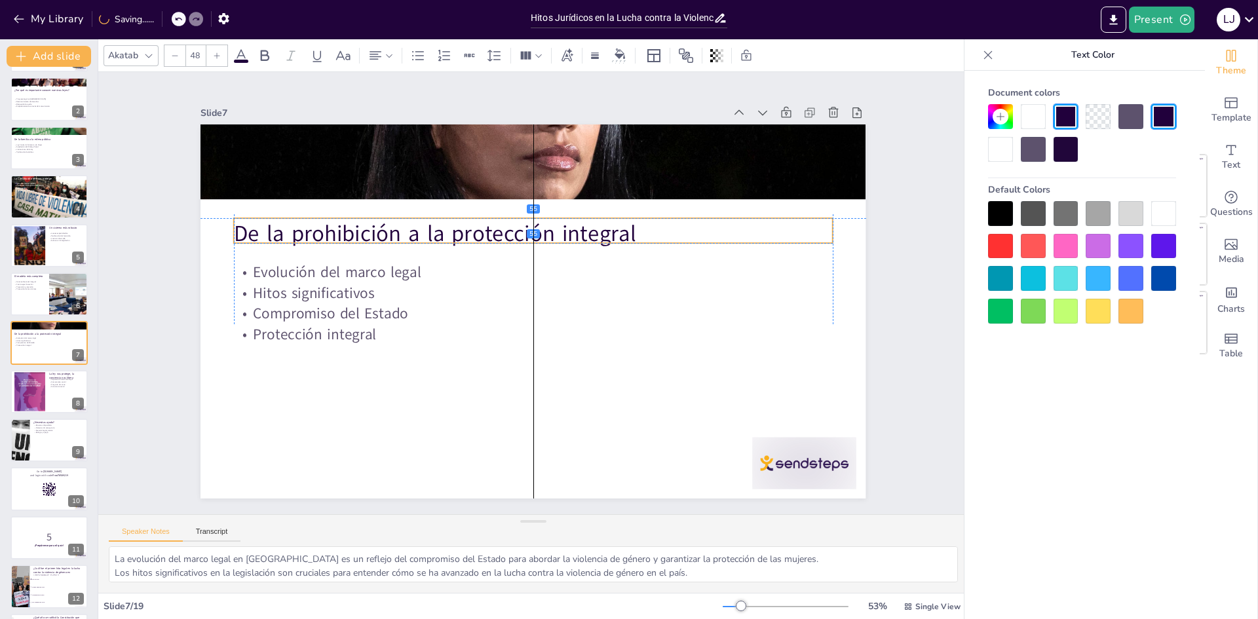
drag, startPoint x: 374, startPoint y: 157, endPoint x: 374, endPoint y: 228, distance: 70.8
click at [374, 228] on p "De la prohibición a la protección integral" at bounding box center [533, 233] width 599 height 31
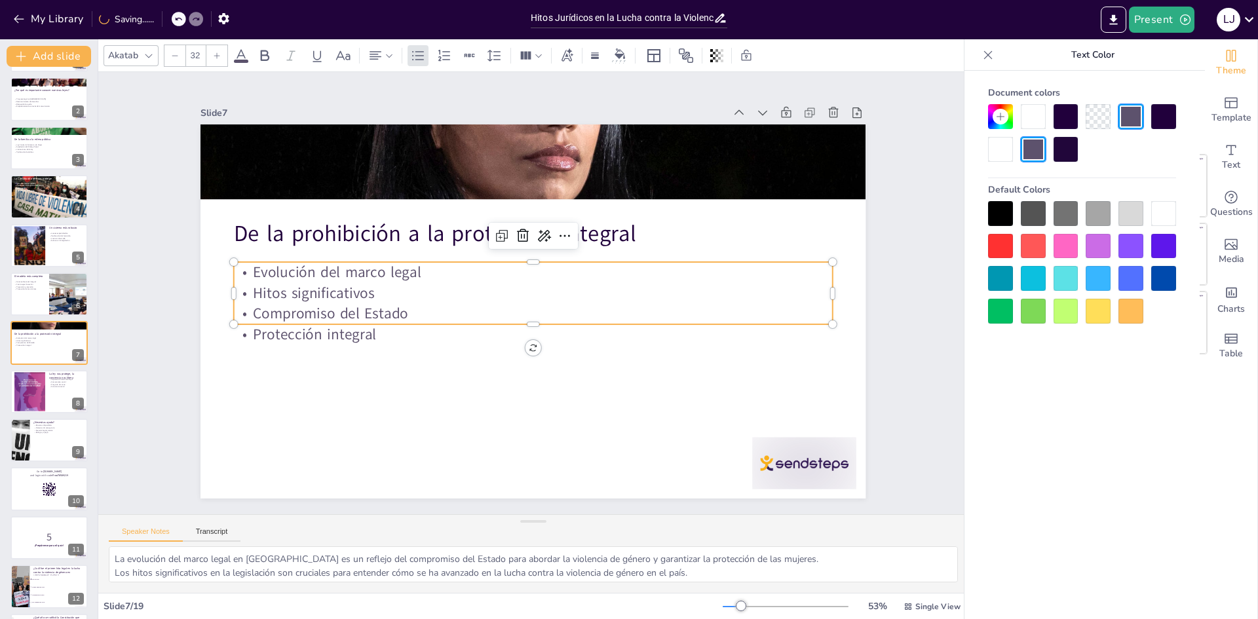
click at [675, 338] on p "Protección integral" at bounding box center [557, 259] width 497 height 369
click at [47, 438] on div at bounding box center [49, 440] width 79 height 45
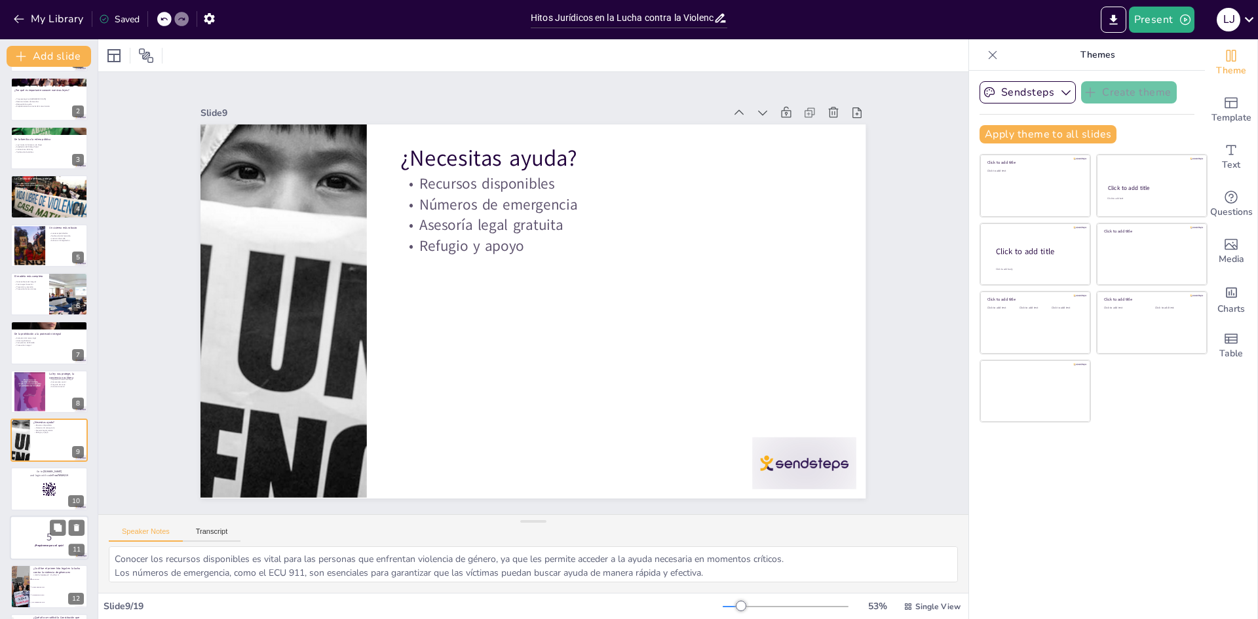
scroll to position [146, 0]
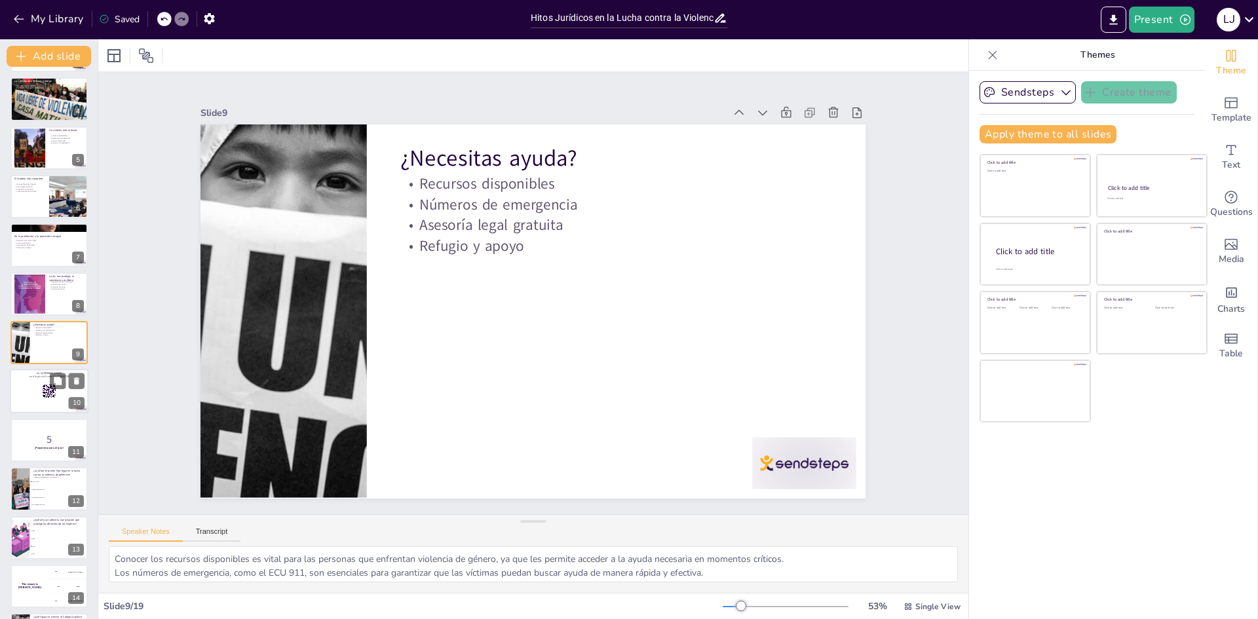
click at [48, 393] on rect at bounding box center [48, 393] width 1 height 1
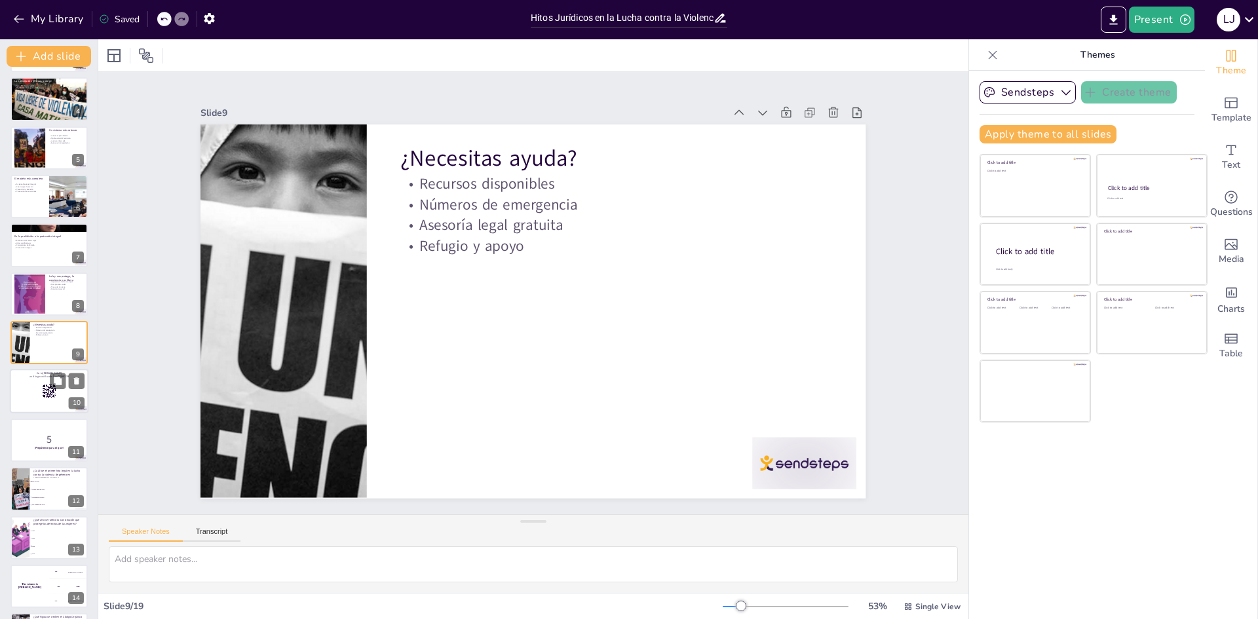
scroll to position [195, 0]
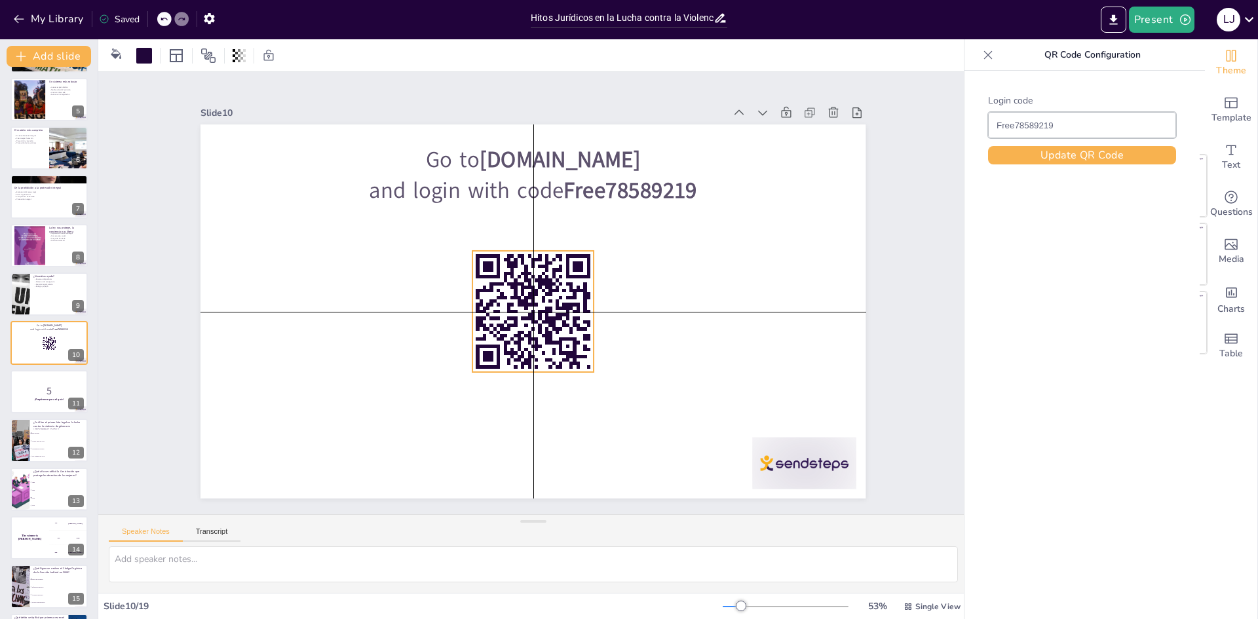
click at [497, 322] on icon at bounding box center [531, 311] width 133 height 133
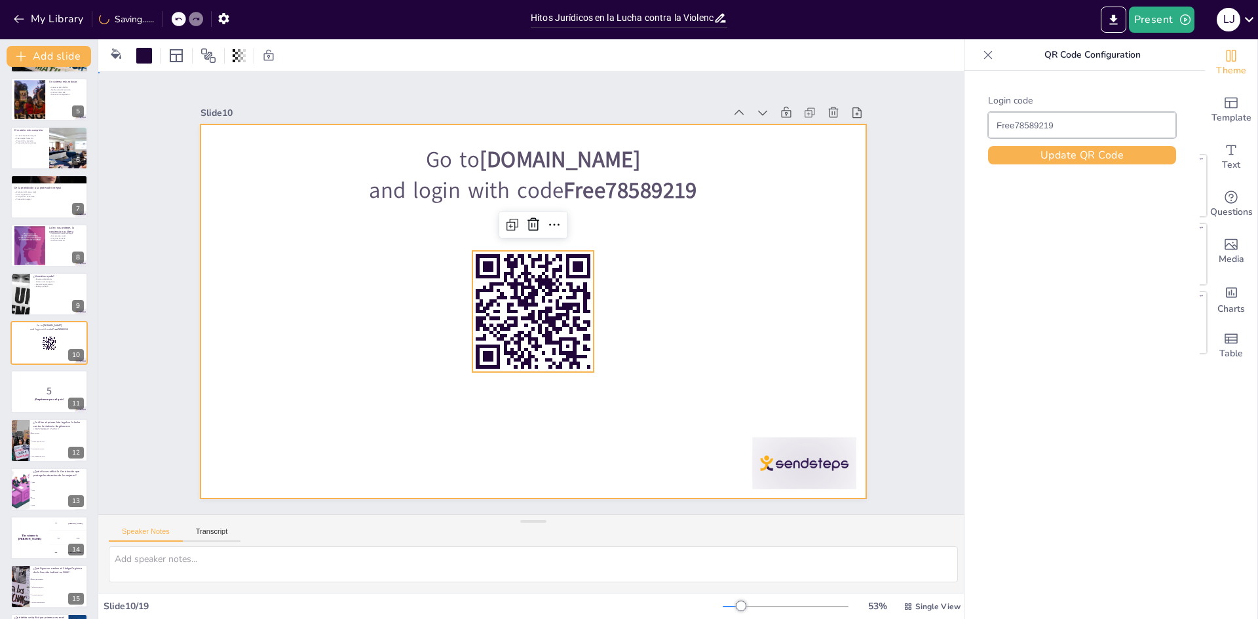
click at [306, 381] on div at bounding box center [533, 312] width 665 height 374
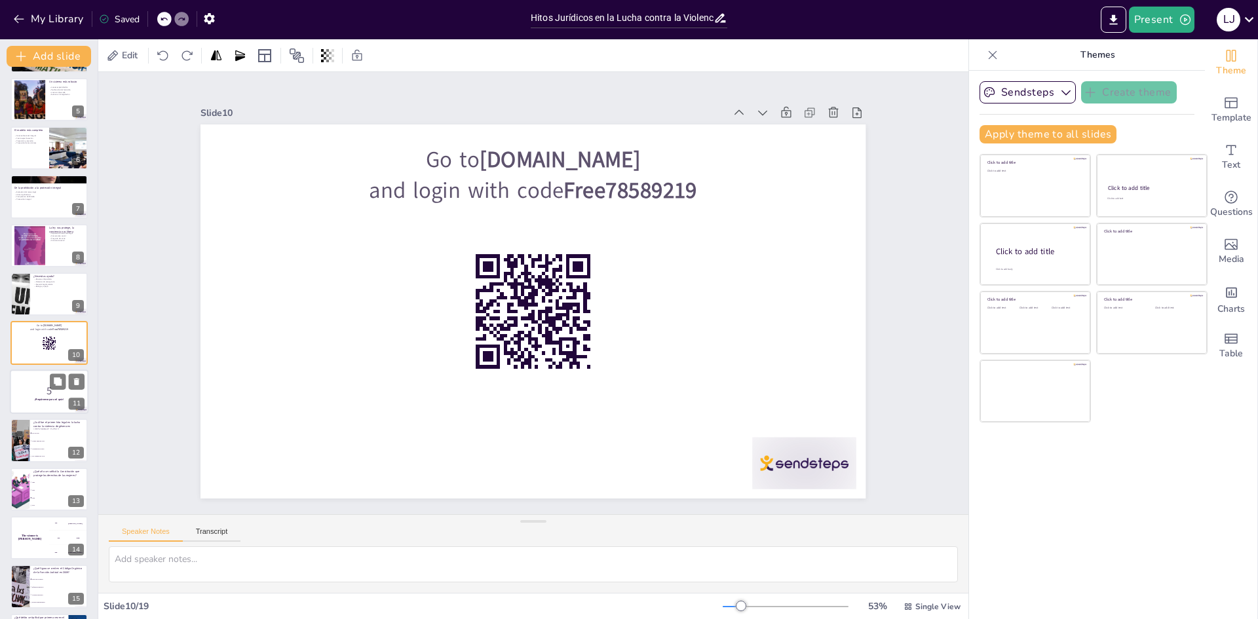
click at [46, 392] on p "5" at bounding box center [49, 391] width 71 height 14
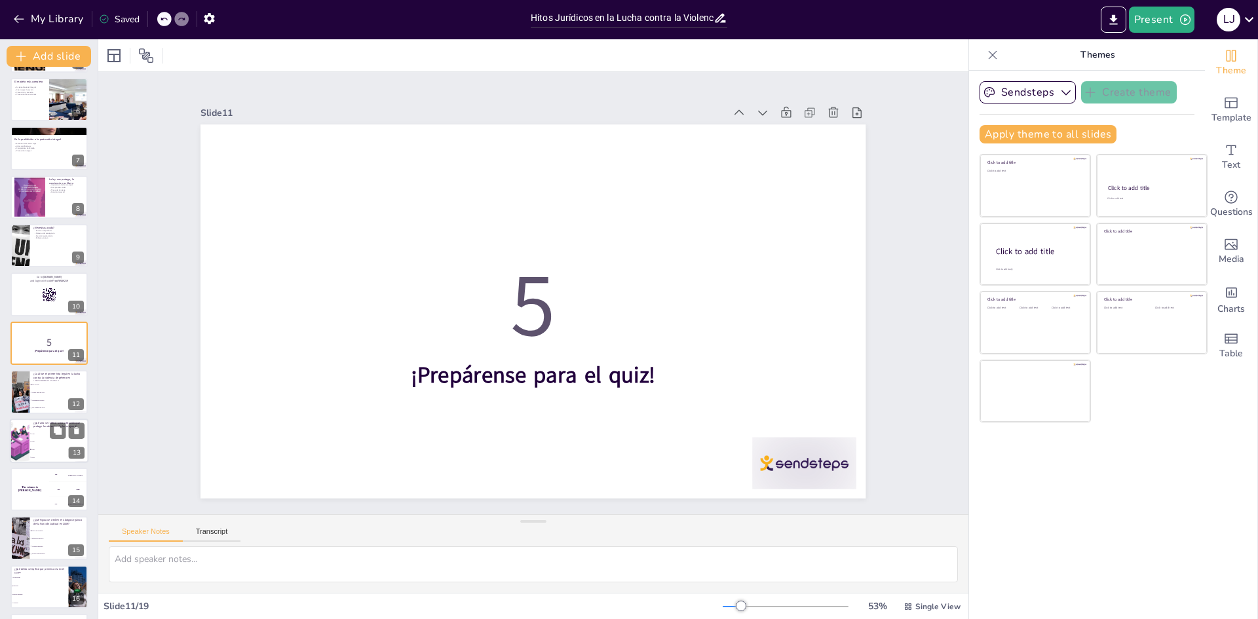
click at [55, 444] on li "2005" at bounding box center [58, 442] width 59 height 8
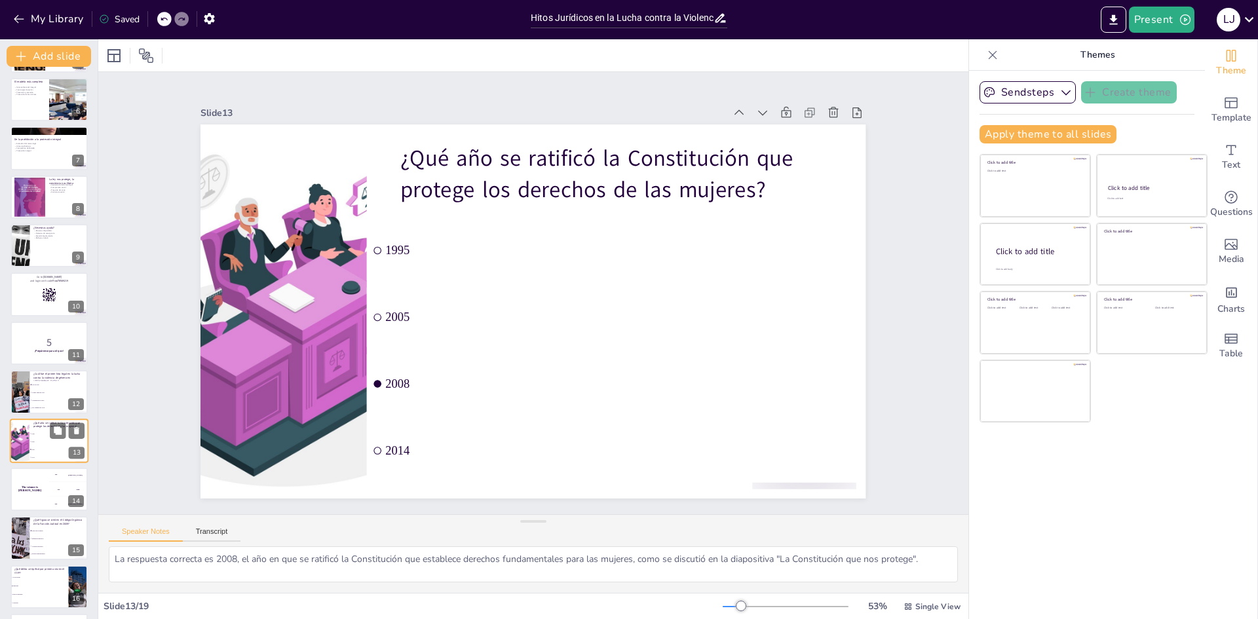
scroll to position [341, 0]
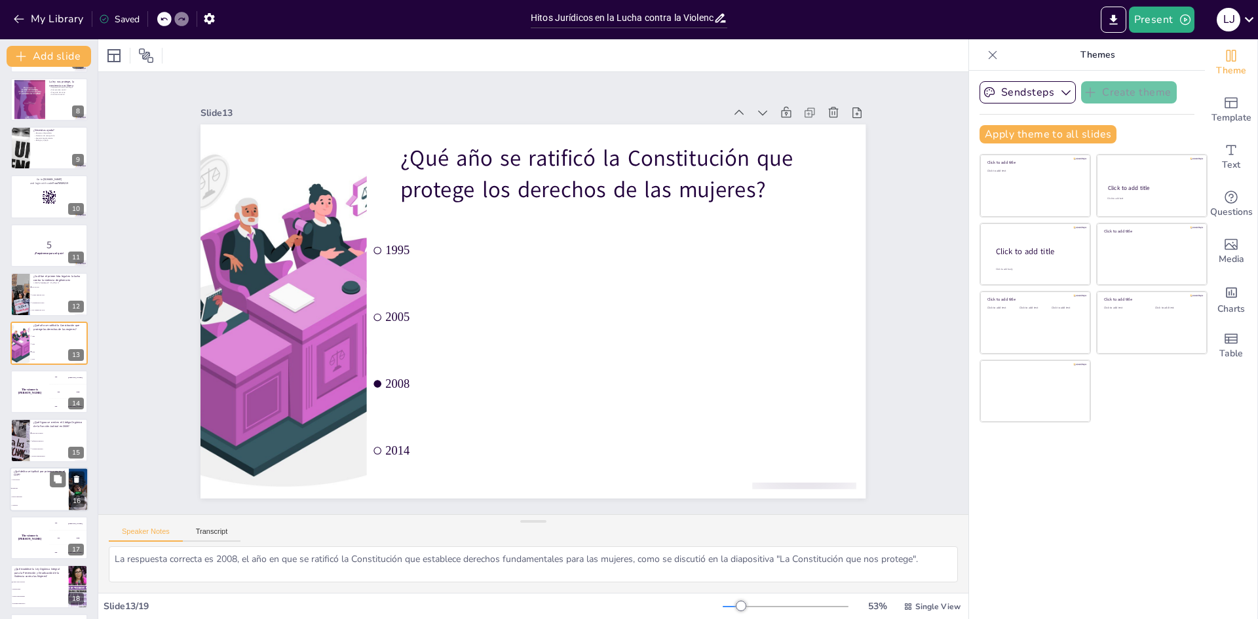
click at [37, 507] on li "Violación" at bounding box center [39, 505] width 59 height 9
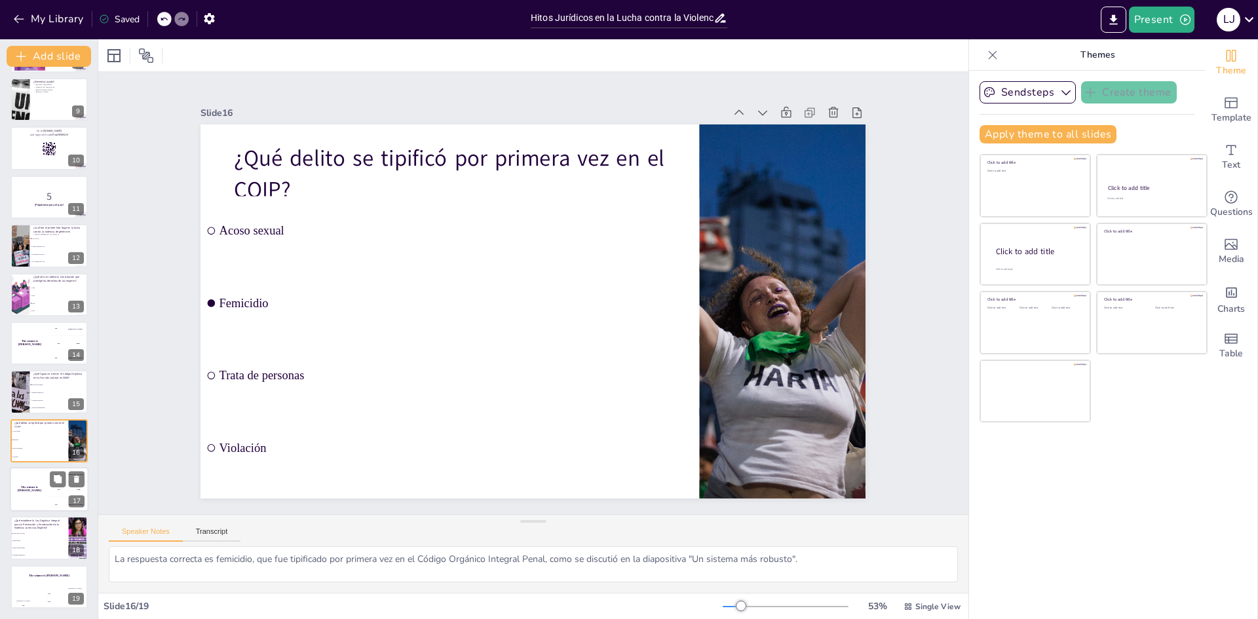
click at [37, 494] on div "The winner is [PERSON_NAME]" at bounding box center [29, 489] width 39 height 45
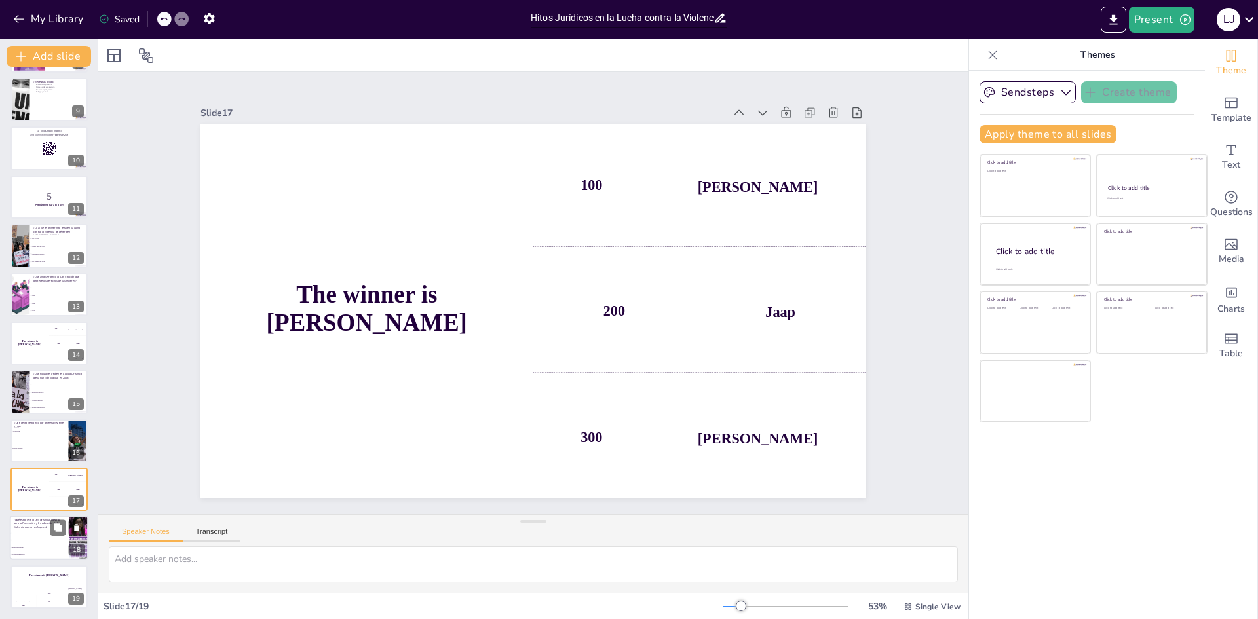
click at [44, 522] on p "¿Qué establece la Ley Orgánica Integral para la Prevención y Erradicación de la…" at bounding box center [39, 523] width 51 height 11
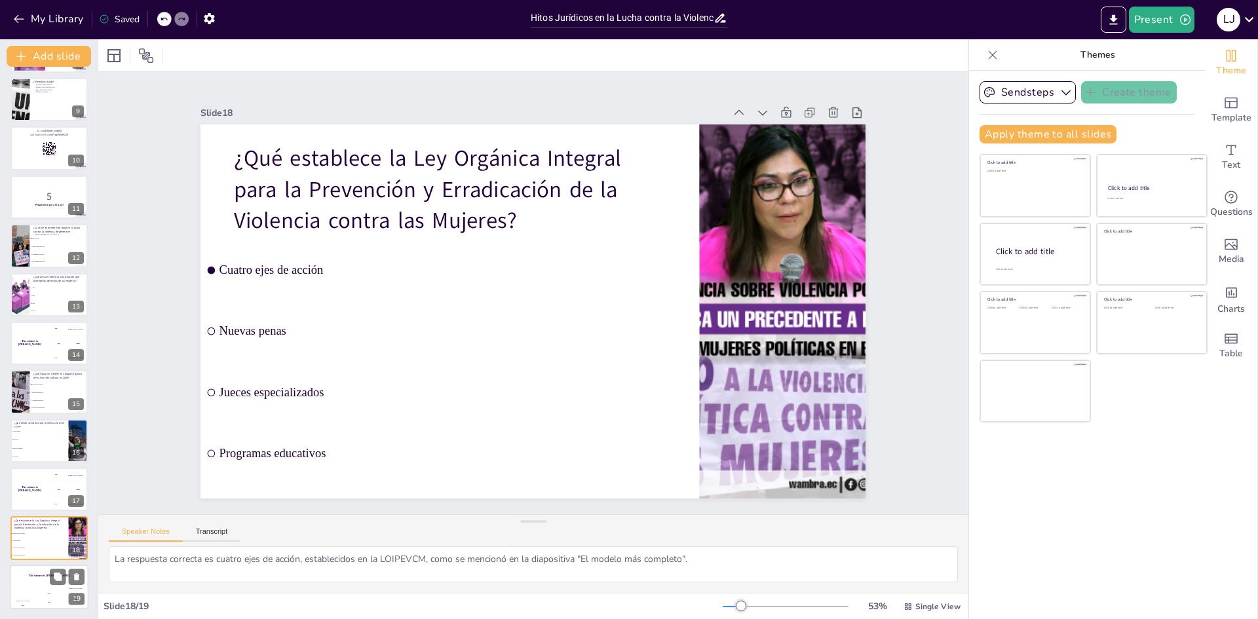
click at [39, 582] on div "The winner is [PERSON_NAME]" at bounding box center [49, 576] width 79 height 22
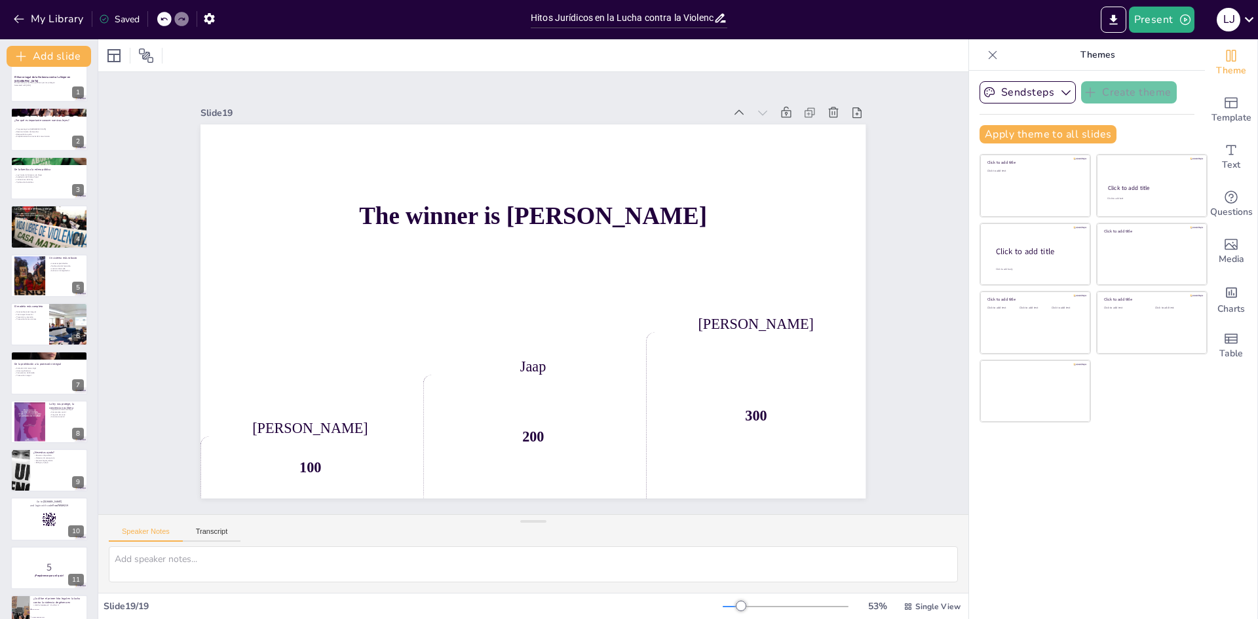
scroll to position [0, 0]
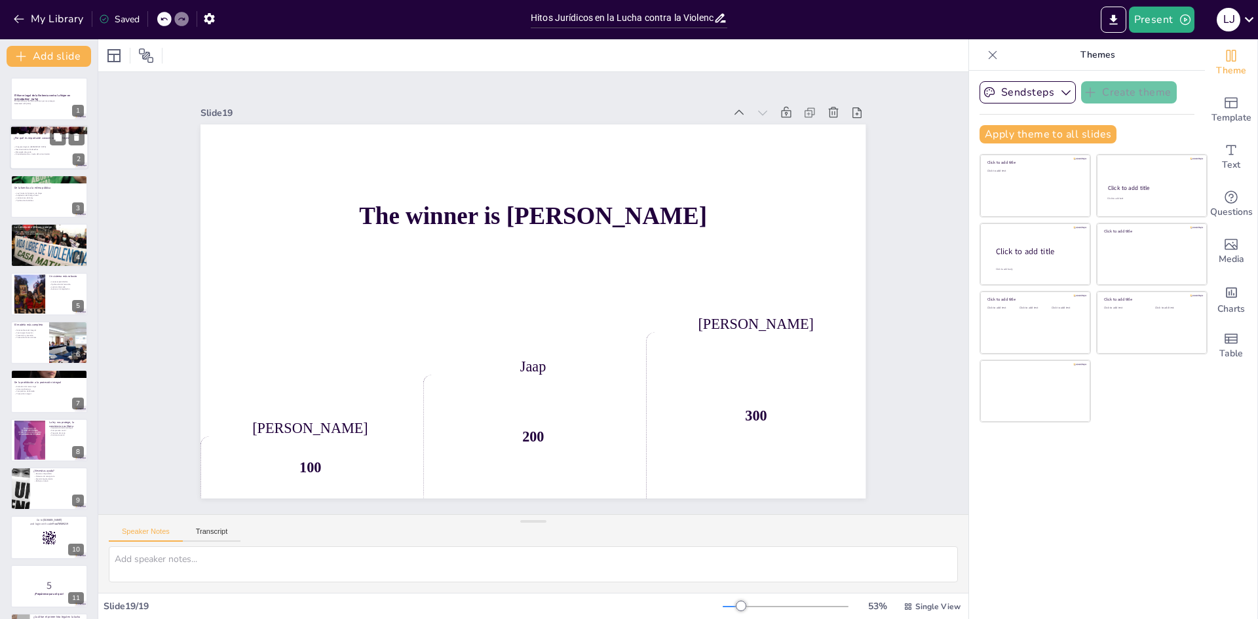
click at [30, 153] on p "Empoderamiento a través del conocimiento" at bounding box center [49, 154] width 71 height 3
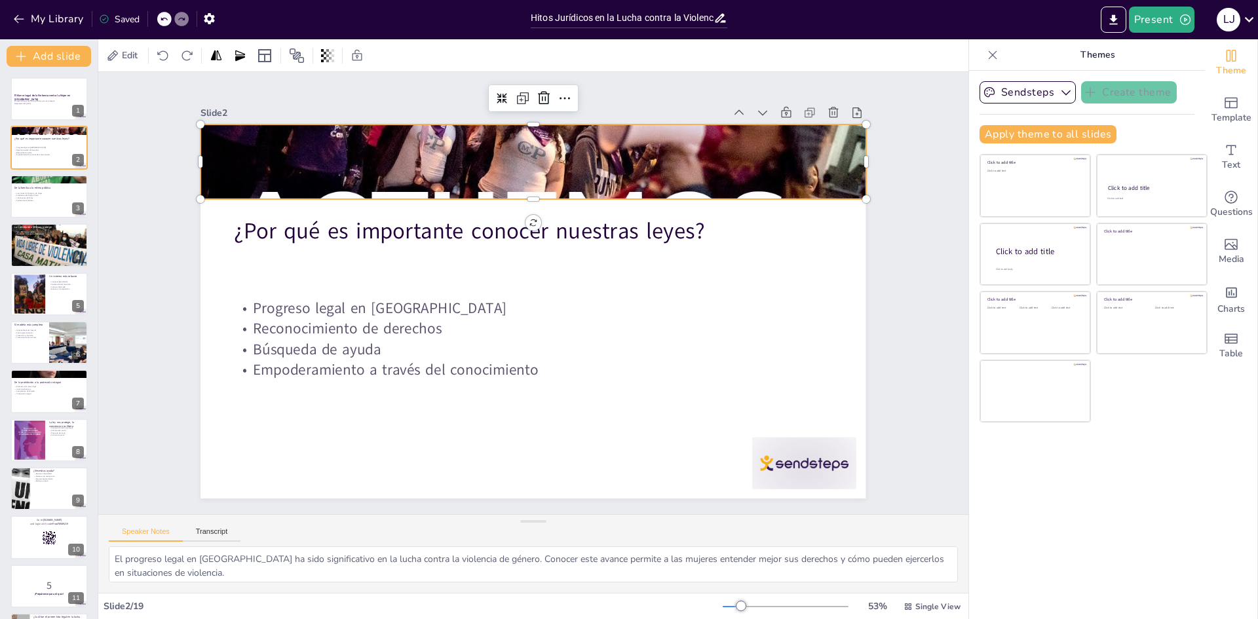
click at [516, 138] on div at bounding box center [547, 163] width 701 height 442
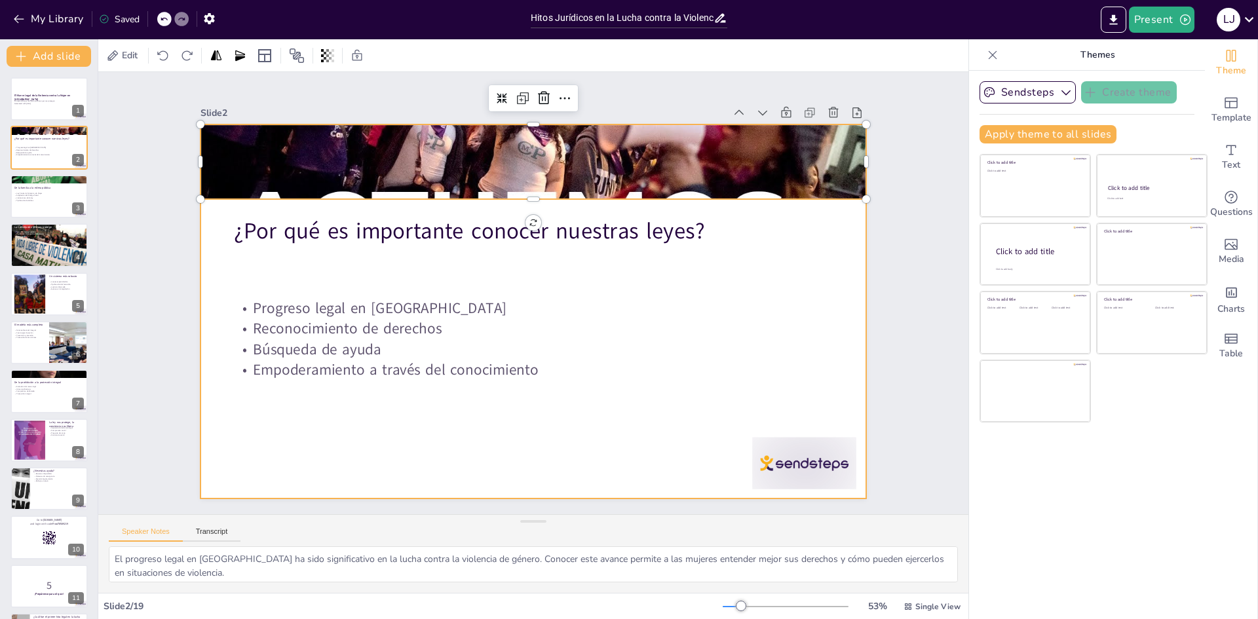
click at [666, 379] on div at bounding box center [515, 293] width 374 height 665
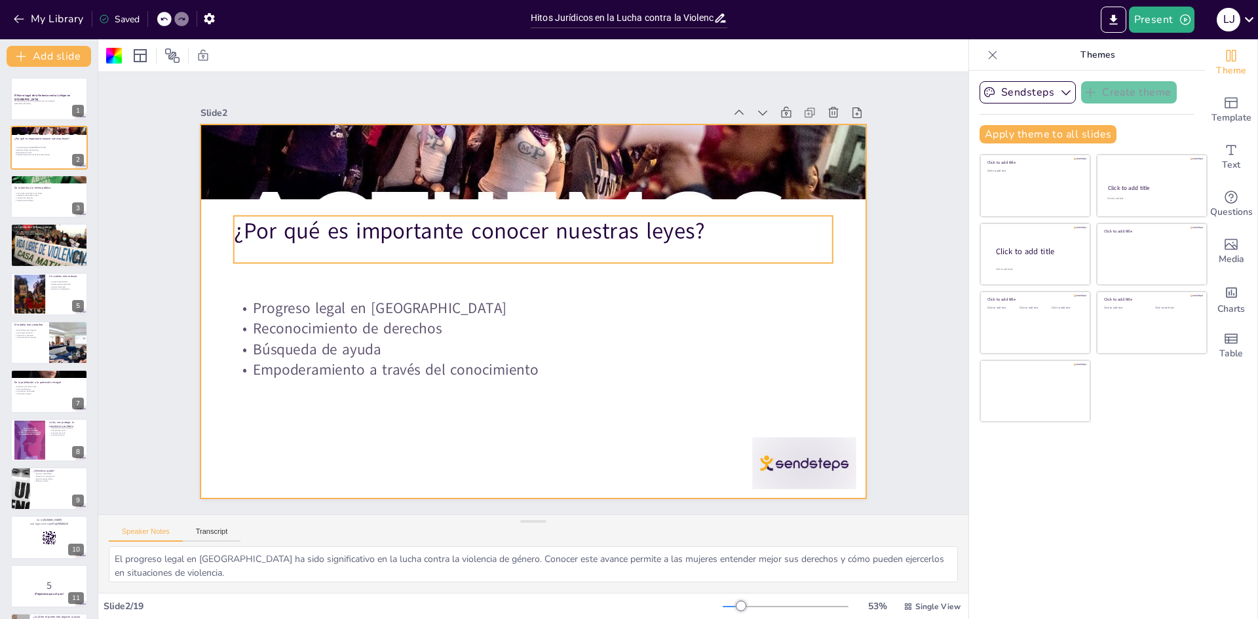
click at [488, 233] on p "¿Por qué es importante conocer nuestras leyes?" at bounding box center [540, 231] width 599 height 93
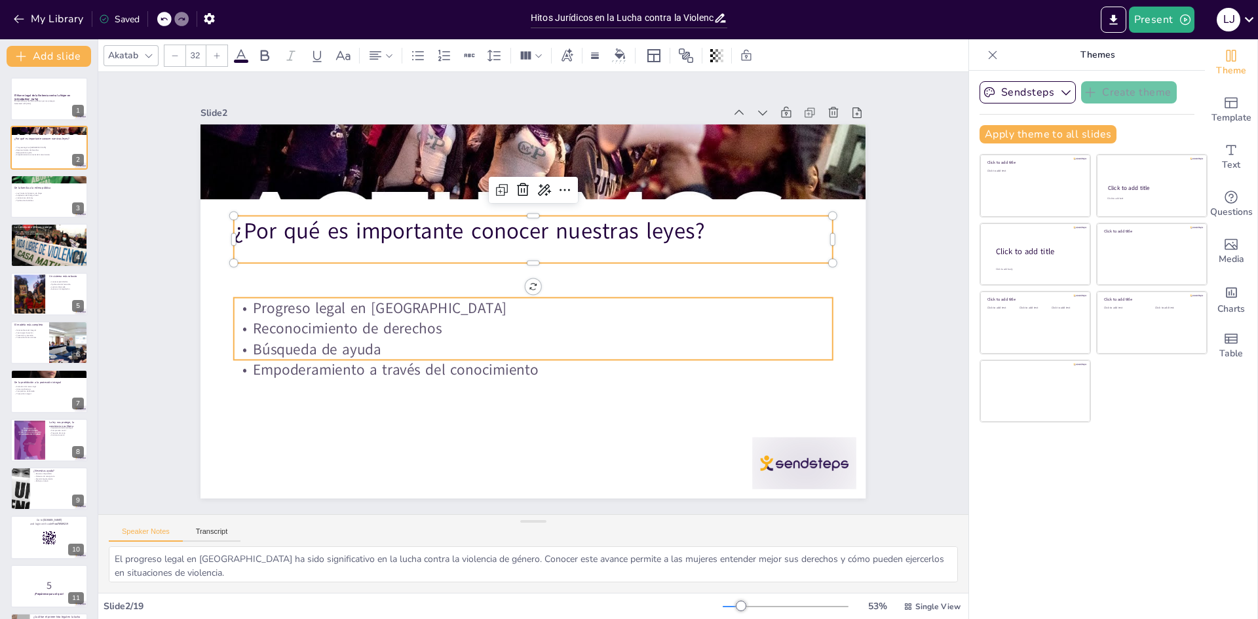
click at [381, 315] on p "Reconocimiento de derechos" at bounding box center [530, 328] width 598 height 83
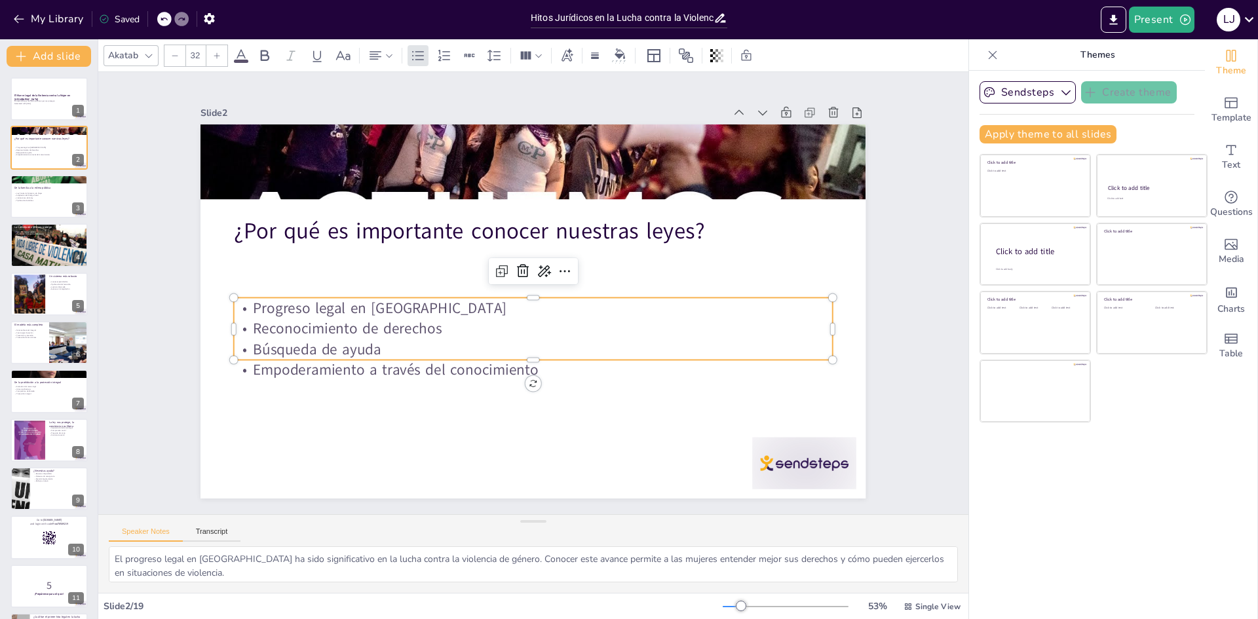
click at [342, 368] on p "Empoderamiento a través del conocimiento" at bounding box center [517, 368] width 590 height 145
click at [29, 206] on div at bounding box center [49, 196] width 79 height 45
